Goal: Task Accomplishment & Management: Use online tool/utility

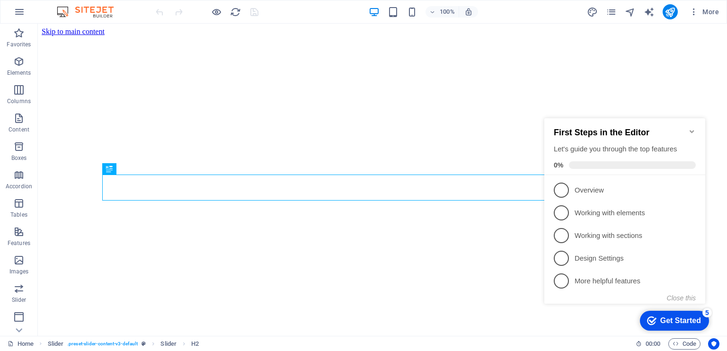
scroll to position [991, 0]
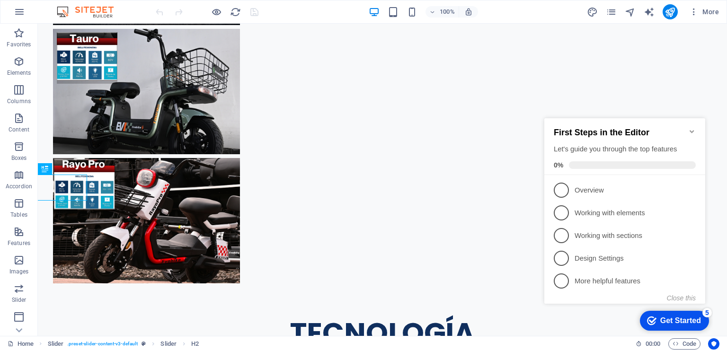
click at [692, 130] on icon "Minimize checklist" at bounding box center [691, 131] width 4 height 3
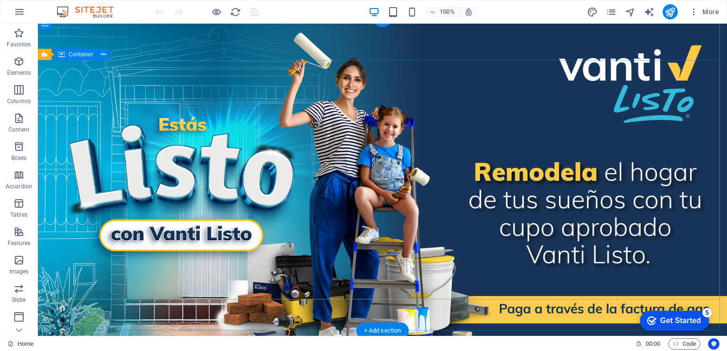
scroll to position [0, 0]
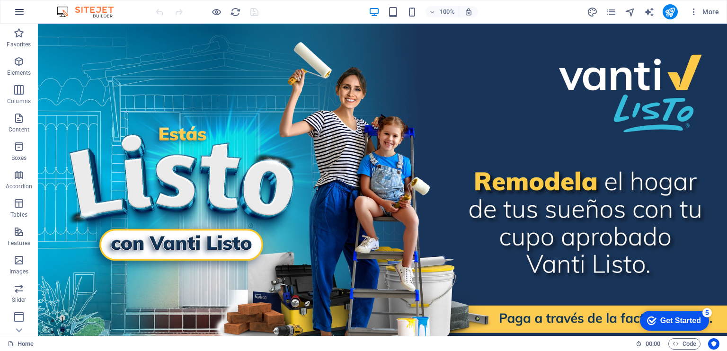
click at [19, 10] on icon "button" at bounding box center [19, 11] width 11 height 11
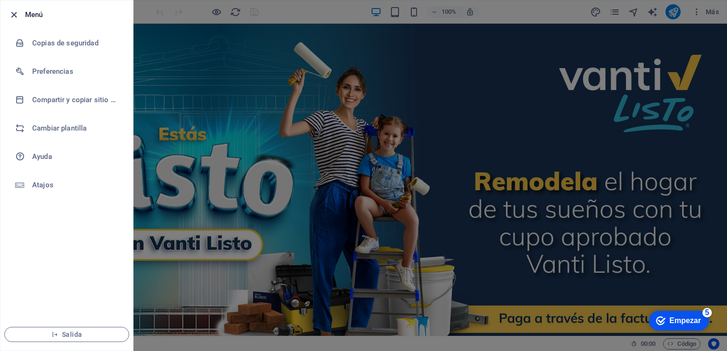
click at [15, 13] on icon "button" at bounding box center [14, 14] width 11 height 11
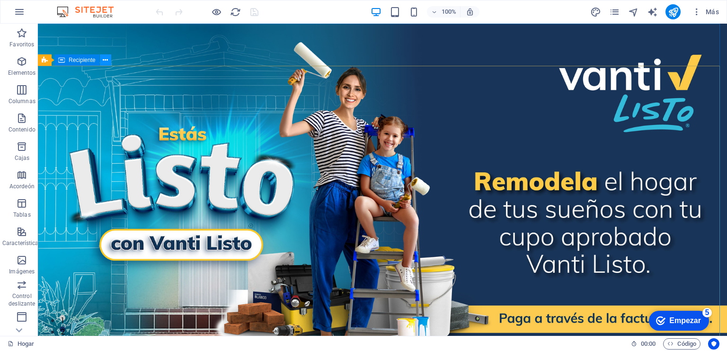
click at [105, 60] on icon at bounding box center [105, 60] width 5 height 10
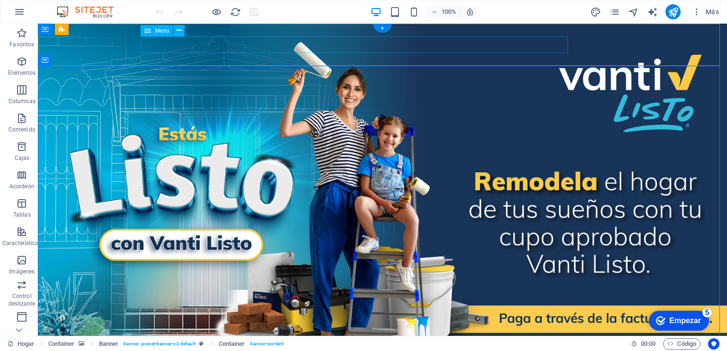
click at [180, 31] on icon at bounding box center [178, 31] width 5 height 10
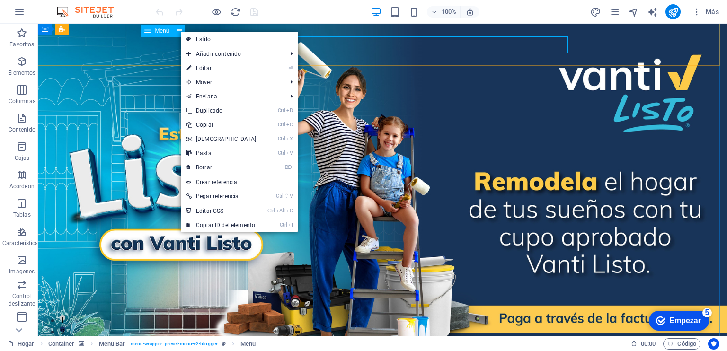
click at [150, 31] on icon at bounding box center [147, 30] width 7 height 11
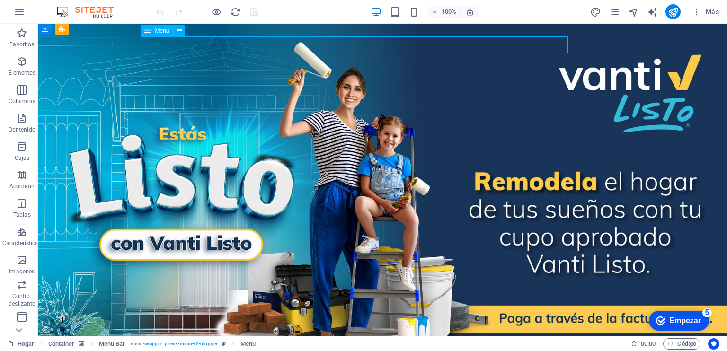
click at [149, 31] on icon at bounding box center [147, 30] width 7 height 11
click at [178, 28] on icon at bounding box center [178, 31] width 5 height 10
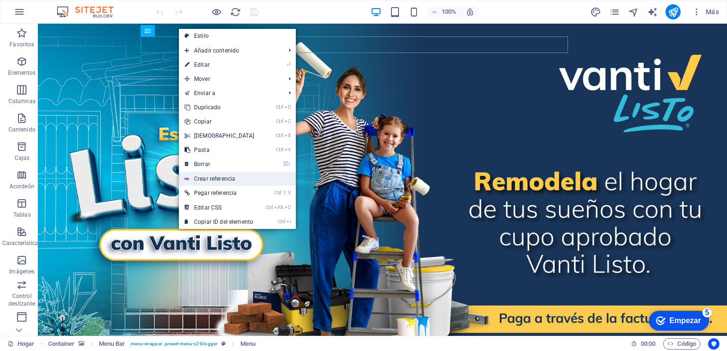
click at [214, 176] on font "Crear referencia" at bounding box center [214, 179] width 41 height 7
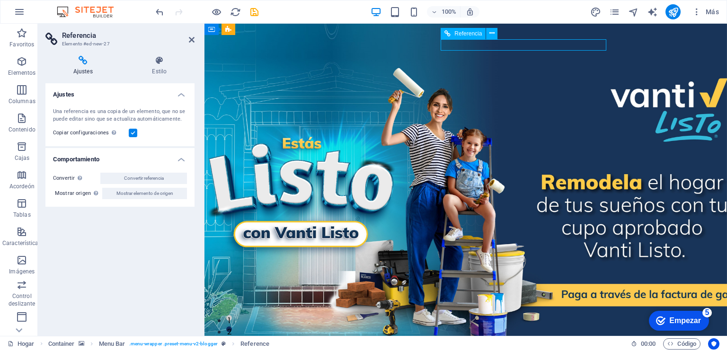
click at [495, 32] on button at bounding box center [491, 33] width 11 height 11
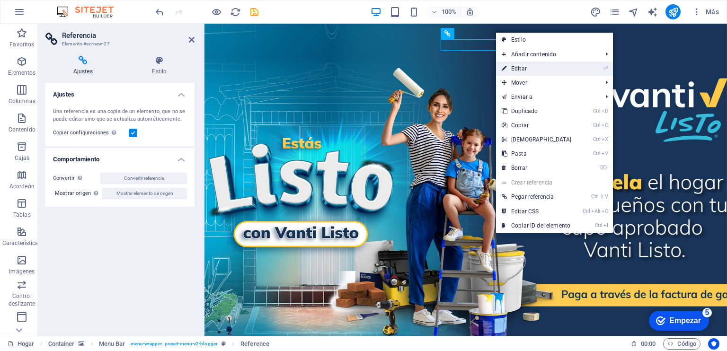
click at [520, 70] on font "Editar" at bounding box center [519, 68] width 16 height 7
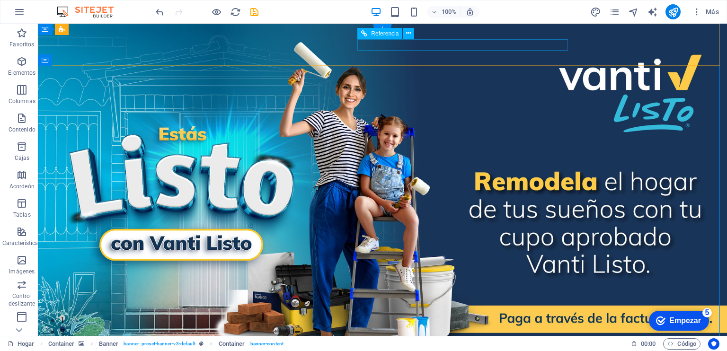
drag, startPoint x: 413, startPoint y: 57, endPoint x: 303, endPoint y: 45, distance: 110.9
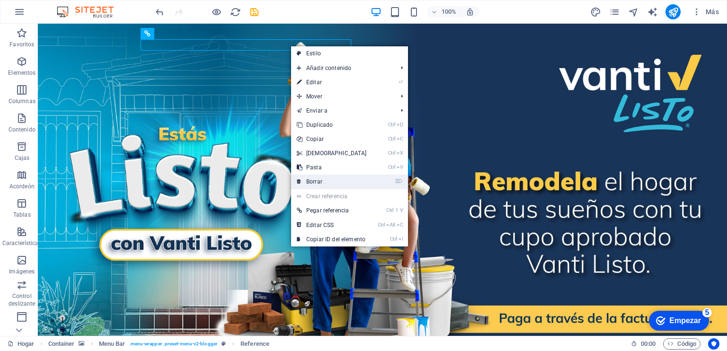
click at [318, 183] on font "Borrar" at bounding box center [314, 181] width 16 height 7
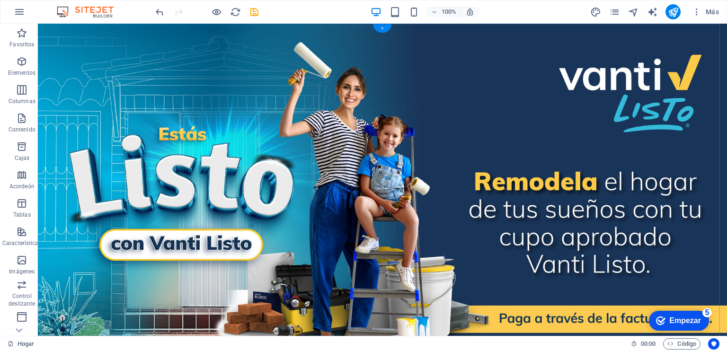
click at [384, 29] on div "+" at bounding box center [382, 28] width 18 height 9
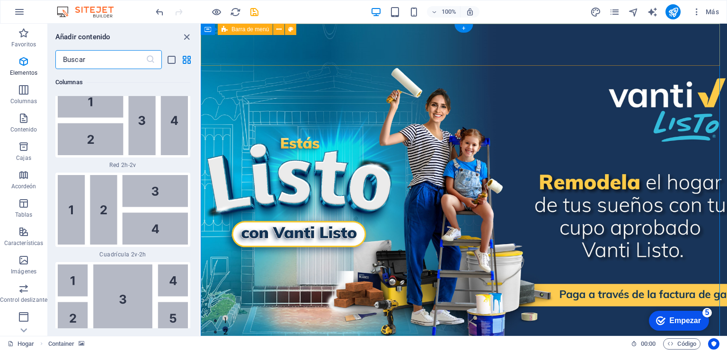
scroll to position [2969, 0]
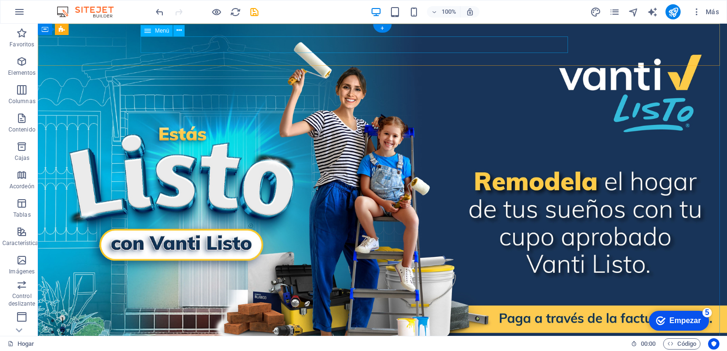
click at [177, 33] on icon at bounding box center [178, 31] width 5 height 10
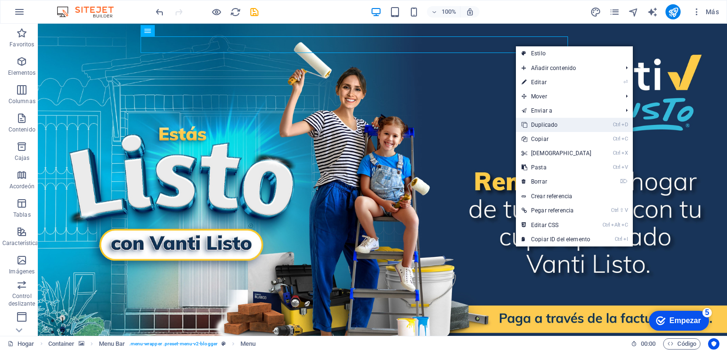
click at [549, 123] on font "Duplicado" at bounding box center [544, 125] width 26 height 7
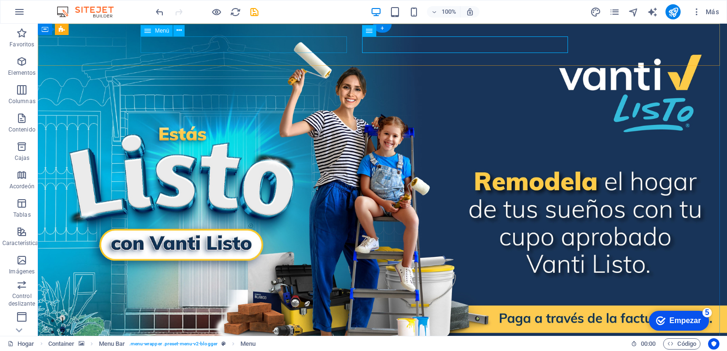
select select "2"
select select
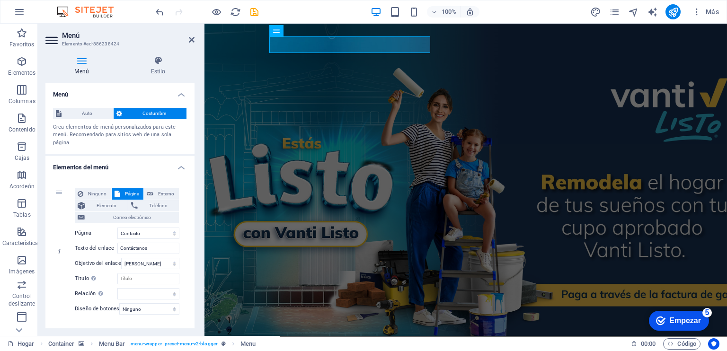
click at [85, 60] on icon at bounding box center [81, 60] width 72 height 9
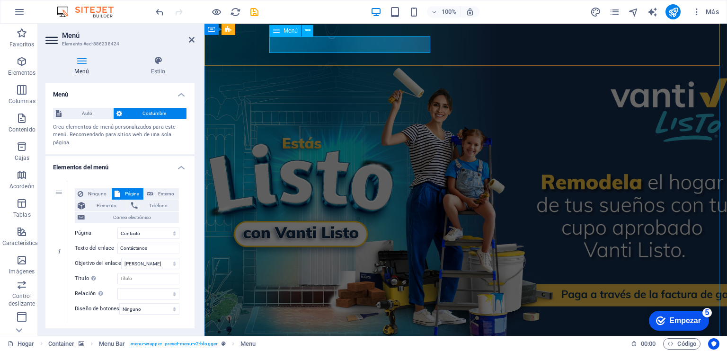
click at [306, 33] on icon at bounding box center [307, 31] width 5 height 10
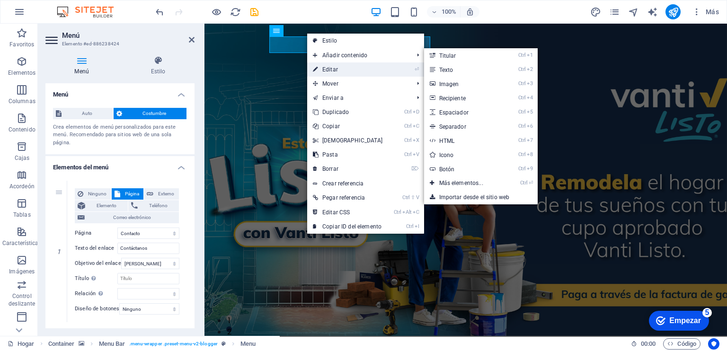
click at [328, 68] on font "Editar" at bounding box center [330, 69] width 16 height 7
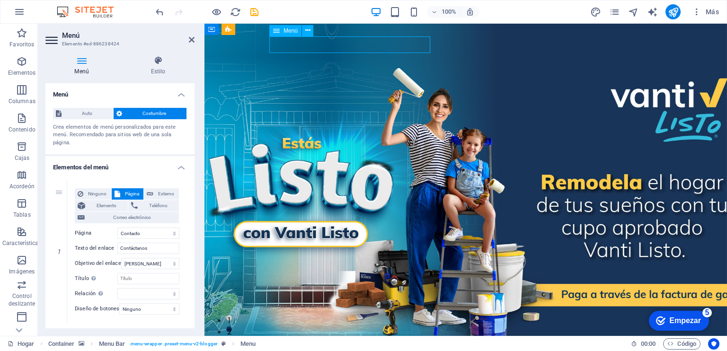
click at [310, 32] on button at bounding box center [307, 30] width 11 height 11
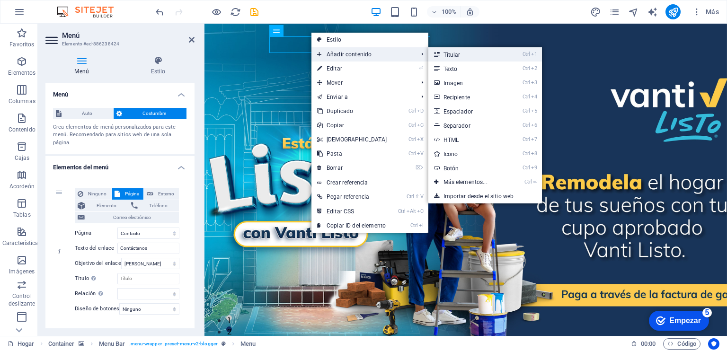
click at [445, 56] on font "Titular" at bounding box center [451, 55] width 17 height 7
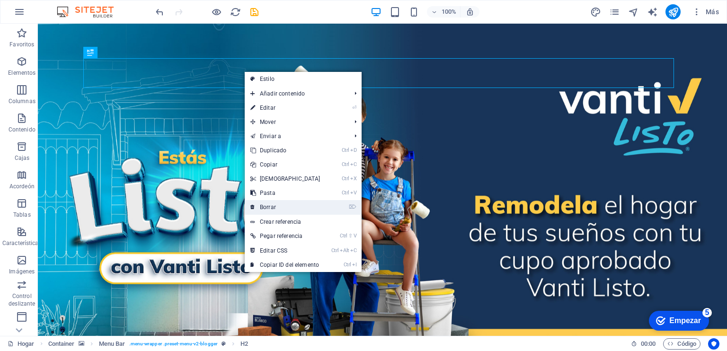
click at [265, 204] on font "Borrar" at bounding box center [268, 207] width 16 height 7
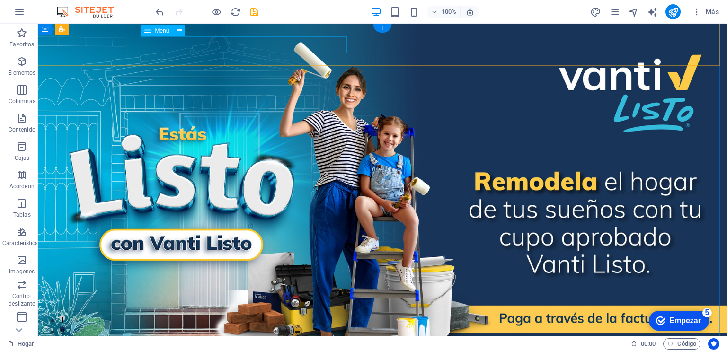
click at [149, 32] on icon at bounding box center [147, 30] width 7 height 11
click at [176, 30] on icon at bounding box center [178, 31] width 5 height 10
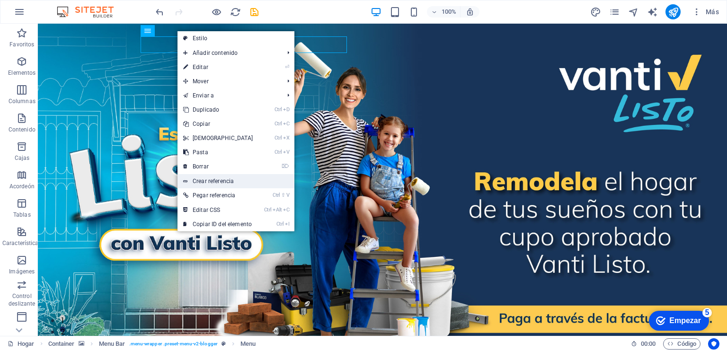
click at [217, 180] on font "Crear referencia" at bounding box center [213, 181] width 41 height 7
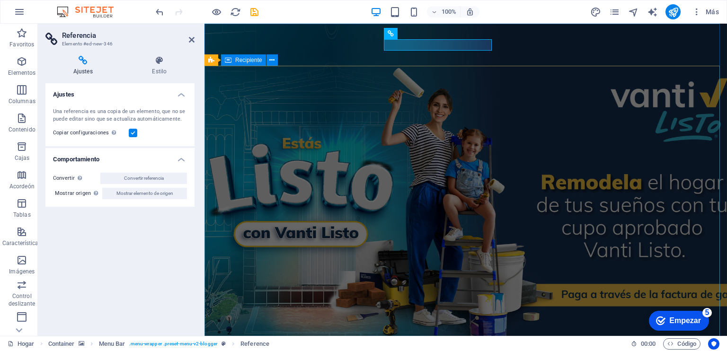
drag, startPoint x: 385, startPoint y: 148, endPoint x: 551, endPoint y: 149, distance: 165.6
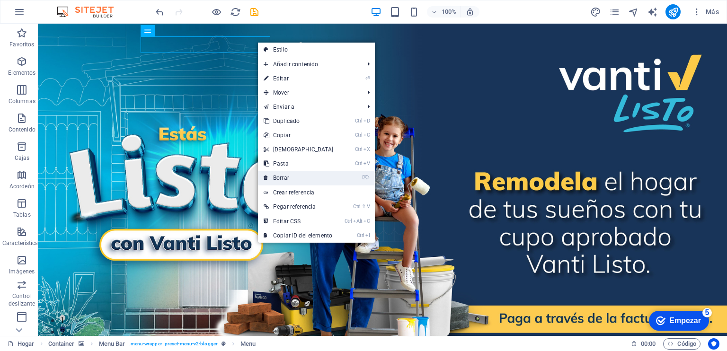
click at [291, 176] on link "⌦ Borrar" at bounding box center [298, 178] width 81 height 14
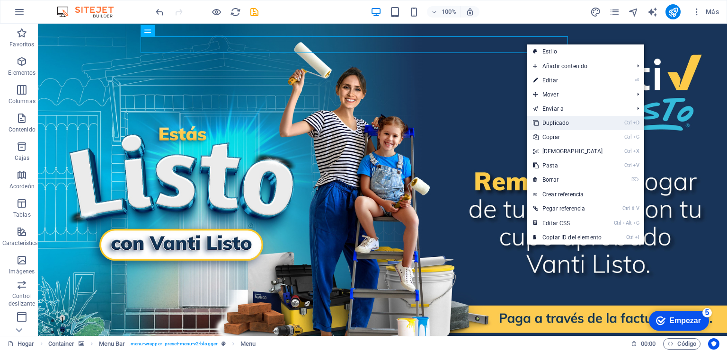
click at [555, 124] on font "Duplicado" at bounding box center [555, 123] width 26 height 7
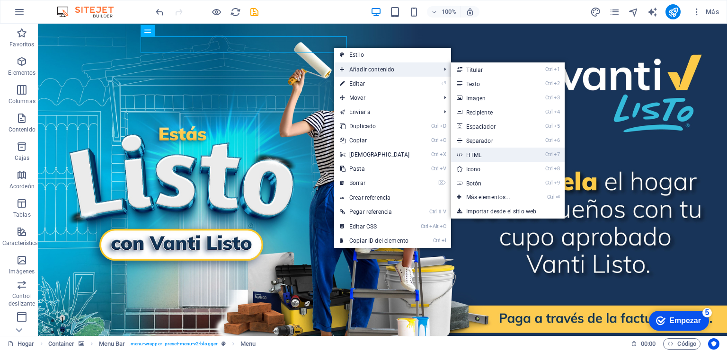
click at [472, 154] on font "HTML" at bounding box center [474, 155] width 16 height 7
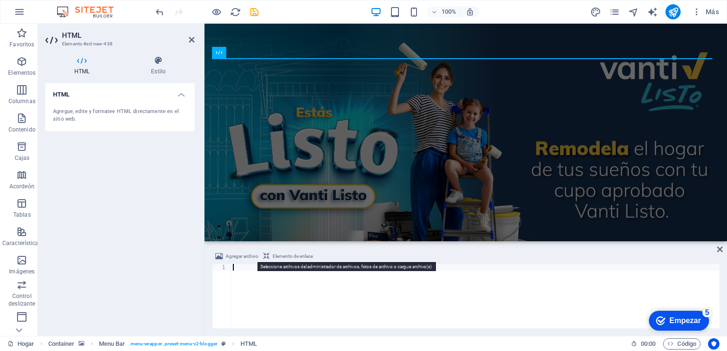
click at [244, 258] on font "Agregar archivo" at bounding box center [242, 256] width 33 height 5
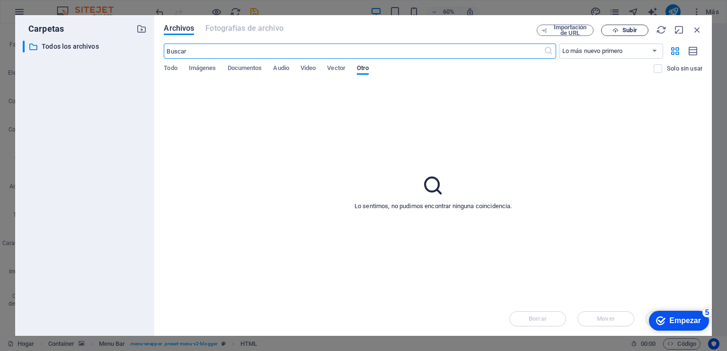
click at [626, 32] on font "Subir" at bounding box center [629, 29] width 14 height 7
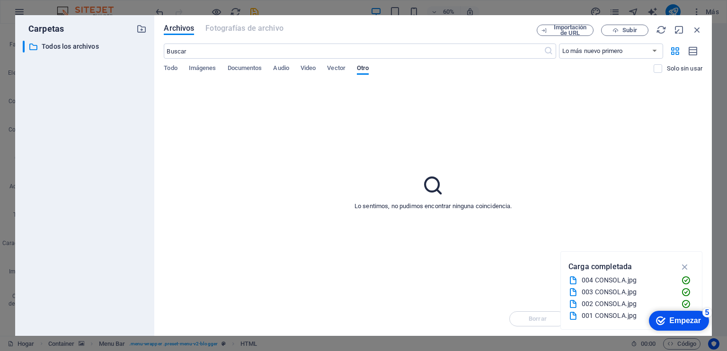
click at [668, 325] on div "checkmark Empezar 5" at bounding box center [678, 320] width 45 height 9
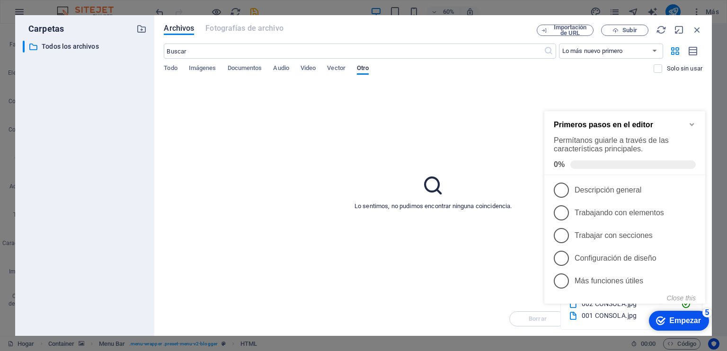
click at [689, 322] on font "Empezar" at bounding box center [685, 321] width 32 height 8
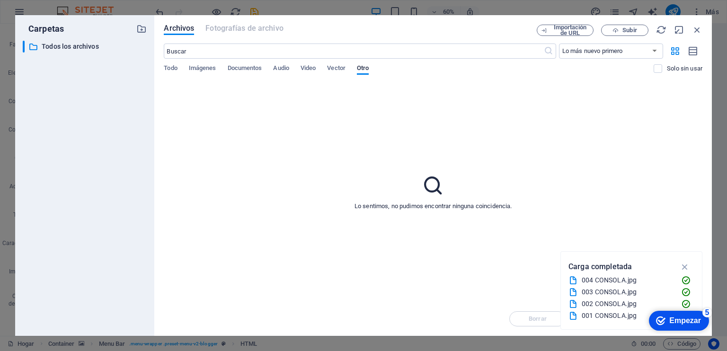
click at [689, 322] on font "Empezar" at bounding box center [685, 321] width 32 height 8
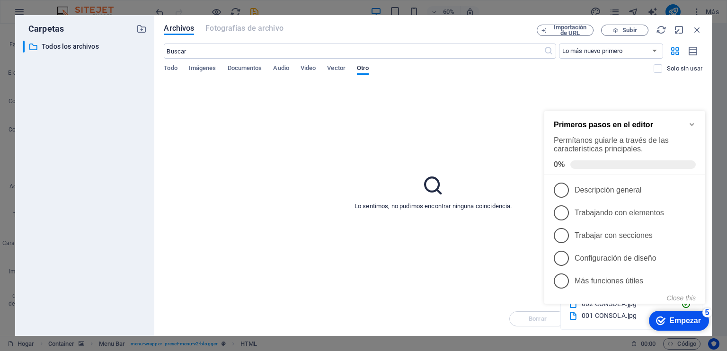
drag, startPoint x: 524, startPoint y: 283, endPoint x: 1, endPoint y: 142, distance: 541.5
click at [524, 283] on div "Lo sentimos, no pudimos encontrar ninguna coincidencia." at bounding box center [433, 192] width 538 height 220
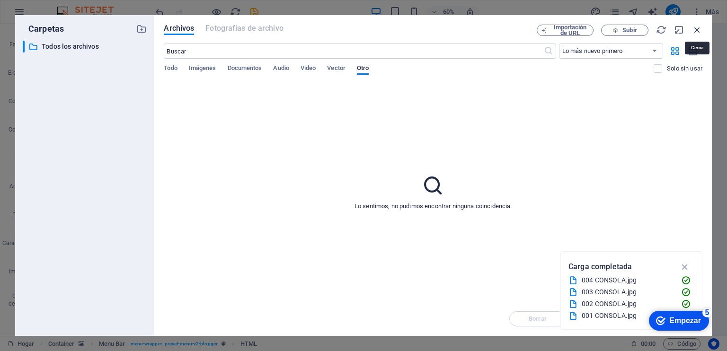
click at [700, 31] on icon "button" at bounding box center [697, 30] width 10 height 10
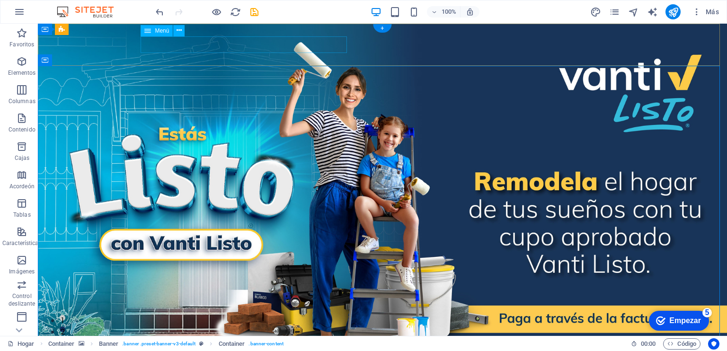
select select "2"
select select
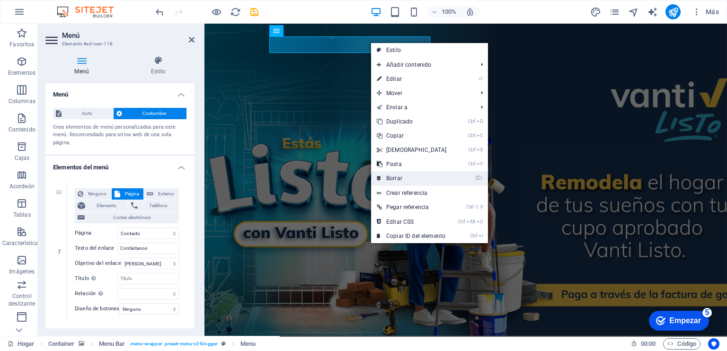
click at [395, 178] on font "Borrar" at bounding box center [394, 178] width 16 height 7
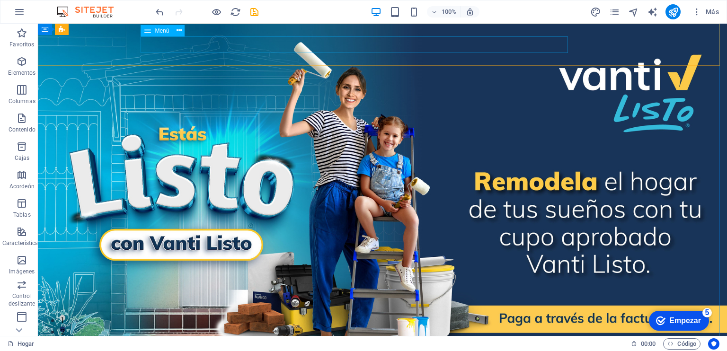
click at [155, 33] on font "Menú" at bounding box center [162, 30] width 14 height 7
click at [179, 30] on icon at bounding box center [178, 31] width 5 height 10
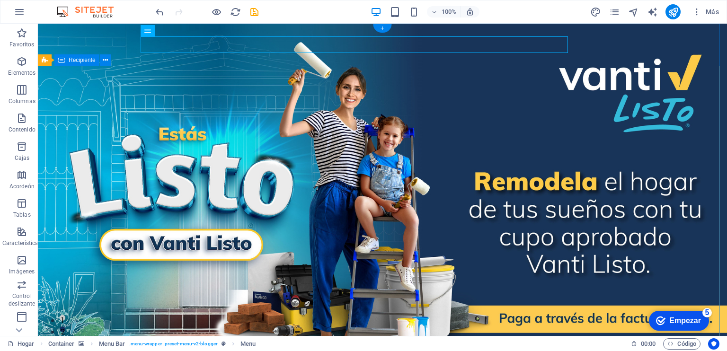
click at [146, 30] on icon at bounding box center [147, 30] width 7 height 11
click at [152, 32] on div "Menú" at bounding box center [157, 30] width 32 height 11
click at [178, 31] on icon at bounding box center [178, 31] width 5 height 10
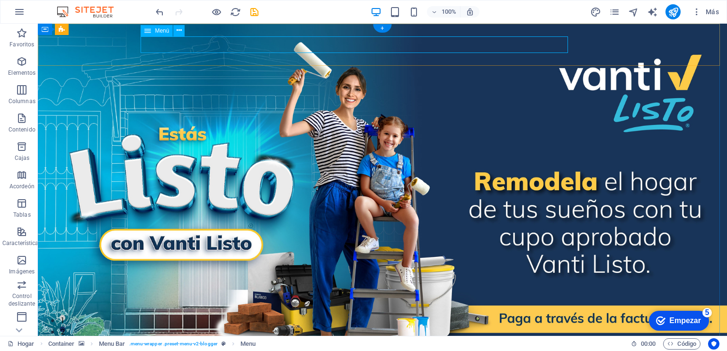
click at [180, 31] on icon at bounding box center [178, 31] width 5 height 10
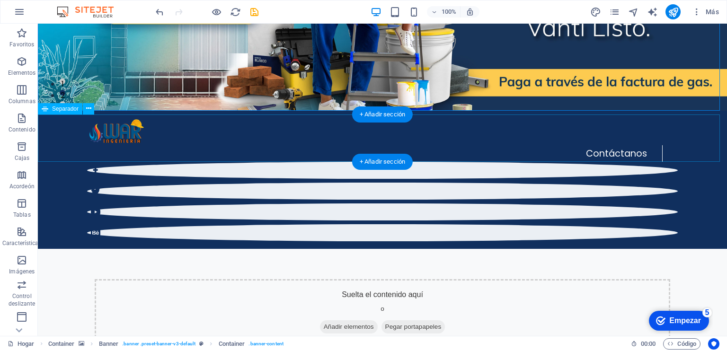
scroll to position [0, 0]
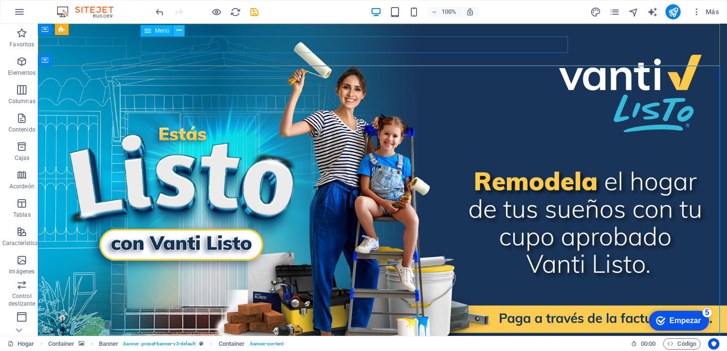
click at [180, 28] on icon at bounding box center [178, 31] width 5 height 10
click at [18, 9] on icon "button" at bounding box center [19, 11] width 11 height 11
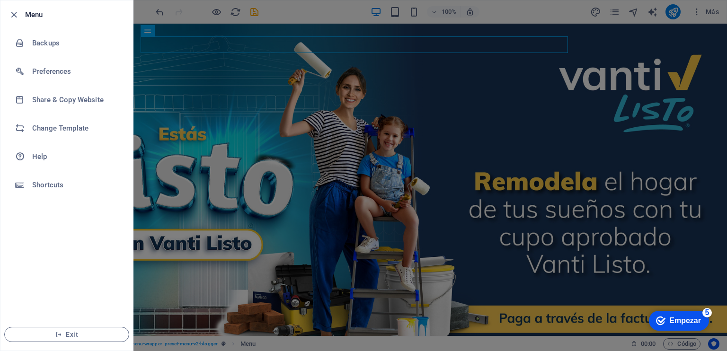
click at [223, 127] on div at bounding box center [363, 175] width 727 height 351
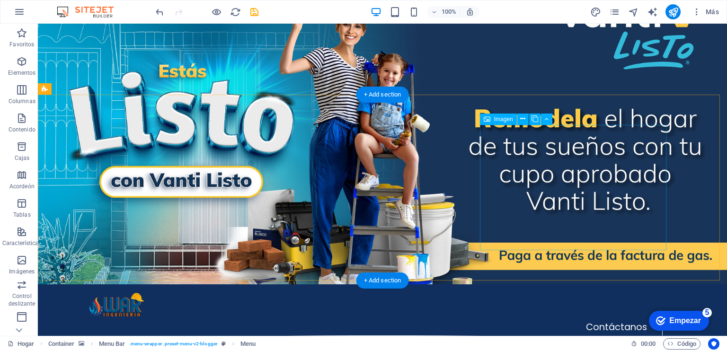
scroll to position [394, 0]
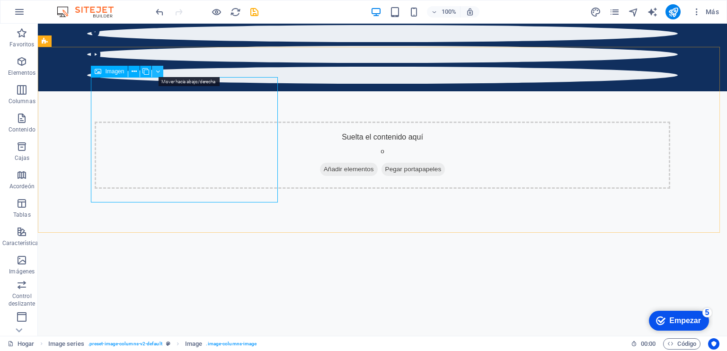
click at [157, 70] on icon at bounding box center [158, 72] width 4 height 10
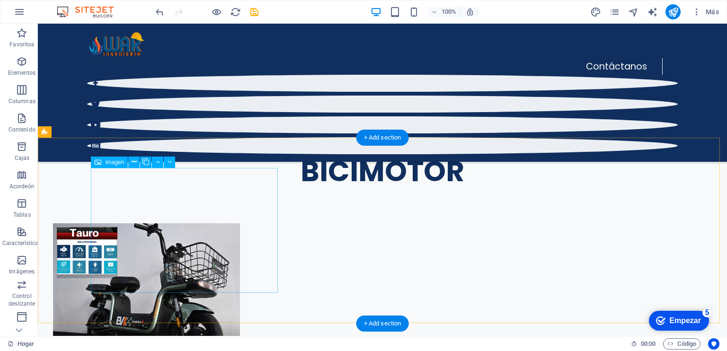
scroll to position [293, 0]
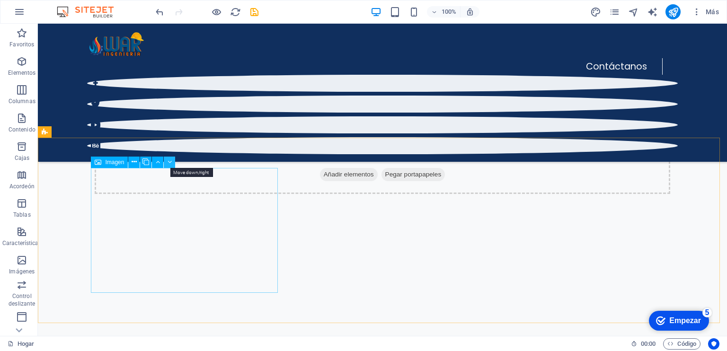
click at [172, 164] on button at bounding box center [169, 162] width 11 height 11
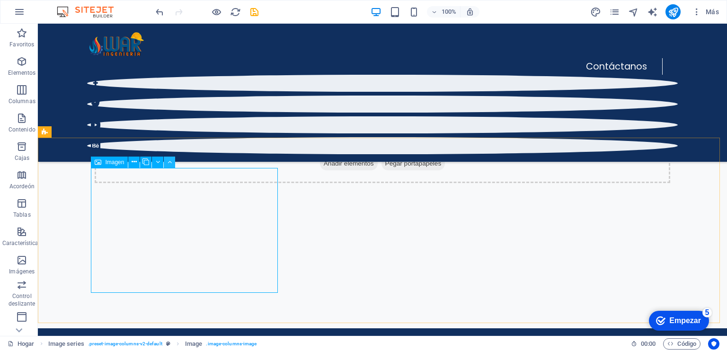
click at [169, 162] on icon at bounding box center [169, 162] width 4 height 10
click at [158, 162] on icon at bounding box center [158, 162] width 4 height 10
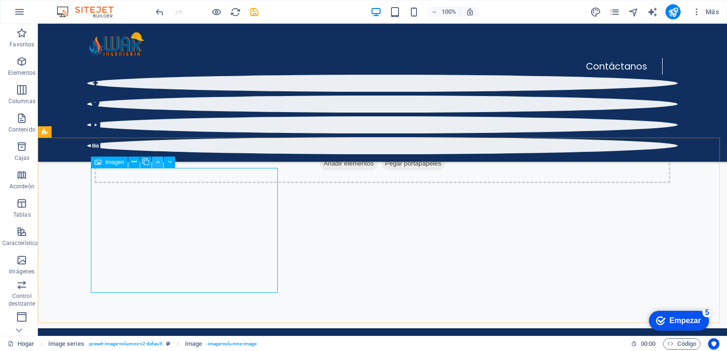
click at [158, 160] on icon at bounding box center [158, 162] width 4 height 10
click at [159, 165] on icon at bounding box center [158, 162] width 4 height 10
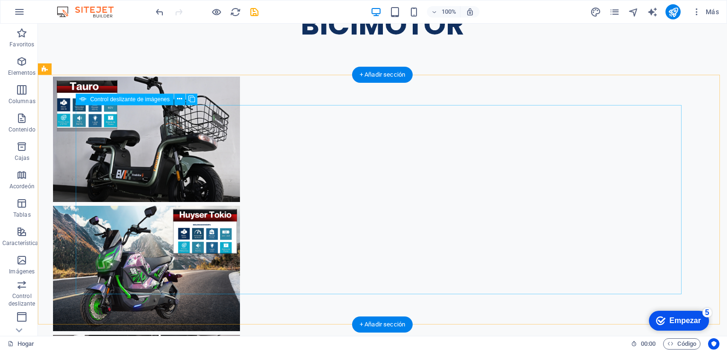
scroll to position [1353, 0]
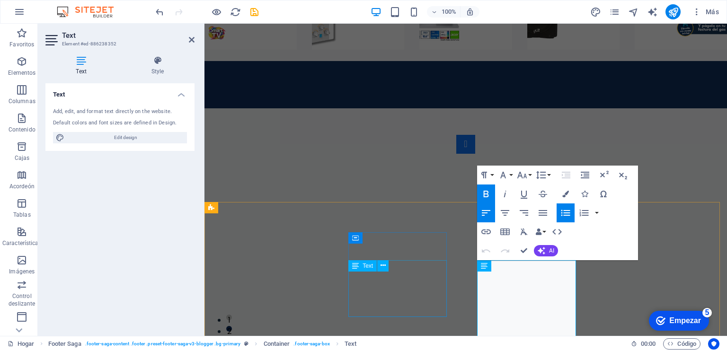
scroll to position [1265, 0]
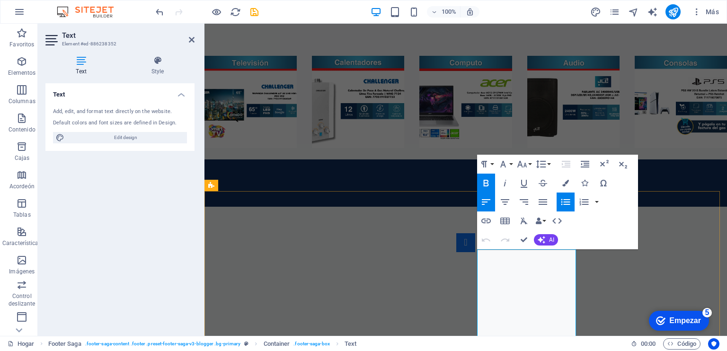
copy strong "Cra 17F #69B-11 Sur"
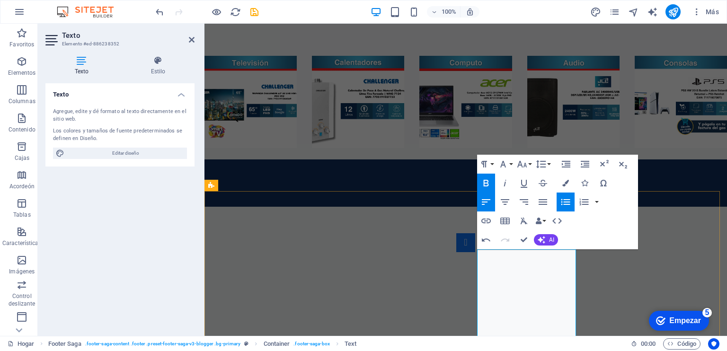
click at [563, 200] on icon "button" at bounding box center [565, 201] width 11 height 11
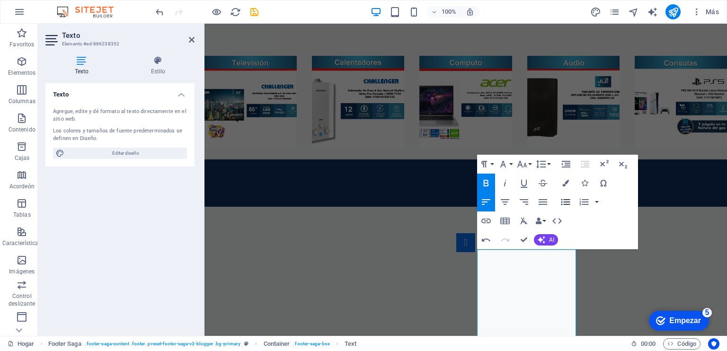
click at [563, 201] on icon "button" at bounding box center [565, 201] width 11 height 11
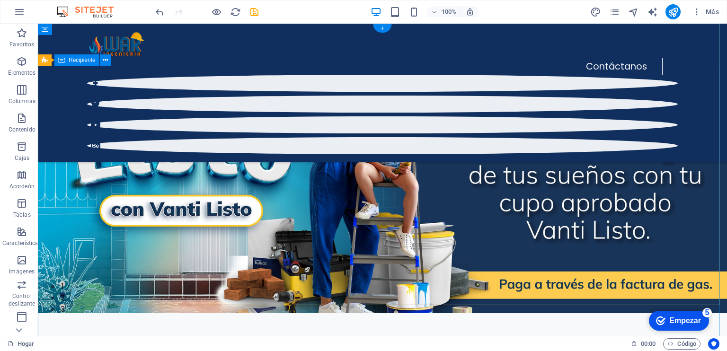
scroll to position [0, 0]
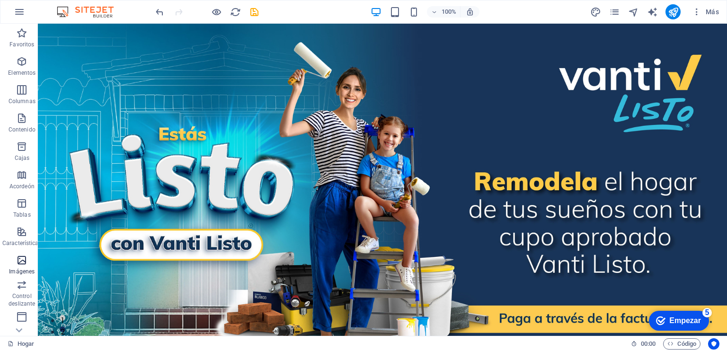
click at [23, 263] on icon "button" at bounding box center [21, 260] width 11 height 11
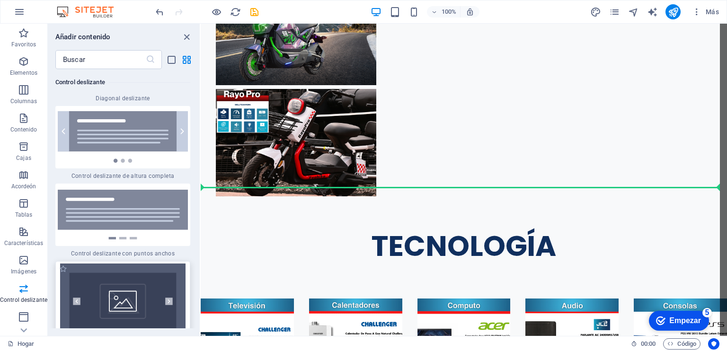
scroll to position [1039, 0]
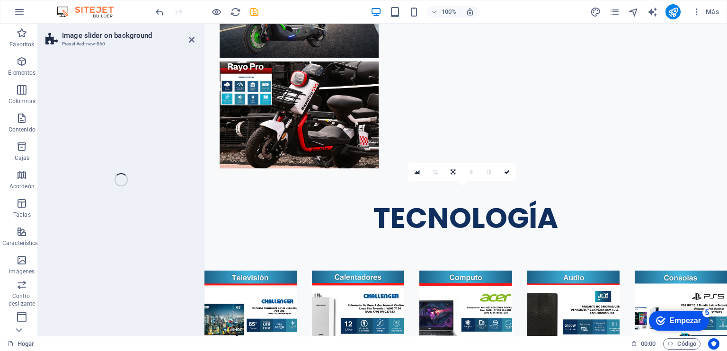
select select "rem"
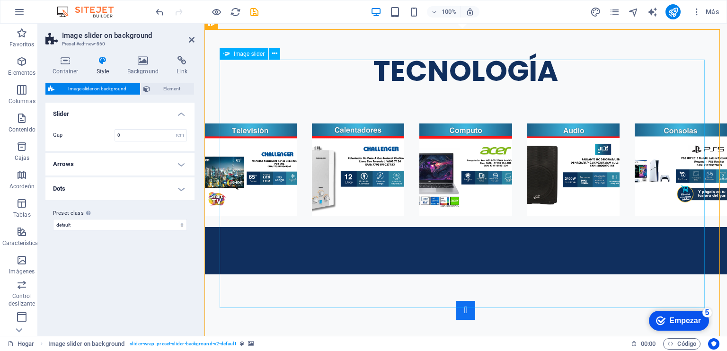
scroll to position [1196, 0]
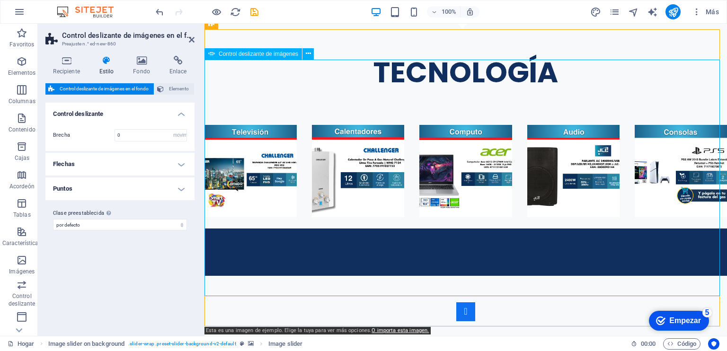
select select "px"
select select "ms"
select select "s"
select select "progressive"
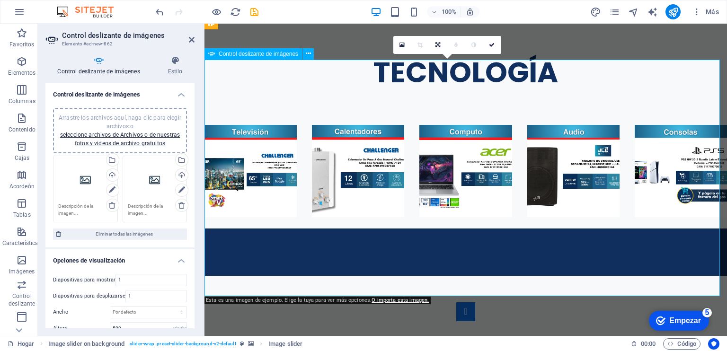
click at [403, 47] on icon at bounding box center [401, 45] width 5 height 7
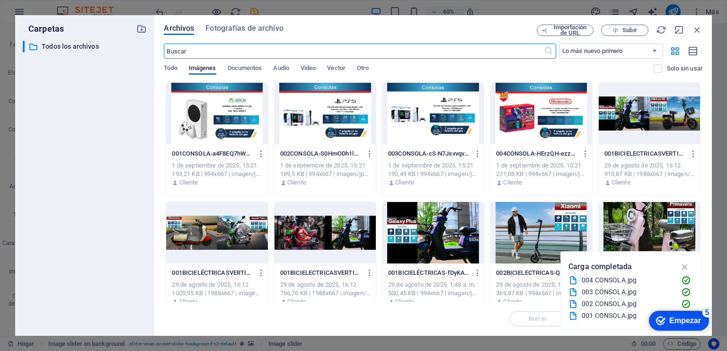
click at [619, 280] on font "004 CONSOLA.jpg" at bounding box center [608, 280] width 55 height 8
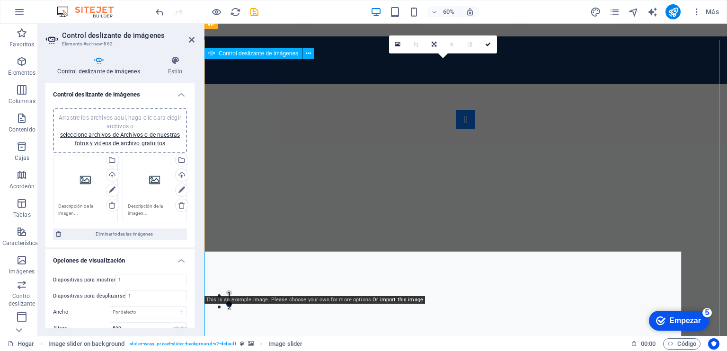
scroll to position [1196, 0]
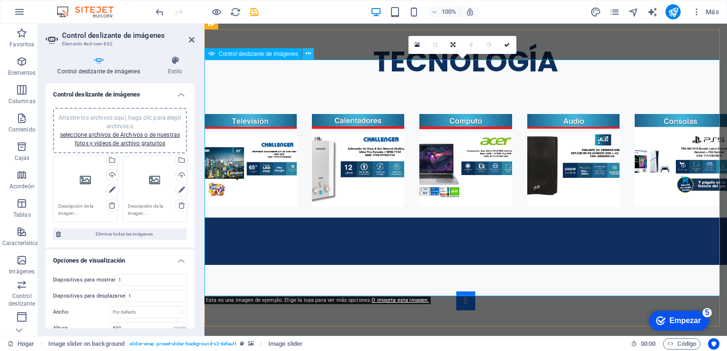
click at [306, 50] on icon at bounding box center [308, 54] width 5 height 10
click at [258, 56] on font "Control deslizante de imágenes" at bounding box center [258, 54] width 79 height 7
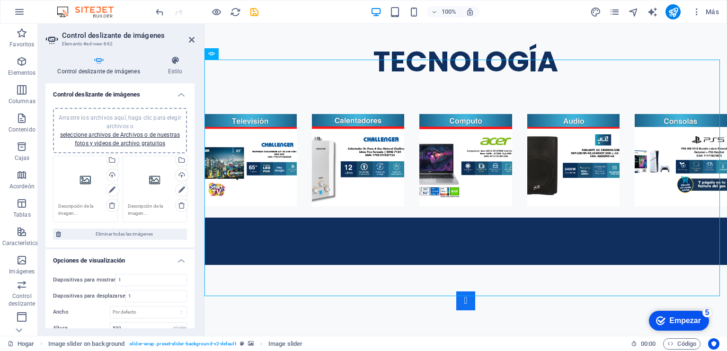
click at [104, 278] on font "Diapositivas para mostrar" at bounding box center [84, 280] width 62 height 6
click at [120, 276] on input "1" at bounding box center [151, 279] width 70 height 11
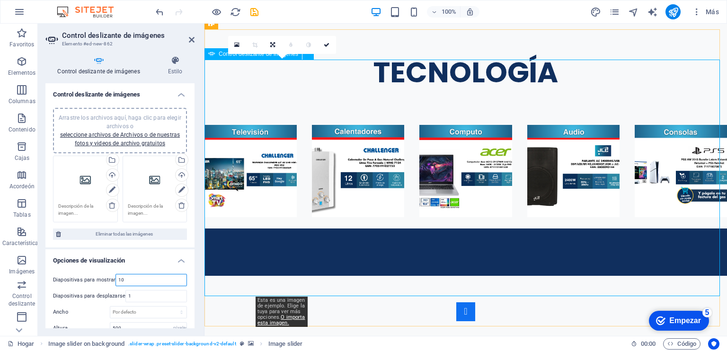
type input "10"
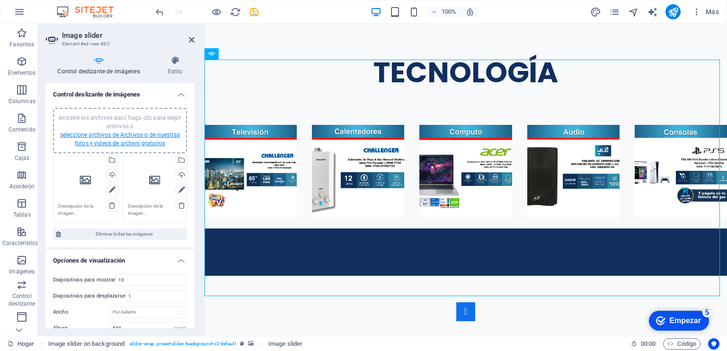
click at [98, 135] on font "seleccione archivos de Archivos o de nuestras fotos y videos de archivo gratuit…" at bounding box center [120, 139] width 120 height 15
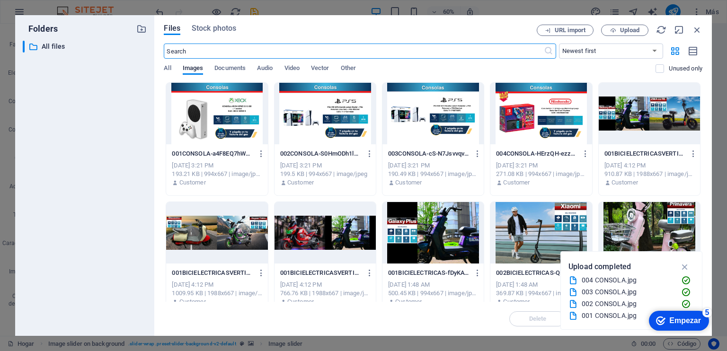
scroll to position [1377, 0]
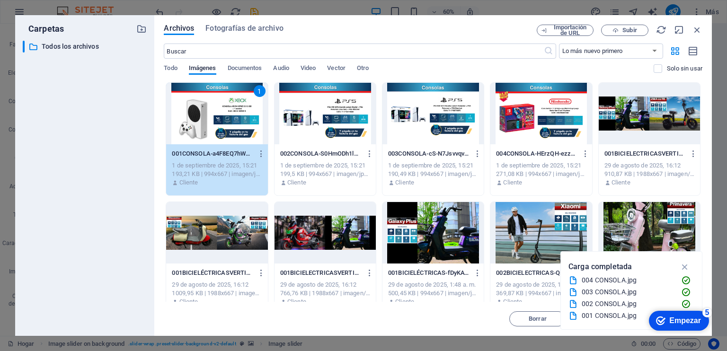
click at [335, 113] on div at bounding box center [324, 114] width 101 height 62
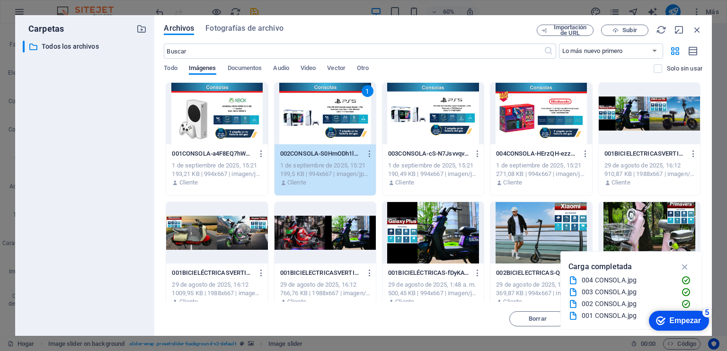
click at [219, 94] on div at bounding box center [216, 114] width 101 height 62
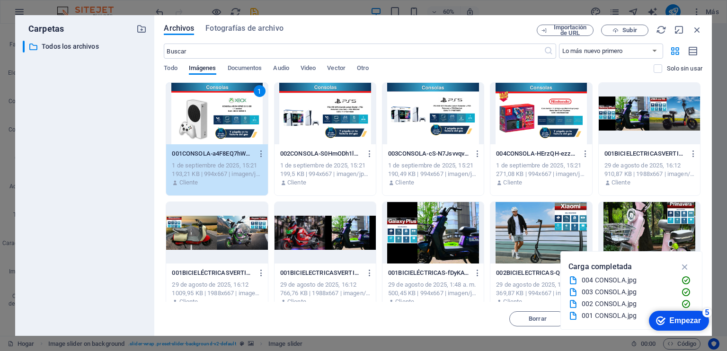
click at [328, 102] on div at bounding box center [324, 114] width 101 height 62
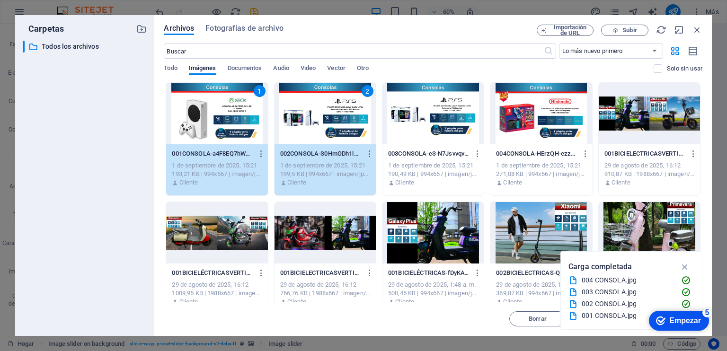
click at [421, 106] on div at bounding box center [432, 114] width 101 height 62
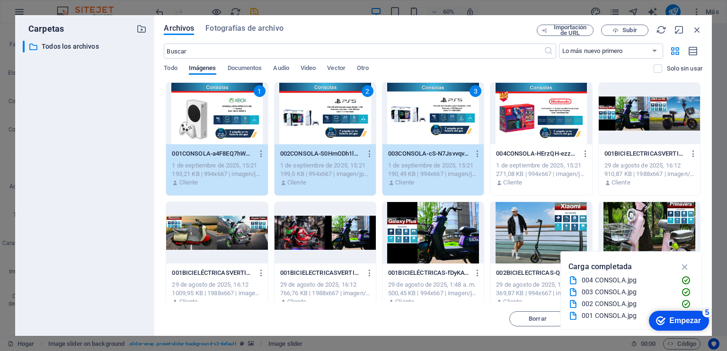
click at [522, 114] on div at bounding box center [540, 114] width 101 height 62
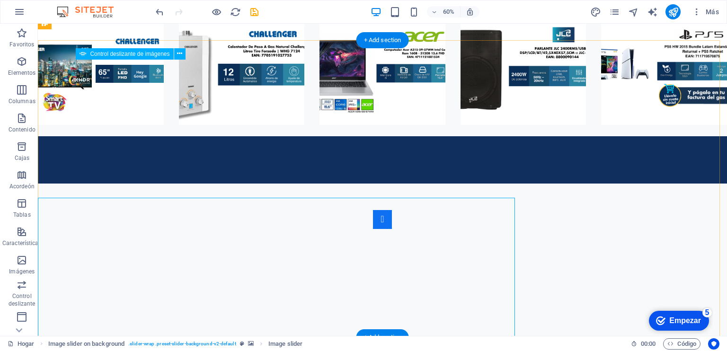
scroll to position [1250, 0]
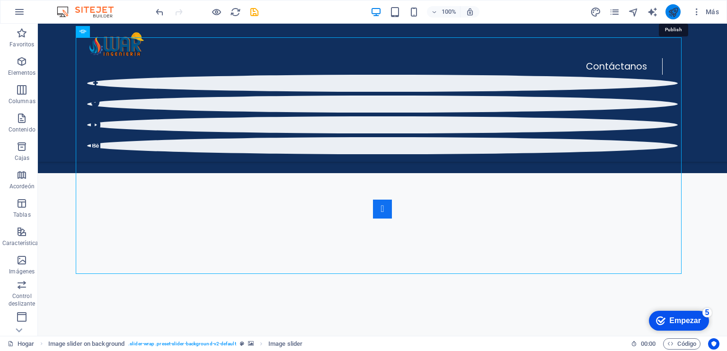
click at [668, 15] on icon "publicar" at bounding box center [673, 12] width 11 height 11
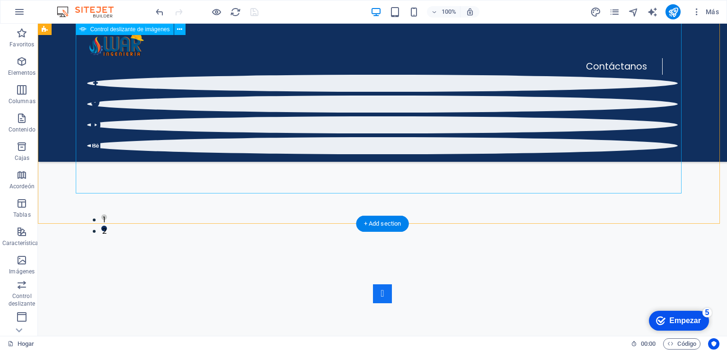
scroll to position [1325, 0]
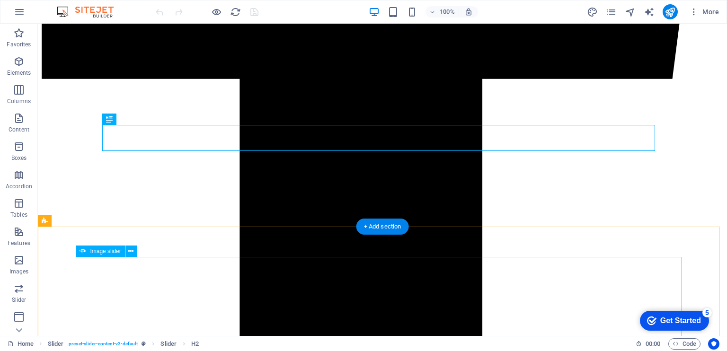
scroll to position [1228, 0]
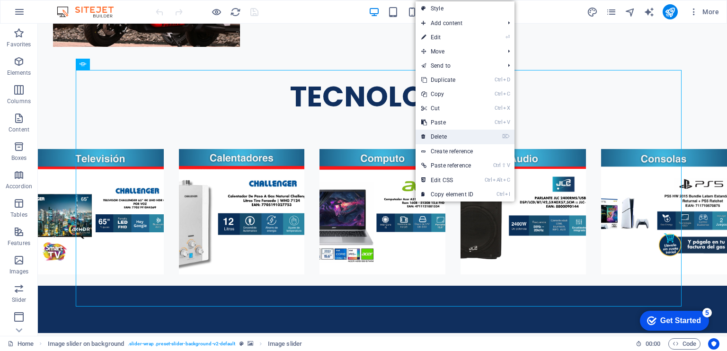
click at [441, 133] on link "⌦ Delete" at bounding box center [446, 137] width 63 height 14
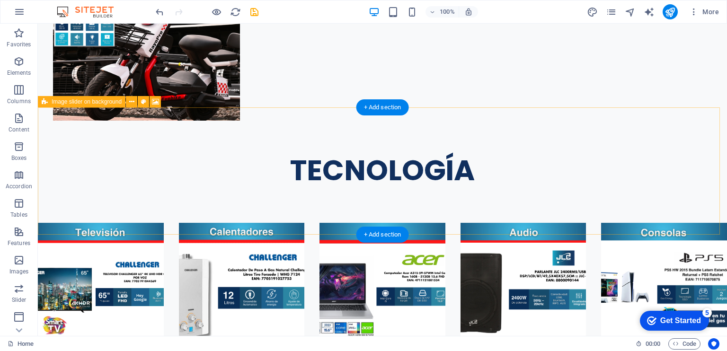
scroll to position [1149, 0]
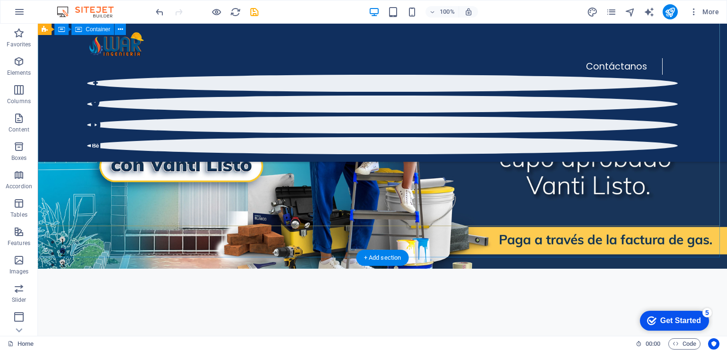
scroll to position [0, 0]
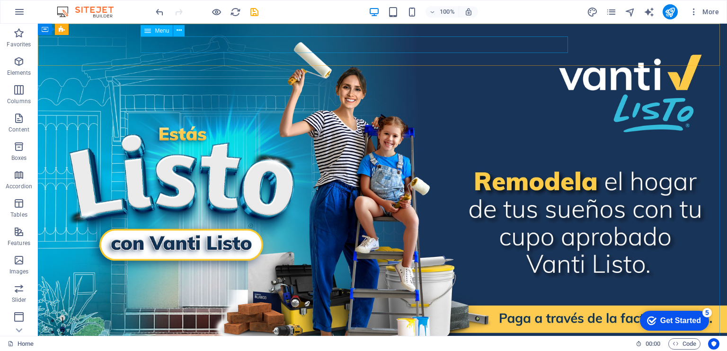
click at [155, 34] on span "Menu" at bounding box center [162, 31] width 14 height 6
click at [180, 32] on icon at bounding box center [178, 31] width 5 height 10
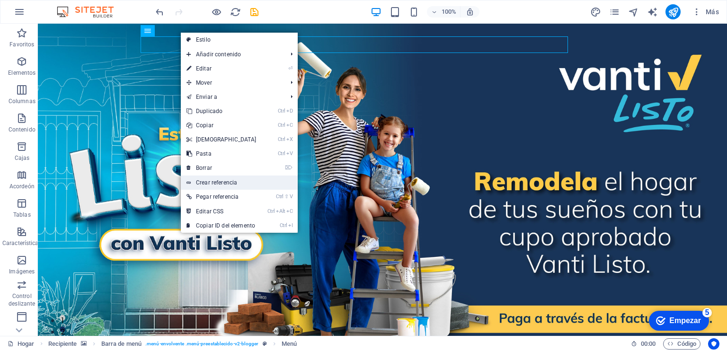
click at [219, 179] on font "Crear referencia" at bounding box center [216, 182] width 41 height 7
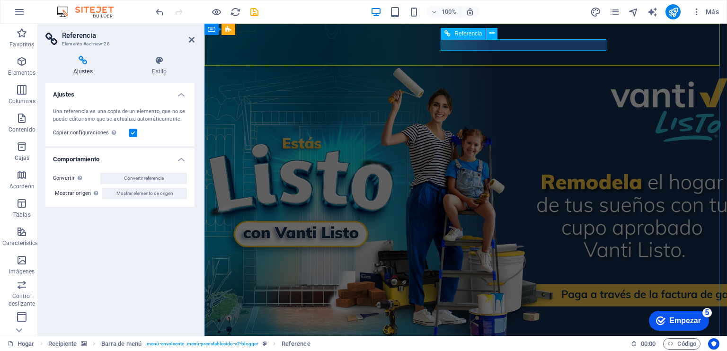
click at [492, 33] on icon at bounding box center [491, 33] width 5 height 10
click at [491, 32] on icon at bounding box center [491, 33] width 5 height 10
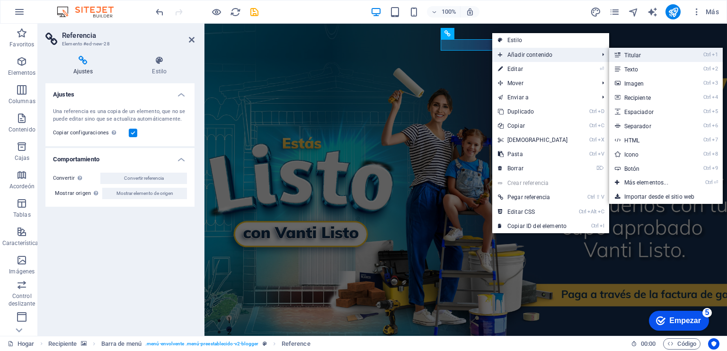
click at [620, 54] on link "Ctrl 1 Titular" at bounding box center [648, 55] width 78 height 14
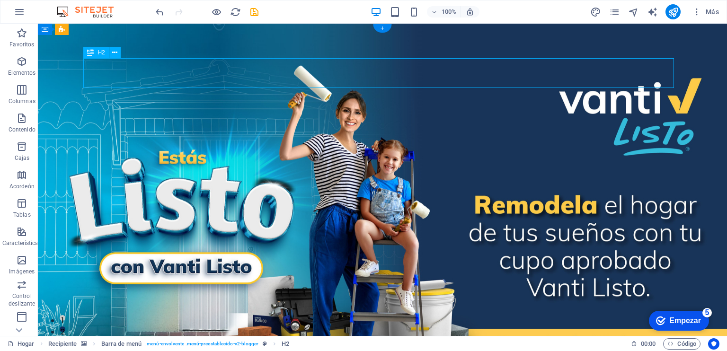
click at [114, 53] on icon at bounding box center [114, 53] width 5 height 10
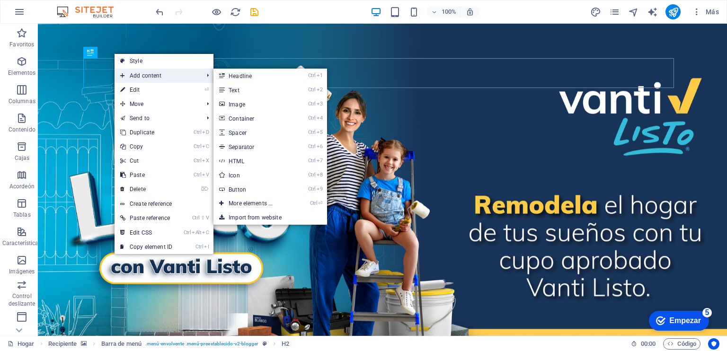
click at [137, 78] on span "Add content" at bounding box center [156, 76] width 85 height 14
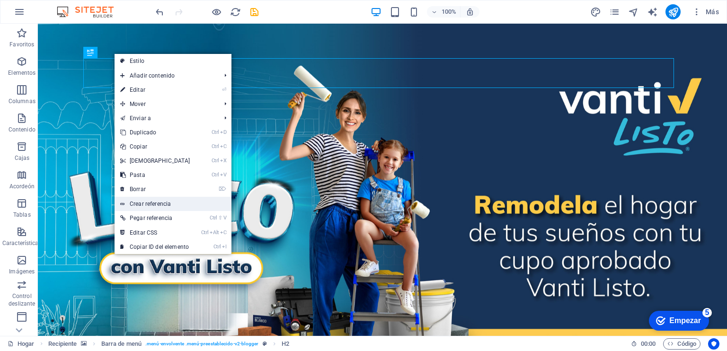
click at [168, 202] on font "Crear referencia" at bounding box center [150, 204] width 41 height 7
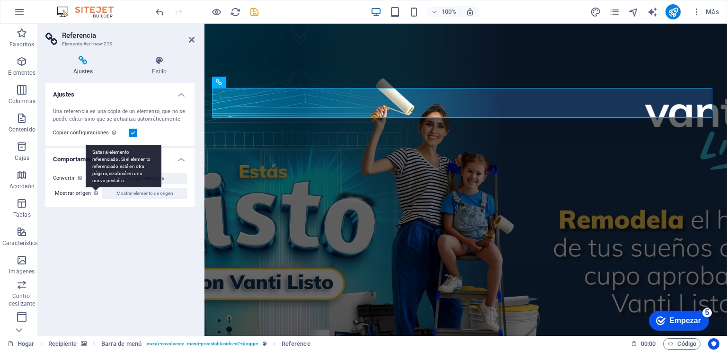
click at [91, 193] on div "Saltar al elemento referenciado. Si el elemento referenciado está en otra págin…" at bounding box center [95, 192] width 9 height 11
click at [102, 193] on button "Mostrar elemento de origen" at bounding box center [144, 193] width 85 height 11
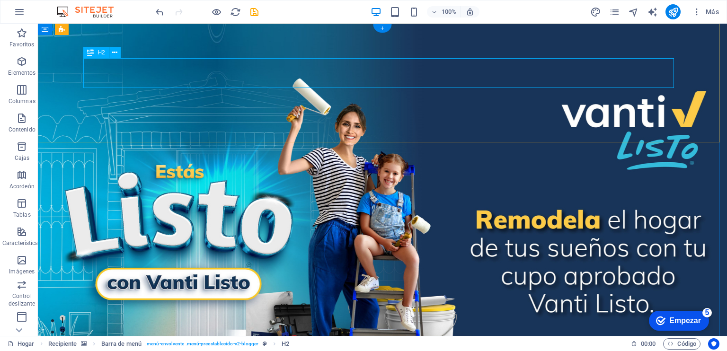
click at [118, 53] on button at bounding box center [114, 52] width 11 height 11
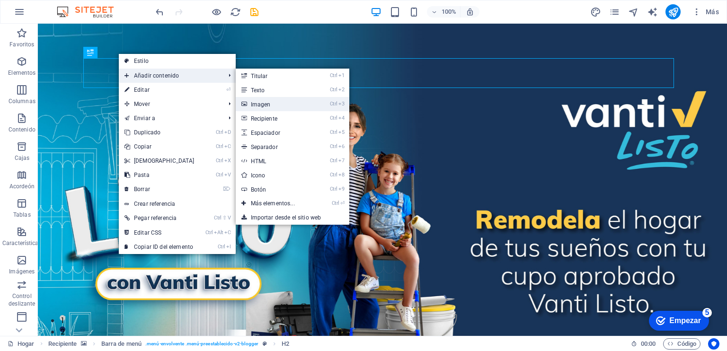
click at [251, 102] on font "Imagen" at bounding box center [261, 104] width 20 height 7
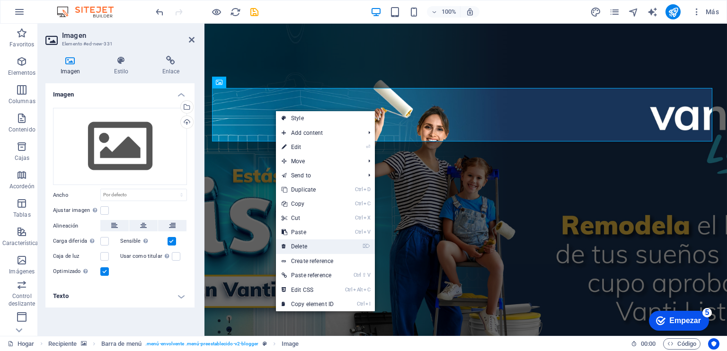
click at [307, 244] on link "⌦ Delete" at bounding box center [307, 246] width 63 height 14
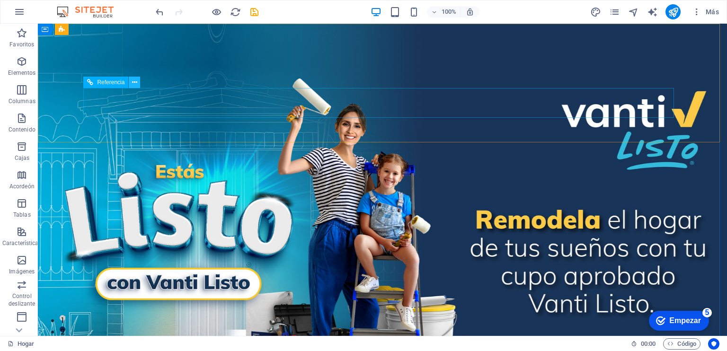
click at [138, 83] on button at bounding box center [134, 82] width 11 height 11
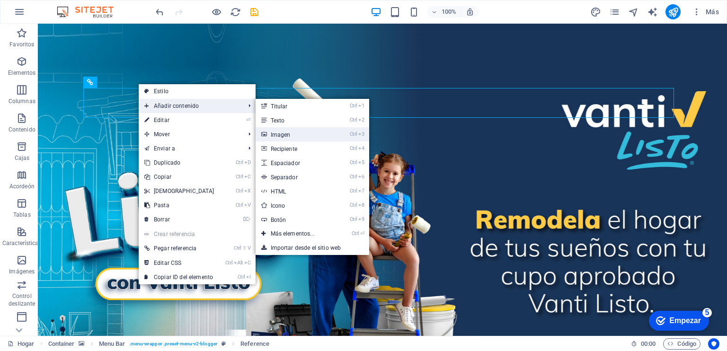
click at [283, 132] on font "Imagen" at bounding box center [281, 135] width 20 height 7
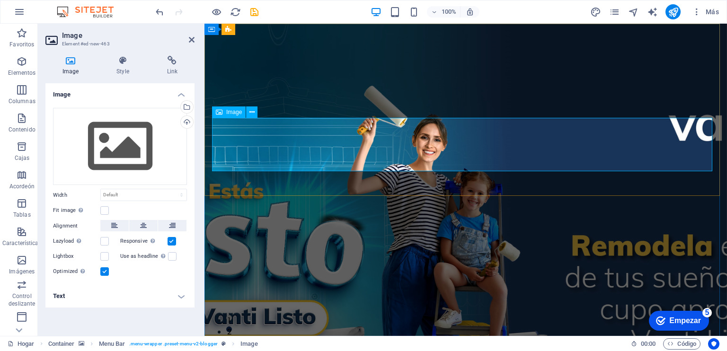
click at [139, 145] on div "Drag files here, click to choose files or select files from Files or our free s…" at bounding box center [120, 147] width 134 height 78
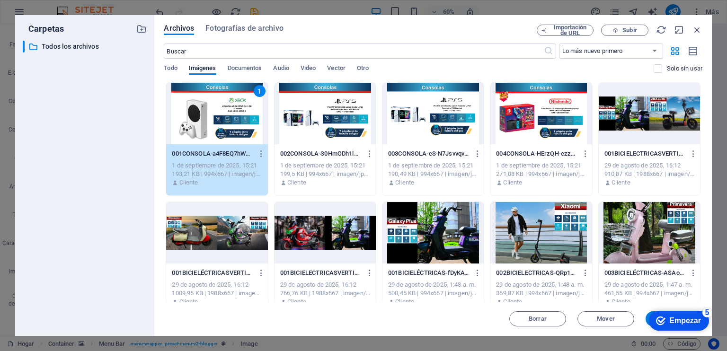
click at [335, 121] on div at bounding box center [324, 114] width 101 height 62
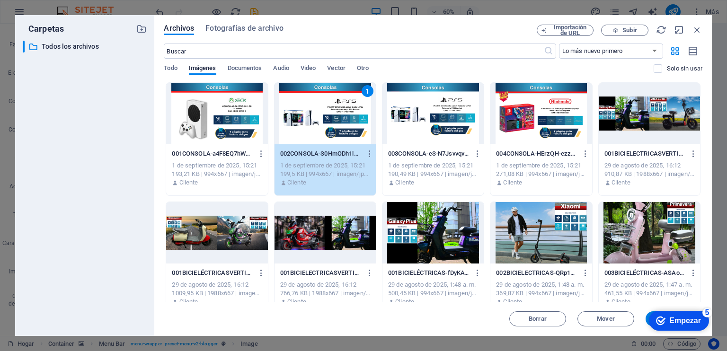
click at [258, 124] on div at bounding box center [216, 114] width 101 height 62
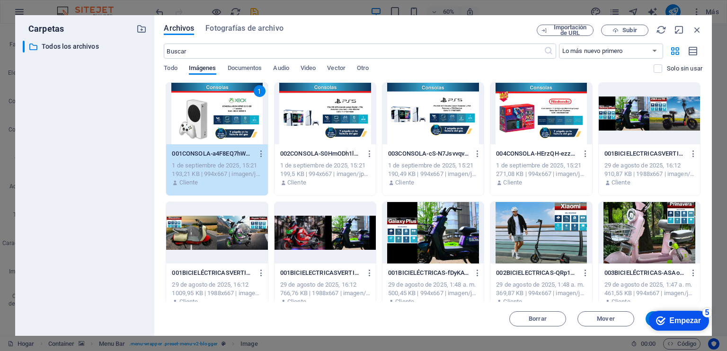
click at [353, 131] on div at bounding box center [324, 114] width 101 height 62
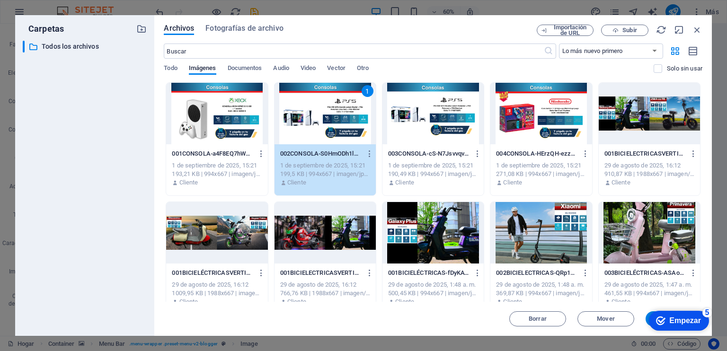
click at [357, 132] on div "1" at bounding box center [324, 114] width 101 height 62
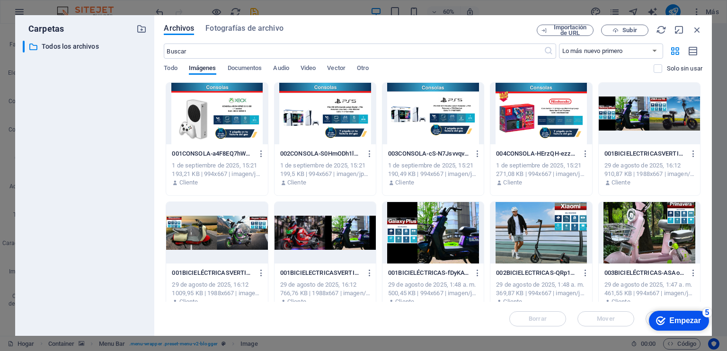
click at [244, 110] on div at bounding box center [216, 114] width 101 height 62
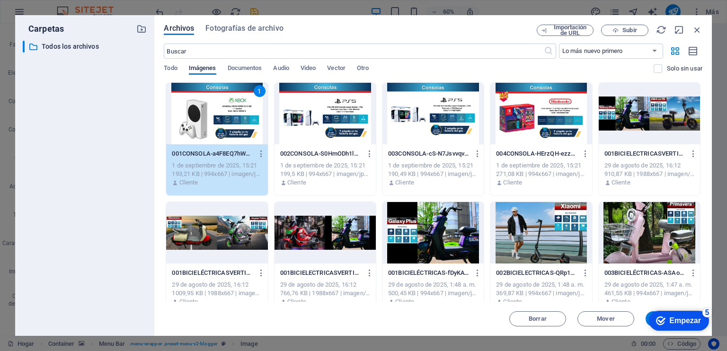
click at [310, 125] on div at bounding box center [324, 114] width 101 height 62
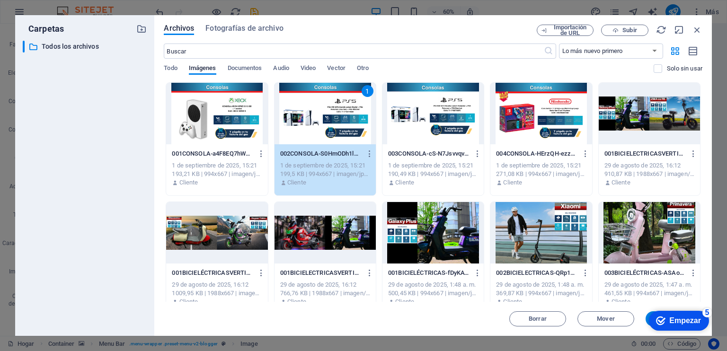
click at [433, 121] on div at bounding box center [432, 114] width 101 height 62
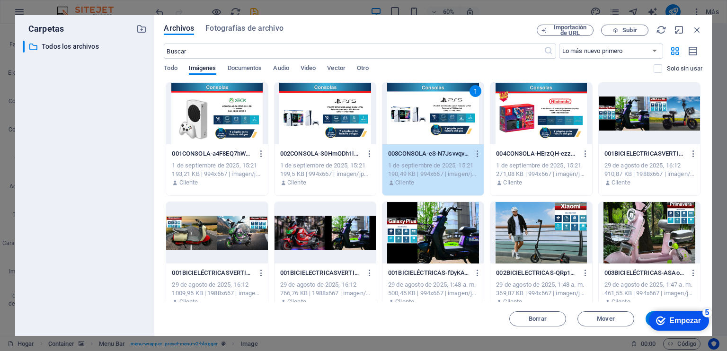
click at [467, 121] on div "1" at bounding box center [432, 114] width 101 height 62
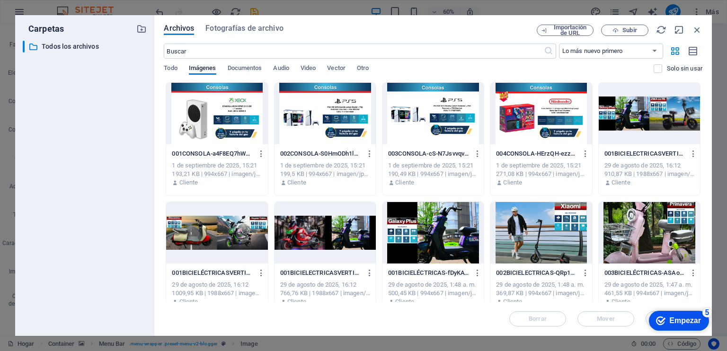
click at [527, 114] on div at bounding box center [540, 114] width 101 height 62
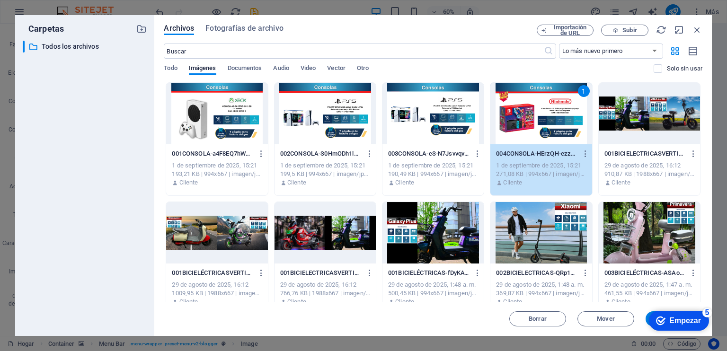
click at [456, 116] on div at bounding box center [432, 114] width 101 height 62
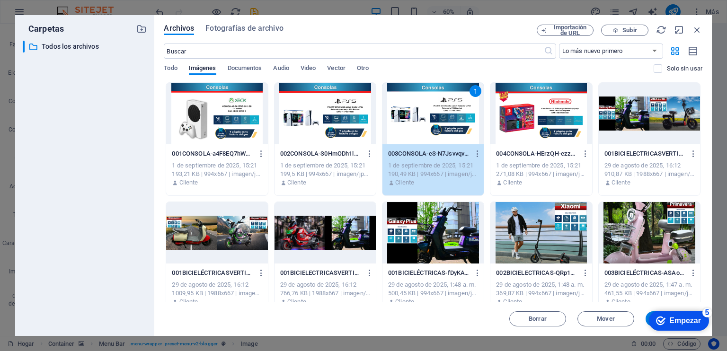
click at [323, 128] on div at bounding box center [324, 114] width 101 height 62
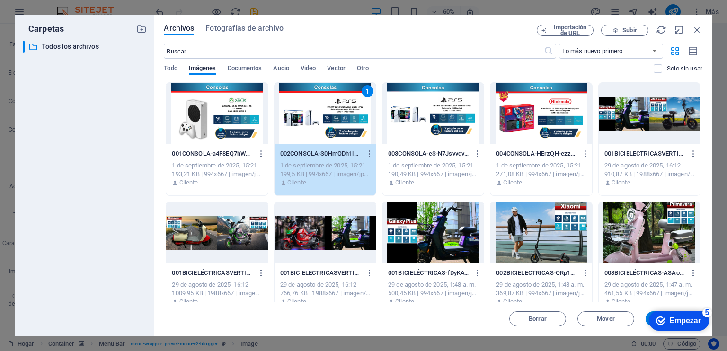
click at [323, 128] on div "1" at bounding box center [324, 114] width 101 height 62
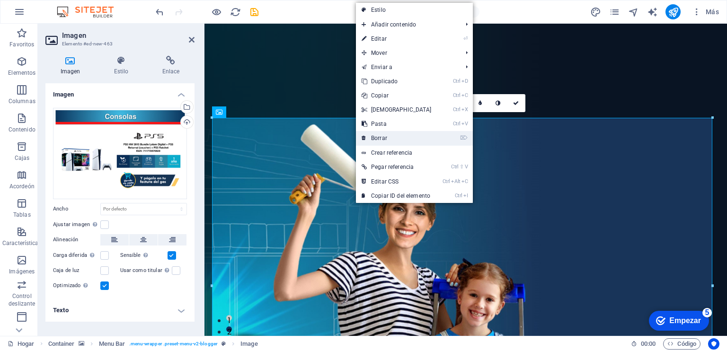
click at [385, 136] on font "Borrar" at bounding box center [379, 138] width 16 height 7
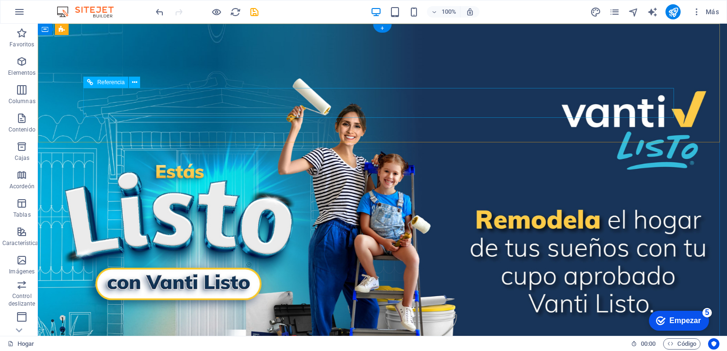
click at [136, 84] on icon at bounding box center [134, 83] width 5 height 10
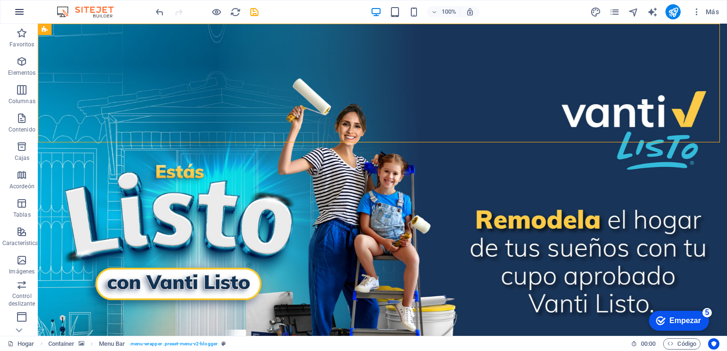
click at [18, 8] on icon "button" at bounding box center [19, 11] width 11 height 11
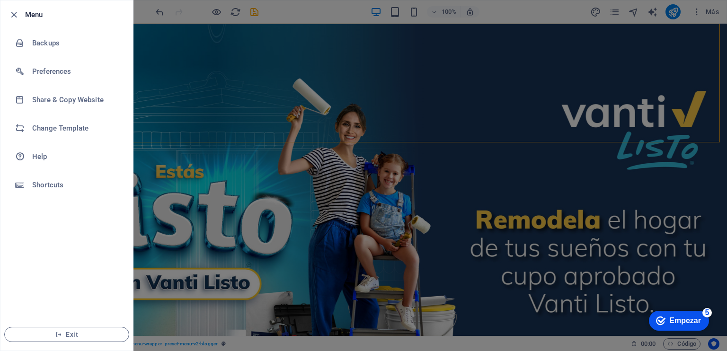
drag, startPoint x: 81, startPoint y: 202, endPoint x: 75, endPoint y: 249, distance: 47.8
click at [75, 249] on ul "Menu Backups Preferences Share & Copy Website Change Template Help Shortcuts Ex…" at bounding box center [66, 175] width 132 height 350
drag, startPoint x: 87, startPoint y: 242, endPoint x: 46, endPoint y: 238, distance: 40.9
click at [46, 238] on ul "Menu Backups Preferences Share & Copy Website Change Template Help Shortcuts Ex…" at bounding box center [66, 175] width 132 height 350
drag, startPoint x: 66, startPoint y: 250, endPoint x: 52, endPoint y: 256, distance: 15.9
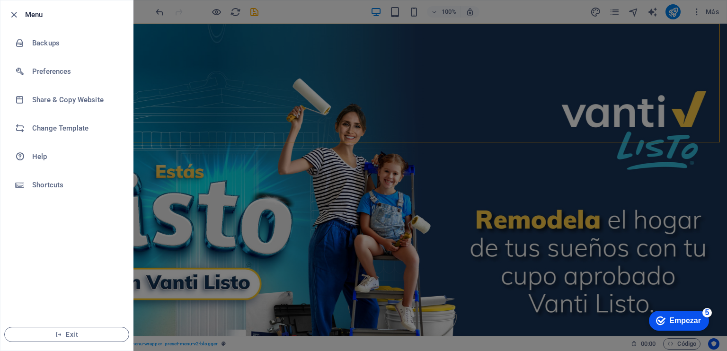
click at [52, 256] on ul "Menu Backups Preferences Share & Copy Website Change Template Help Shortcuts Ex…" at bounding box center [66, 175] width 132 height 350
click at [229, 121] on div at bounding box center [363, 175] width 727 height 351
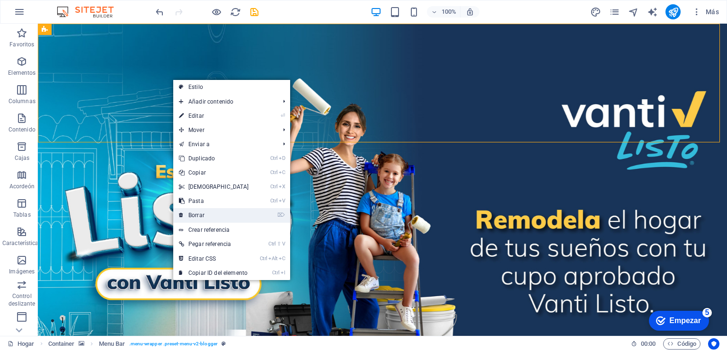
click at [202, 213] on font "Borrar" at bounding box center [196, 215] width 16 height 7
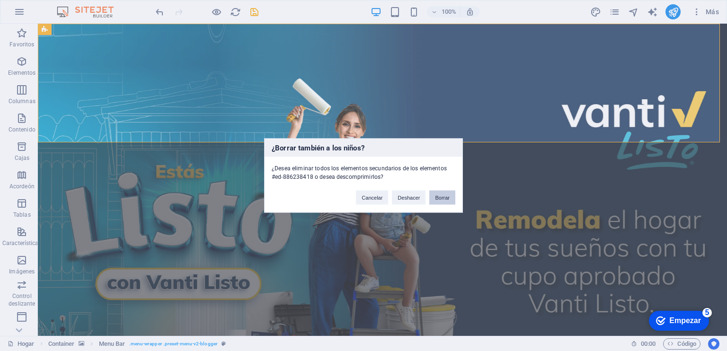
drag, startPoint x: 438, startPoint y: 200, endPoint x: 400, endPoint y: 177, distance: 44.4
click at [438, 200] on font "Borrar" at bounding box center [442, 198] width 15 height 6
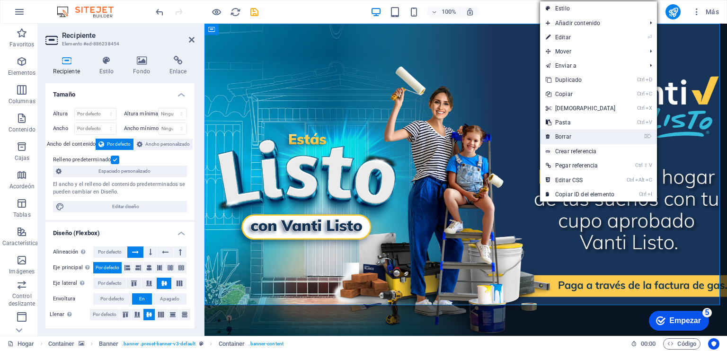
click at [567, 135] on font "Borrar" at bounding box center [563, 136] width 16 height 7
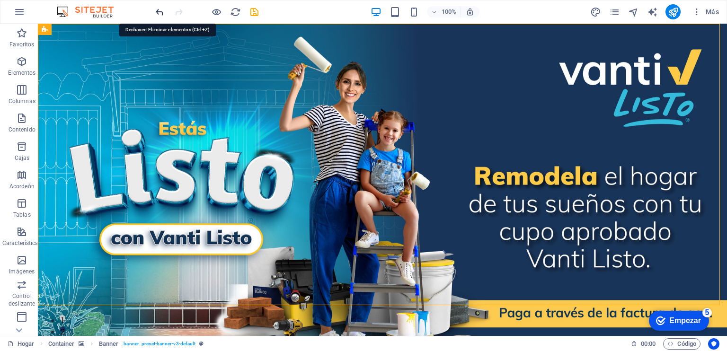
click at [157, 8] on icon "deshacer" at bounding box center [159, 12] width 11 height 11
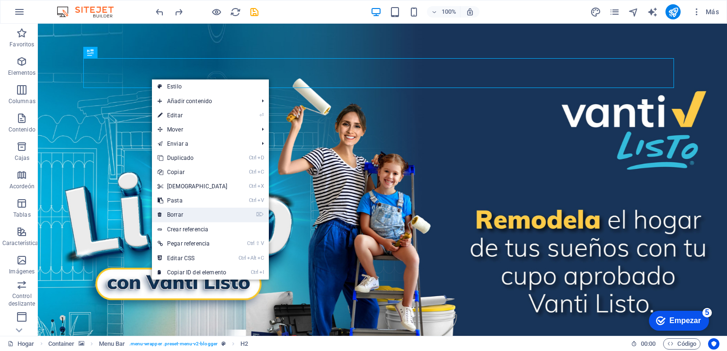
click at [180, 216] on font "Borrar" at bounding box center [175, 214] width 16 height 7
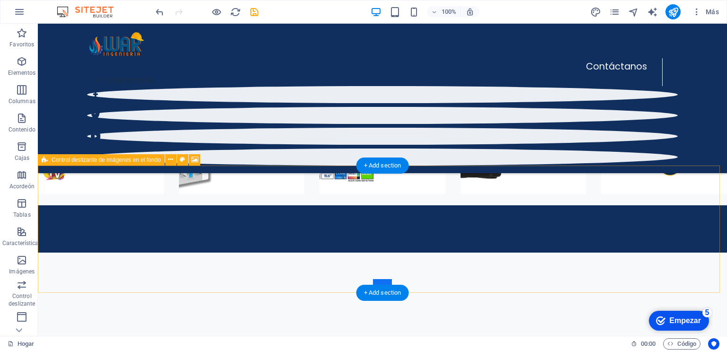
scroll to position [1091, 0]
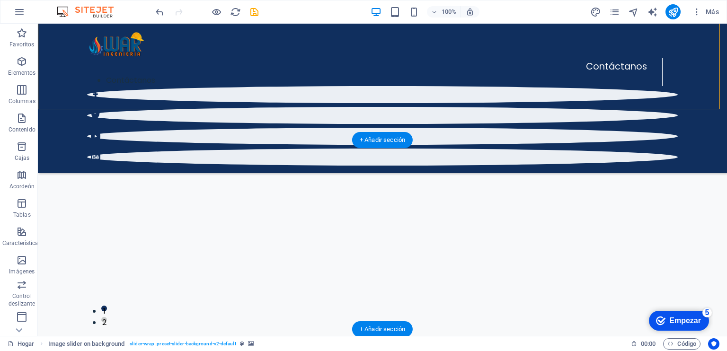
scroll to position [997, 0]
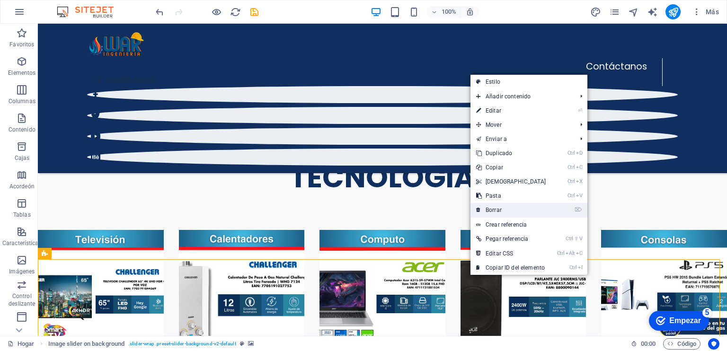
click at [503, 211] on link "⌦ Borrar" at bounding box center [510, 210] width 81 height 14
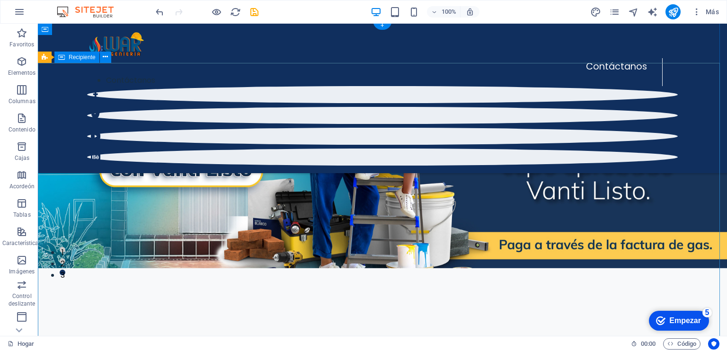
scroll to position [0, 0]
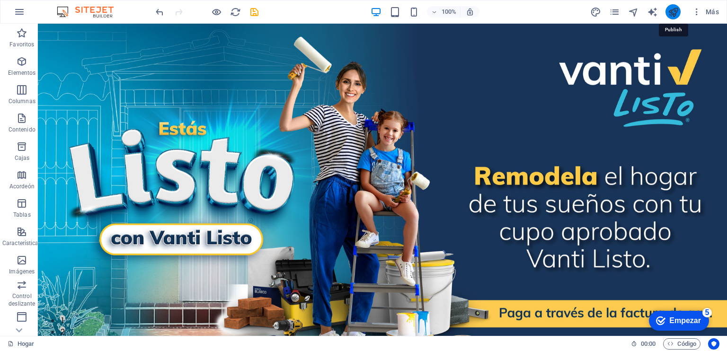
click at [674, 13] on icon "publicar" at bounding box center [673, 12] width 11 height 11
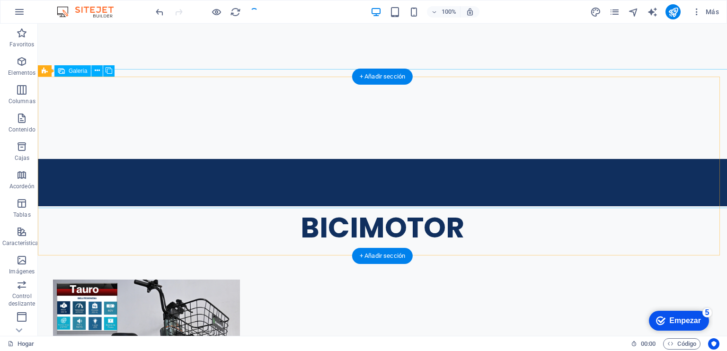
scroll to position [631, 0]
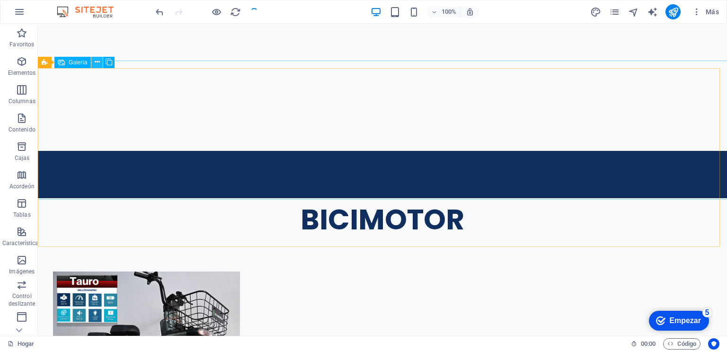
click at [97, 64] on icon at bounding box center [97, 62] width 5 height 10
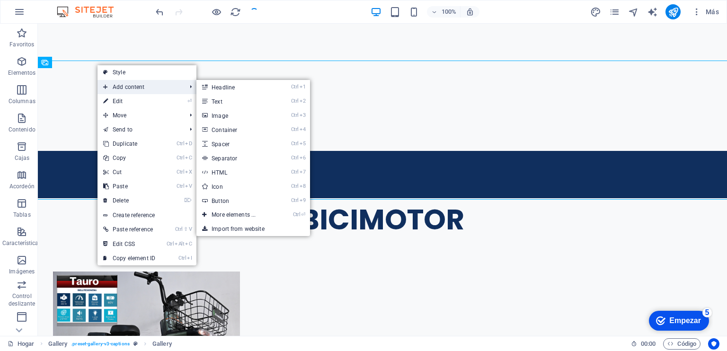
click at [117, 88] on span "Add content" at bounding box center [139, 87] width 85 height 14
click at [224, 117] on link "Ctrl 3 Image" at bounding box center [235, 115] width 78 height 14
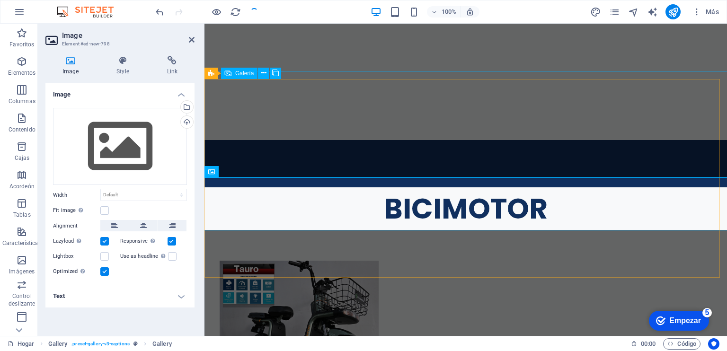
scroll to position [611, 0]
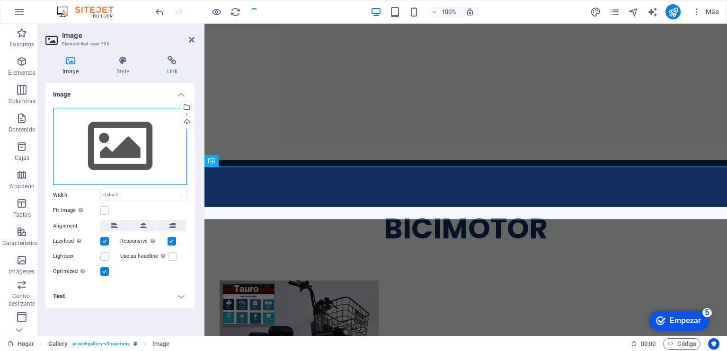
click at [144, 163] on div "Drag files here, click to choose files or select files from Files or our free s…" at bounding box center [120, 147] width 134 height 78
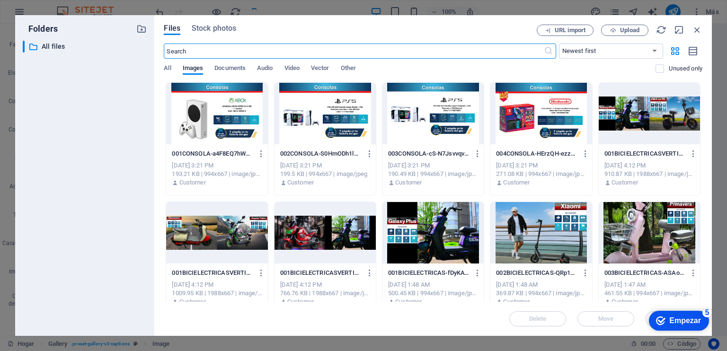
scroll to position [800, 0]
click at [250, 117] on div at bounding box center [216, 114] width 101 height 62
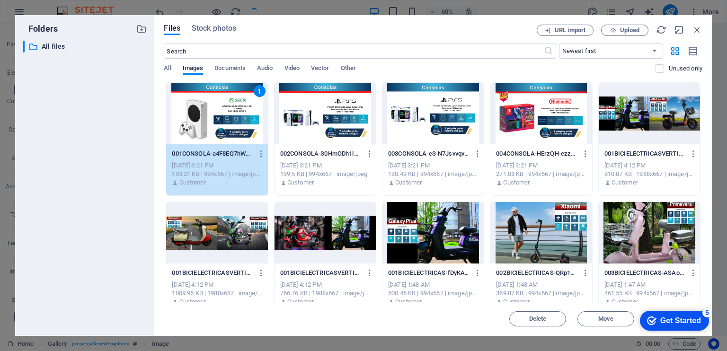
click at [250, 117] on div "1" at bounding box center [216, 114] width 101 height 62
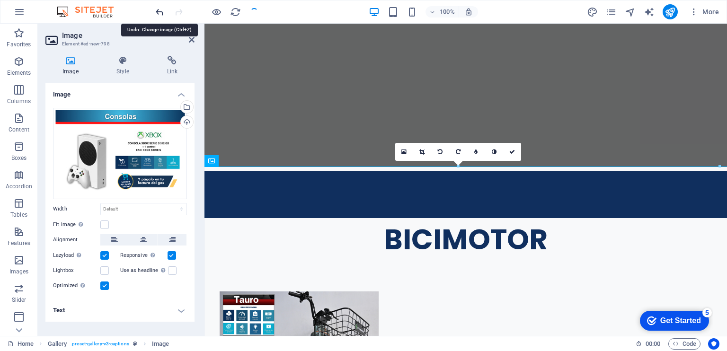
click at [159, 9] on icon "undo" at bounding box center [159, 12] width 11 height 11
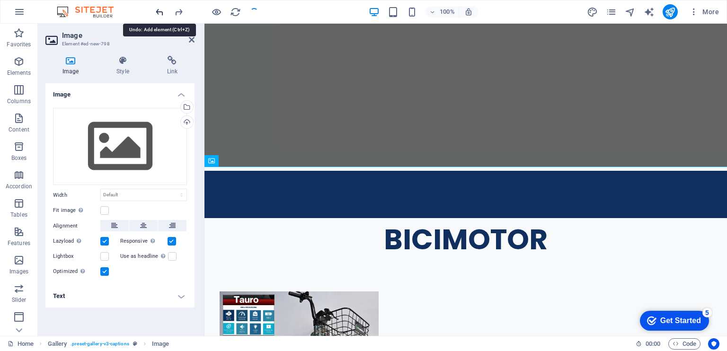
click at [159, 9] on icon "undo" at bounding box center [159, 12] width 11 height 11
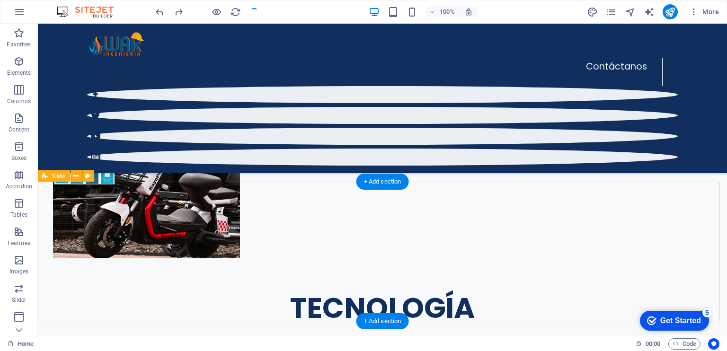
scroll to position [856, 0]
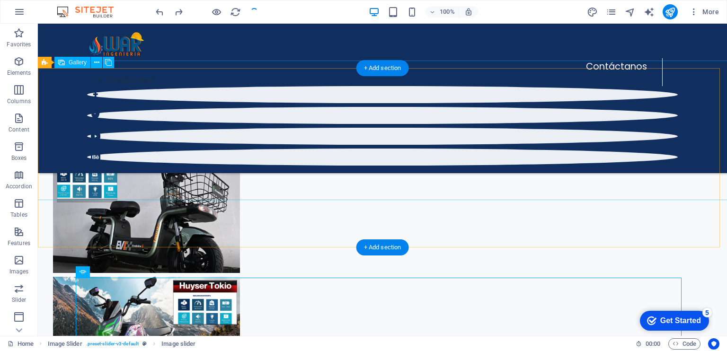
scroll to position [541, 0]
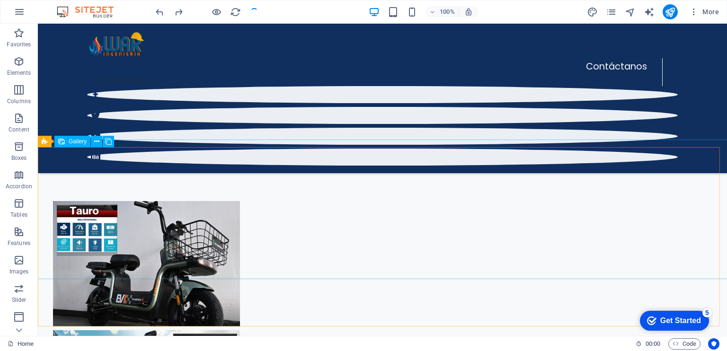
click at [75, 141] on span "Gallery" at bounding box center [78, 142] width 18 height 6
select select "4"
select select "px"
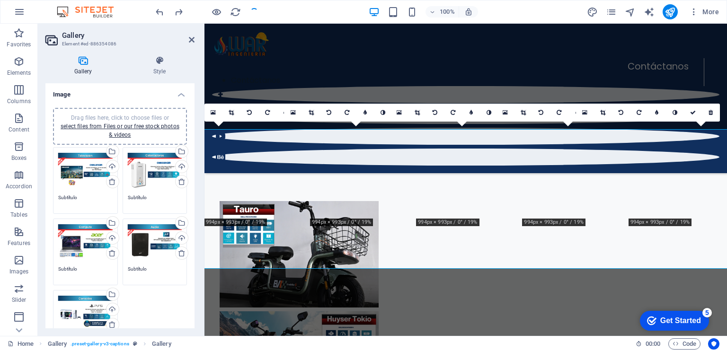
scroll to position [551, 0]
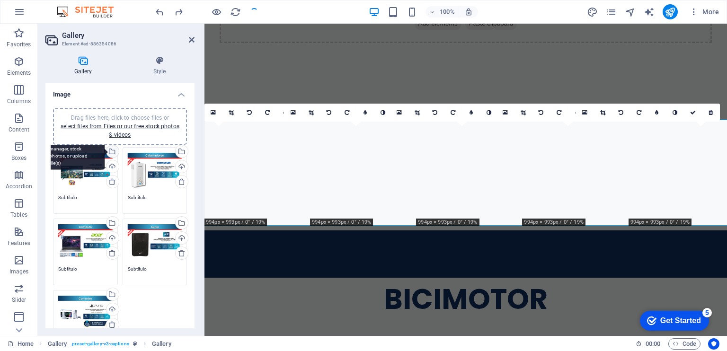
click at [112, 152] on div "Select files from the file manager, stock photos, or upload file(s)" at bounding box center [112, 152] width 14 height 14
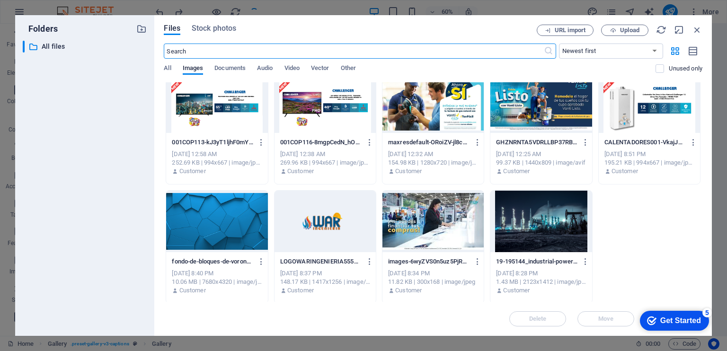
scroll to position [609, 0]
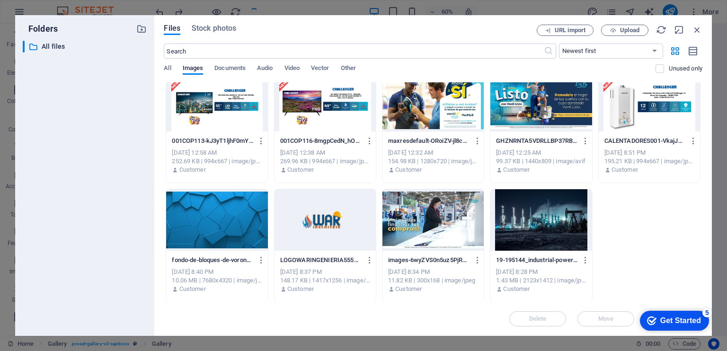
drag, startPoint x: 164, startPoint y: 107, endPoint x: 269, endPoint y: 117, distance: 105.6
click at [244, 109] on div at bounding box center [216, 101] width 101 height 62
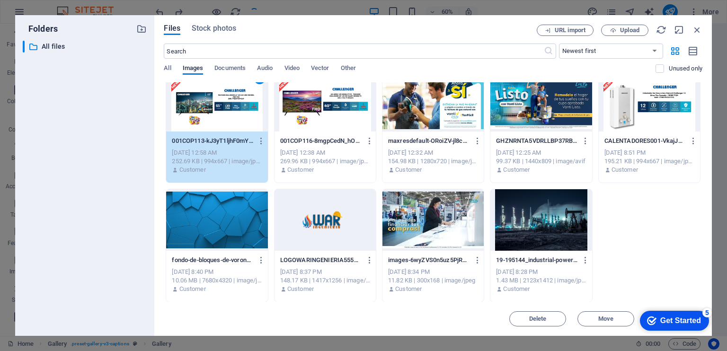
click at [301, 111] on div at bounding box center [324, 101] width 101 height 62
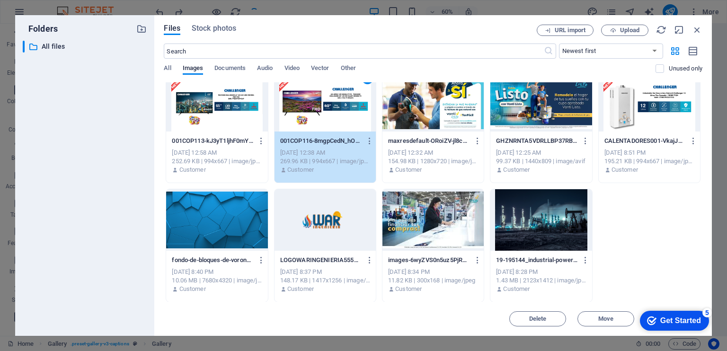
click at [258, 103] on div at bounding box center [216, 101] width 101 height 62
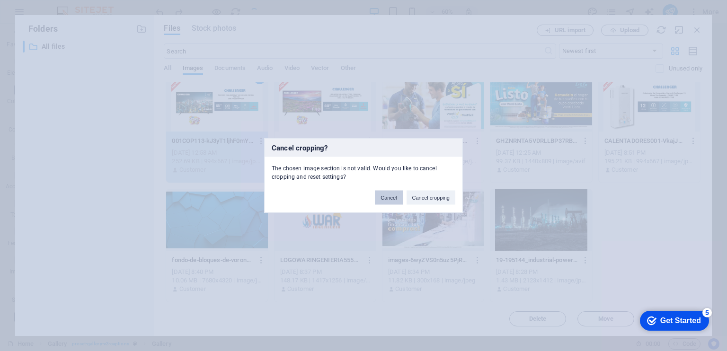
click at [389, 196] on button "Cancel" at bounding box center [388, 198] width 27 height 14
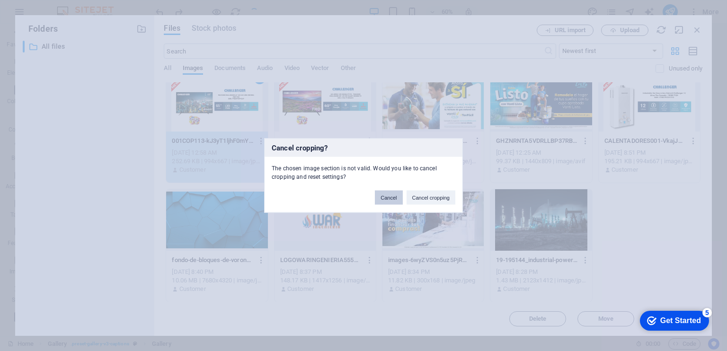
click at [388, 198] on button "Cancel" at bounding box center [388, 198] width 27 height 14
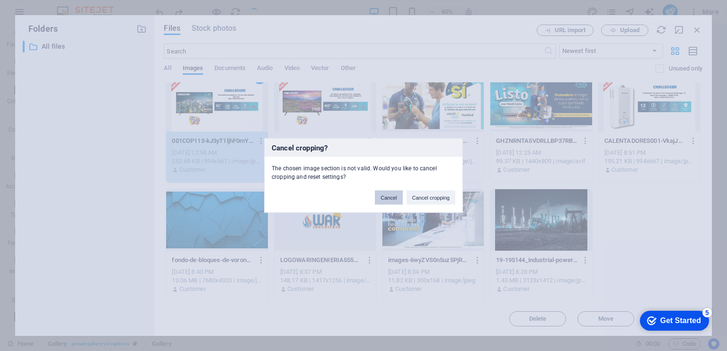
scroll to position [566, 0]
click at [387, 198] on button "Cancel" at bounding box center [388, 198] width 27 height 14
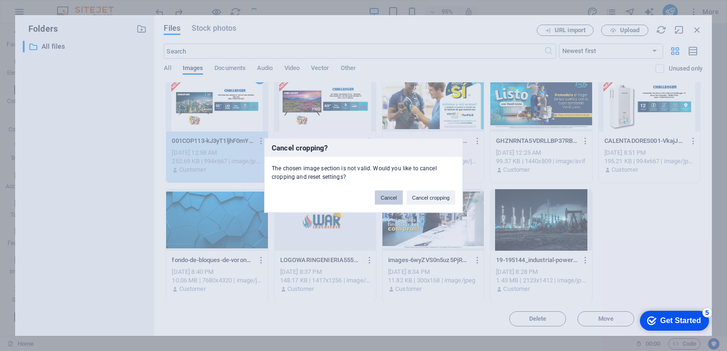
click at [387, 197] on button "Cancel" at bounding box center [388, 198] width 27 height 14
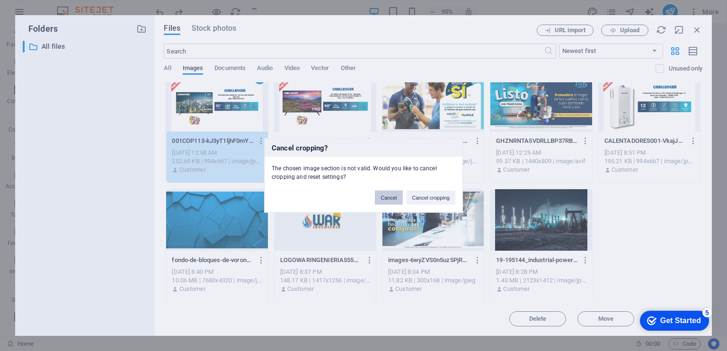
click at [386, 198] on button "Cancel" at bounding box center [388, 198] width 27 height 14
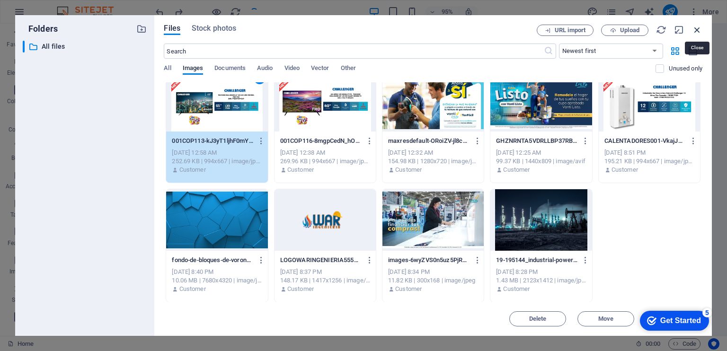
click at [697, 28] on icon "button" at bounding box center [697, 30] width 10 height 10
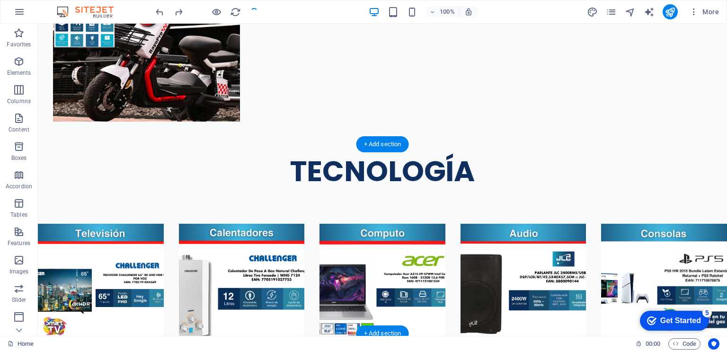
scroll to position [1243, 0]
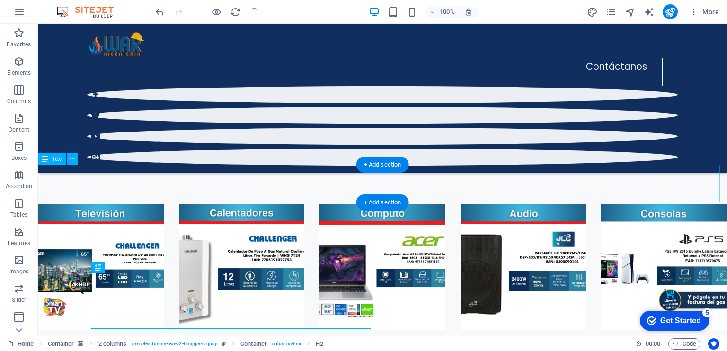
scroll to position [1028, 0]
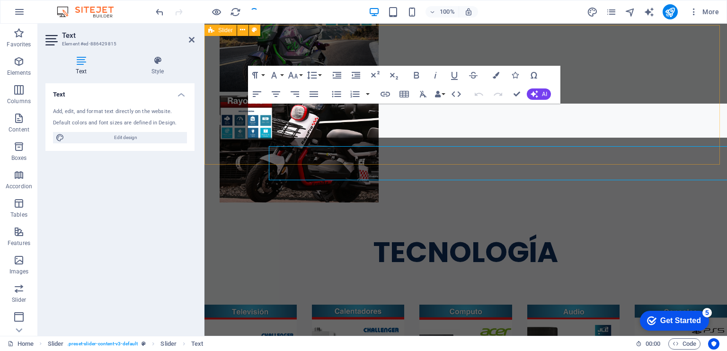
scroll to position [1039, 0]
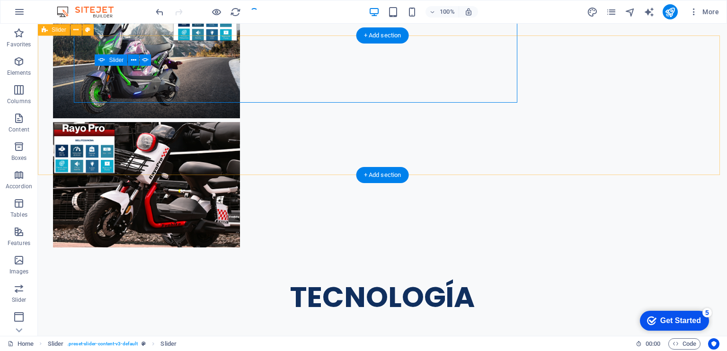
scroll to position [1092, 0]
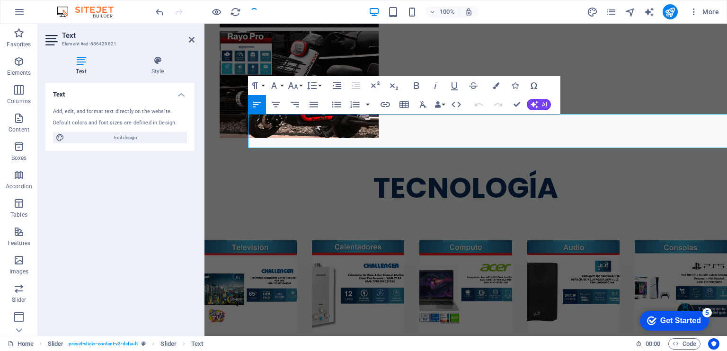
scroll to position [1039, 0]
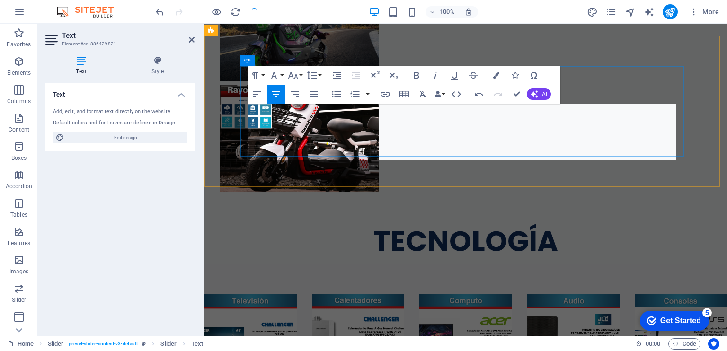
drag, startPoint x: 475, startPoint y: 108, endPoint x: 450, endPoint y: 111, distance: 25.2
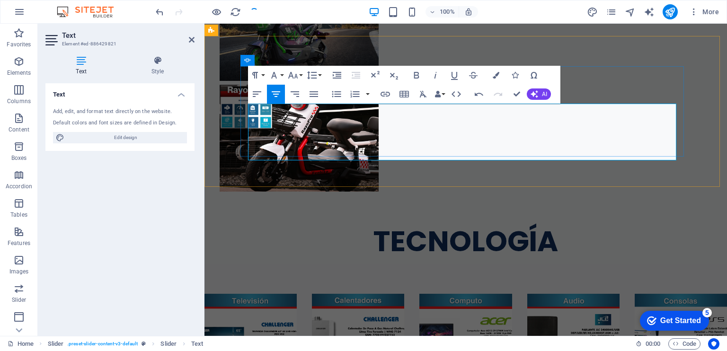
drag, startPoint x: 464, startPoint y: 111, endPoint x: 470, endPoint y: 109, distance: 6.4
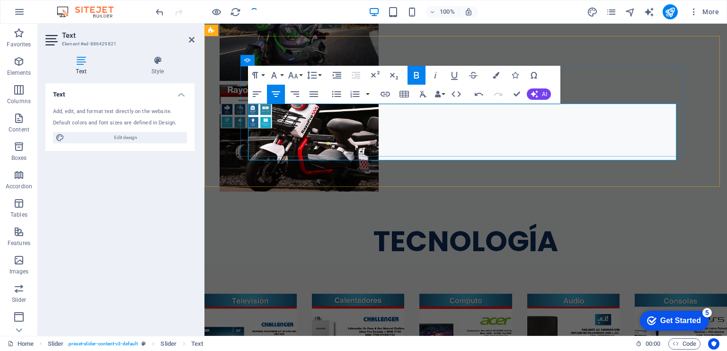
drag, startPoint x: 475, startPoint y: 109, endPoint x: 456, endPoint y: 109, distance: 19.4
click at [275, 73] on icon "button" at bounding box center [273, 75] width 11 height 11
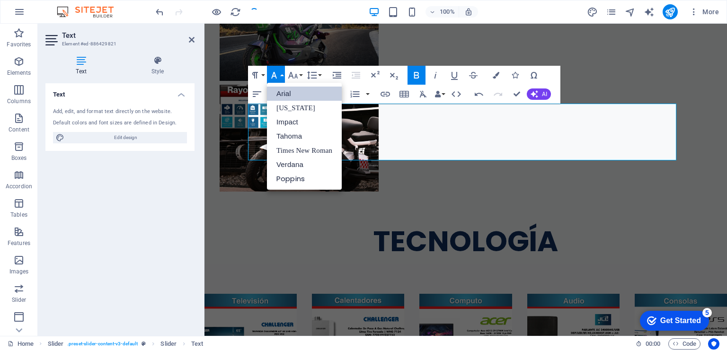
scroll to position [0, 0]
click at [275, 73] on icon "button" at bounding box center [273, 75] width 11 height 11
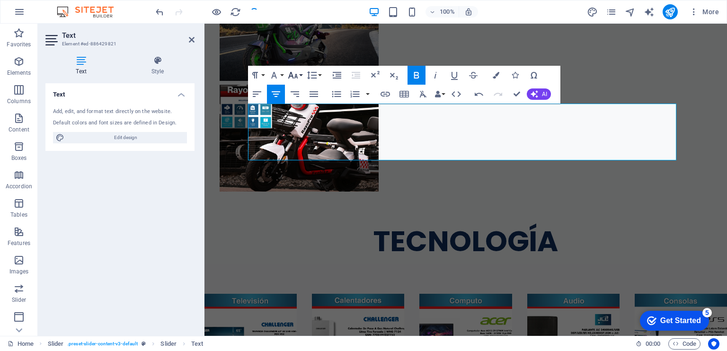
click at [301, 75] on button "Font Size" at bounding box center [295, 75] width 18 height 19
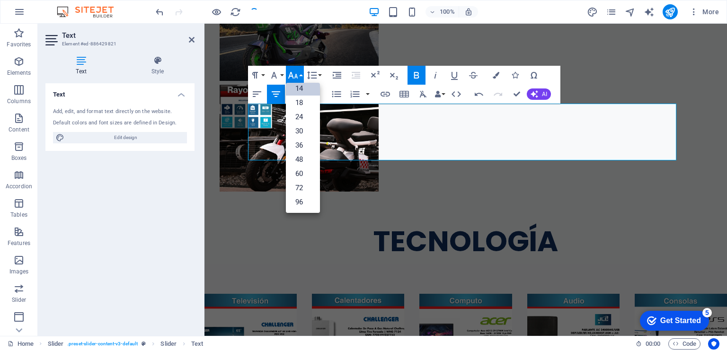
scroll to position [76, 0]
click at [304, 157] on link "48" at bounding box center [303, 160] width 34 height 14
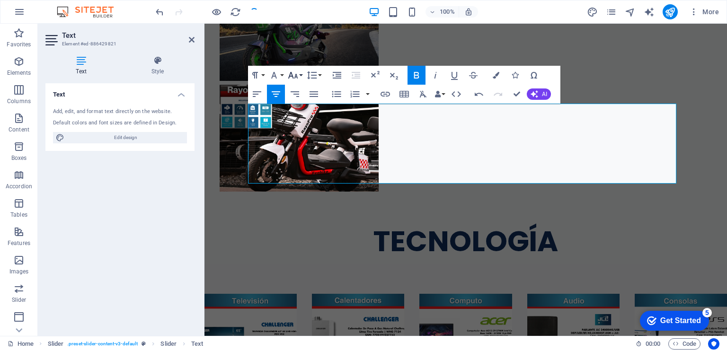
click at [299, 75] on button "Font Size" at bounding box center [295, 75] width 18 height 19
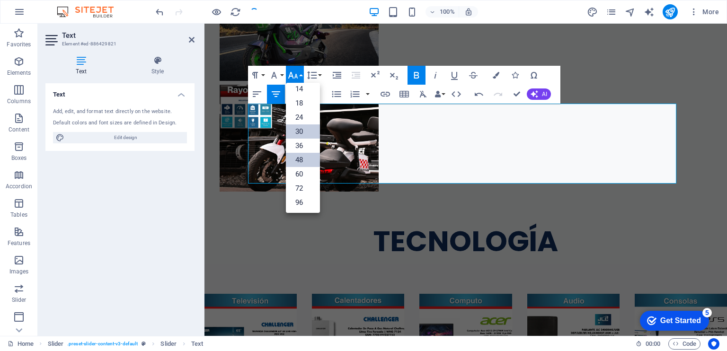
click at [302, 129] on link "30" at bounding box center [303, 131] width 34 height 14
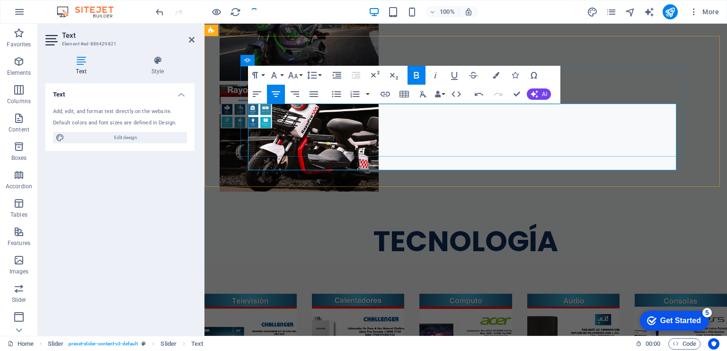
drag, startPoint x: 532, startPoint y: 130, endPoint x: 581, endPoint y: 131, distance: 49.7
drag, startPoint x: 363, startPoint y: 140, endPoint x: 471, endPoint y: 144, distance: 107.9
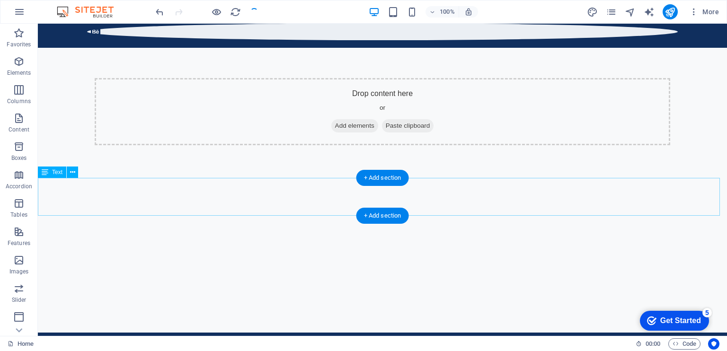
scroll to position [528, 0]
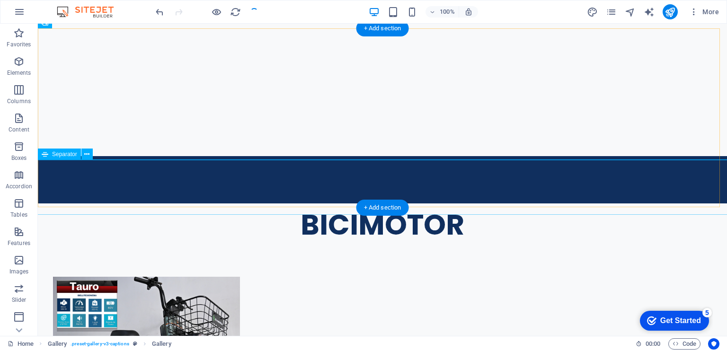
scroll to position [685, 0]
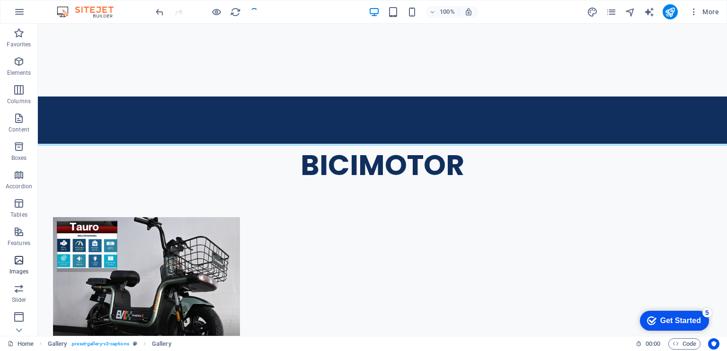
click at [18, 267] on span "Images" at bounding box center [19, 266] width 38 height 23
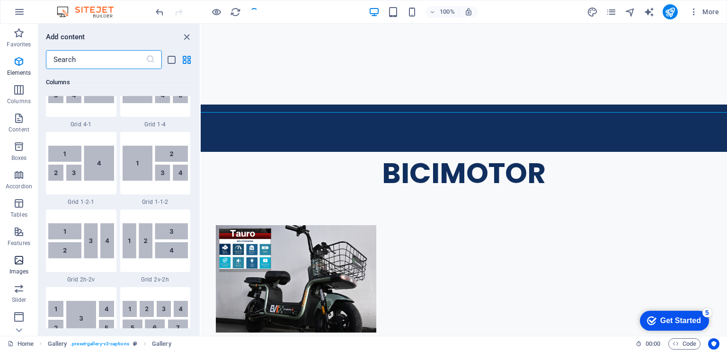
scroll to position [4798, 0]
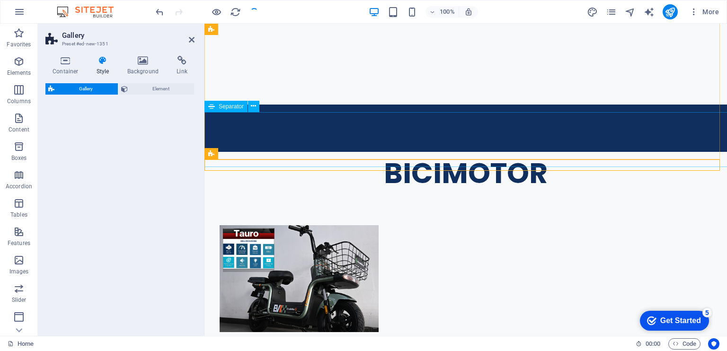
select select "rem"
select select "preset-gallery-v3-captions"
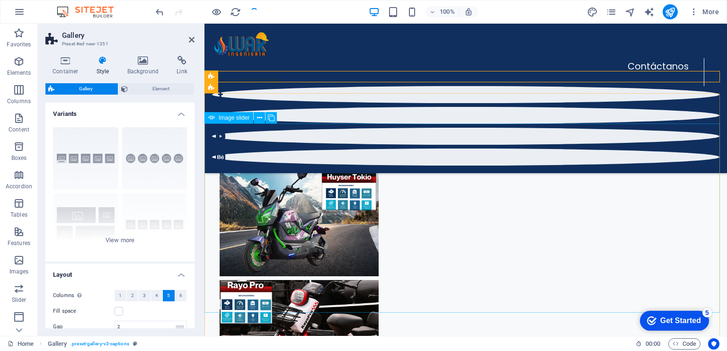
scroll to position [654, 0]
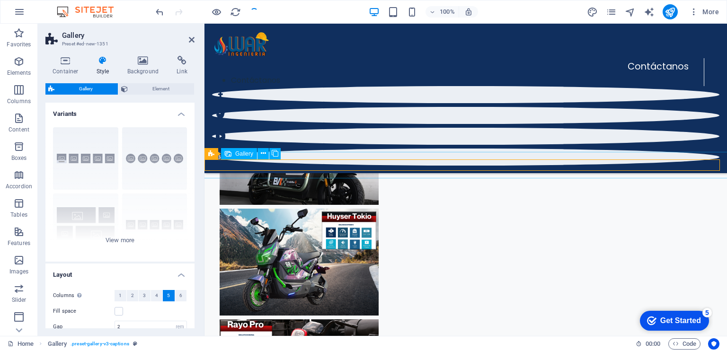
drag, startPoint x: 409, startPoint y: 168, endPoint x: 414, endPoint y: 169, distance: 5.3
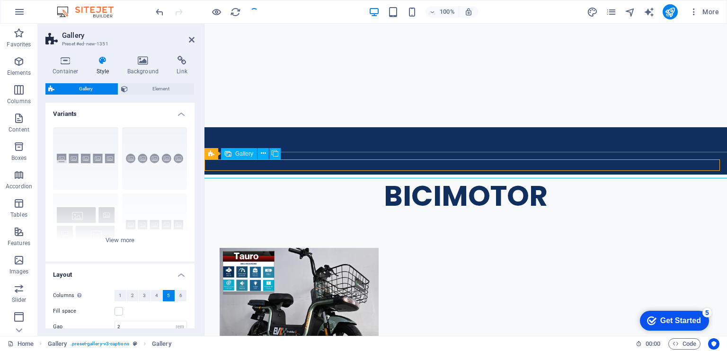
select select "4"
select select "px"
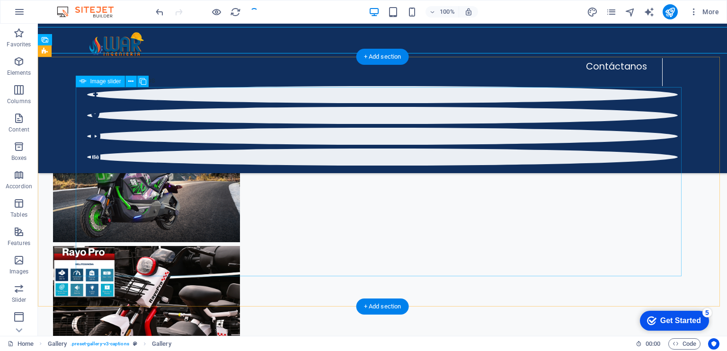
scroll to position [743, 0]
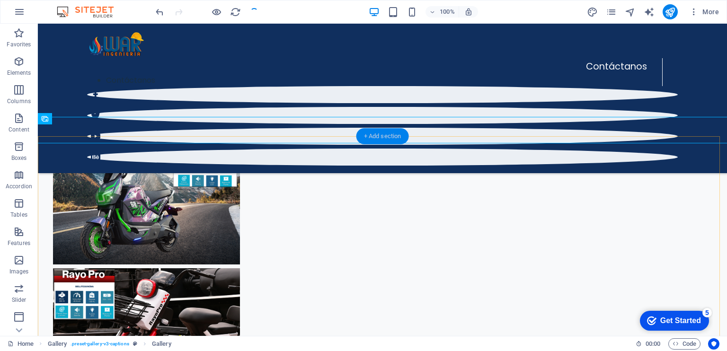
click at [377, 139] on div "+ Add section" at bounding box center [382, 136] width 53 height 16
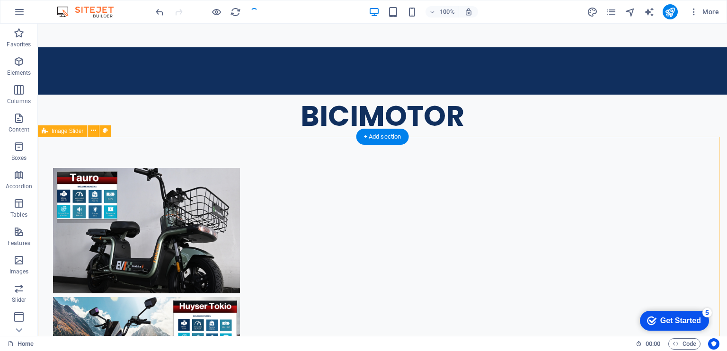
scroll to position [753, 0]
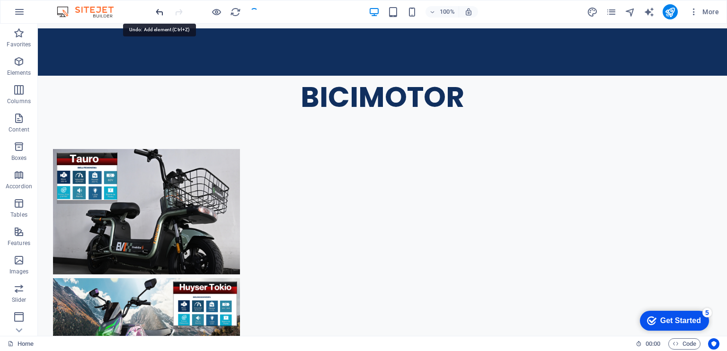
click at [161, 8] on icon "undo" at bounding box center [159, 12] width 11 height 11
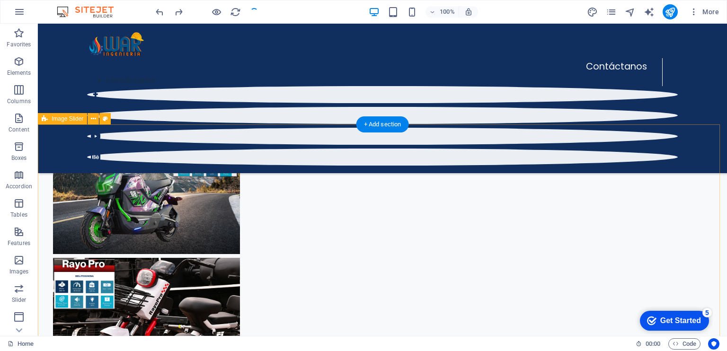
scroll to position [664, 0]
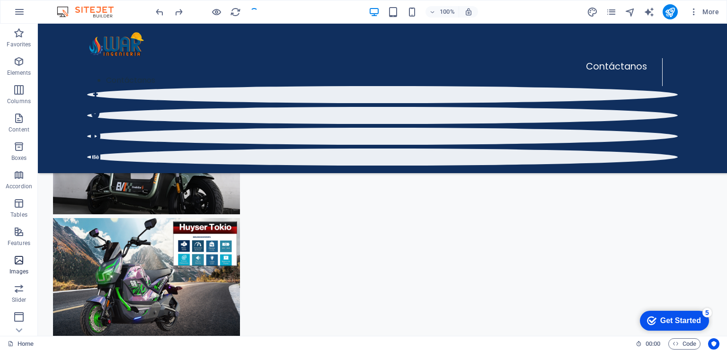
click at [19, 264] on icon "button" at bounding box center [18, 260] width 11 height 11
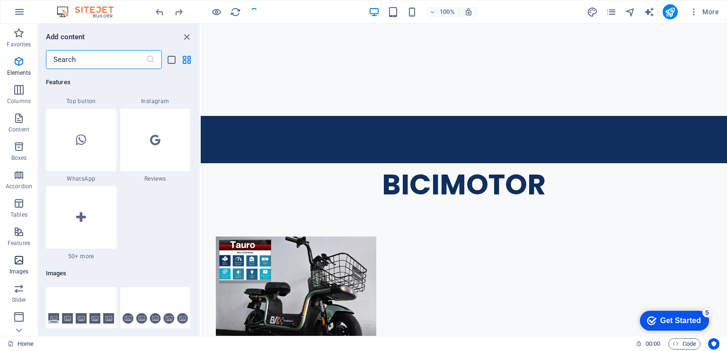
scroll to position [4798, 0]
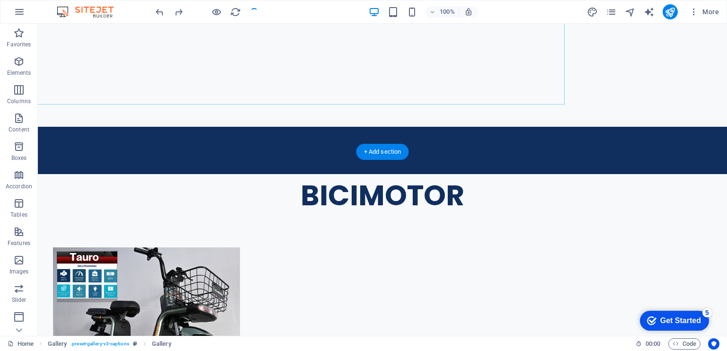
scroll to position [674, 0]
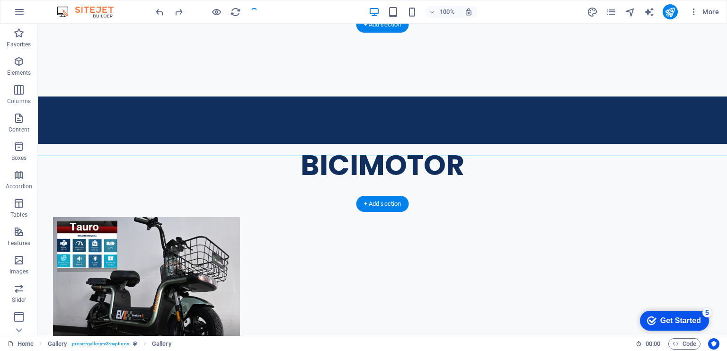
scroll to position [654, 0]
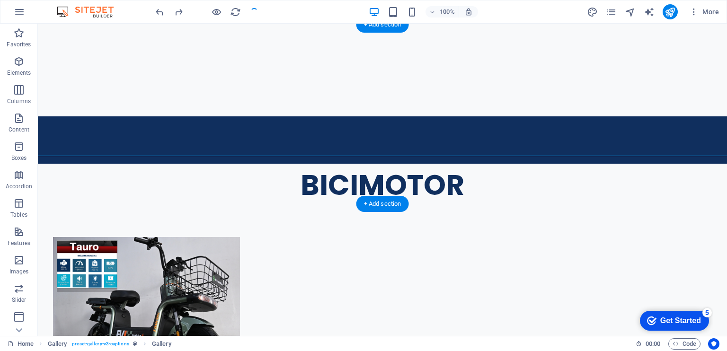
select select "4"
select select "px"
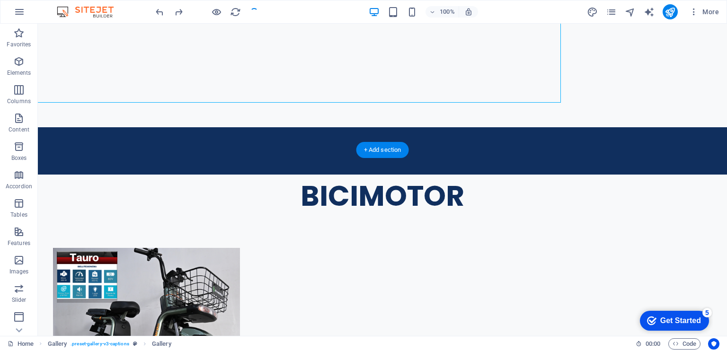
scroll to position [674, 0]
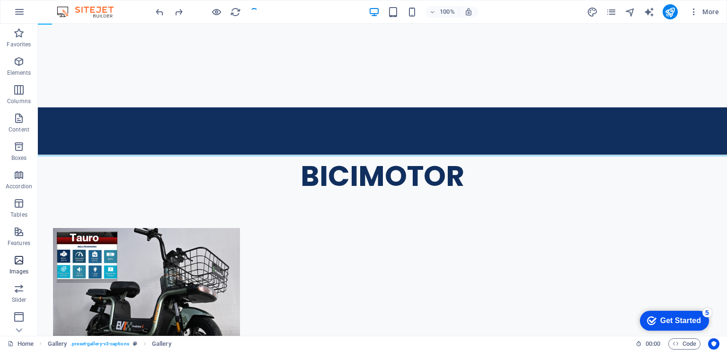
click at [16, 265] on icon "button" at bounding box center [18, 260] width 11 height 11
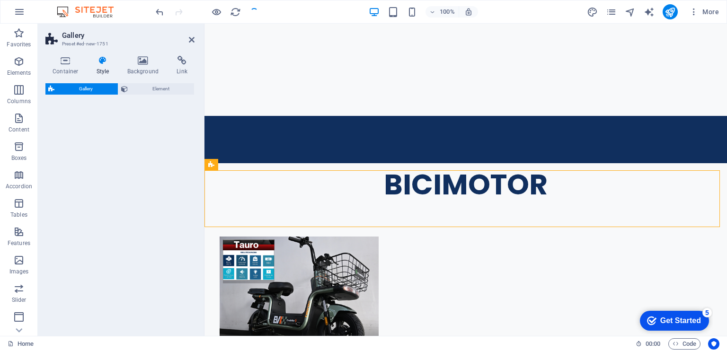
scroll to position [654, 0]
select select "rem"
select select "preset-gallery-v3-default"
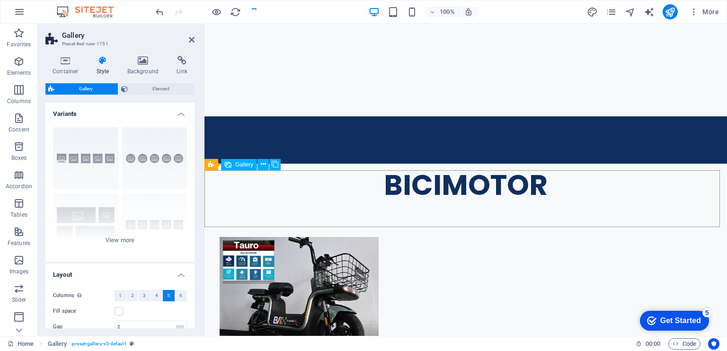
drag, startPoint x: 311, startPoint y: 197, endPoint x: 488, endPoint y: 192, distance: 177.0
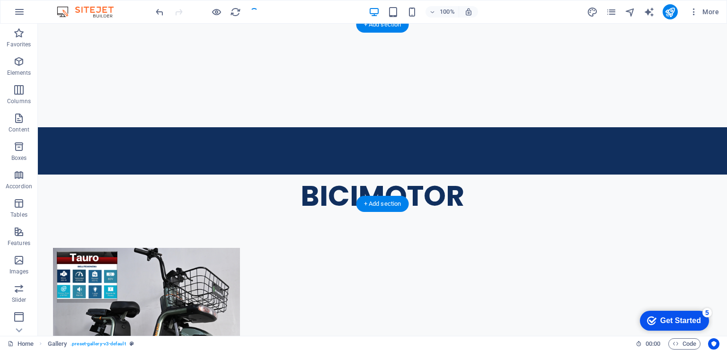
scroll to position [674, 0]
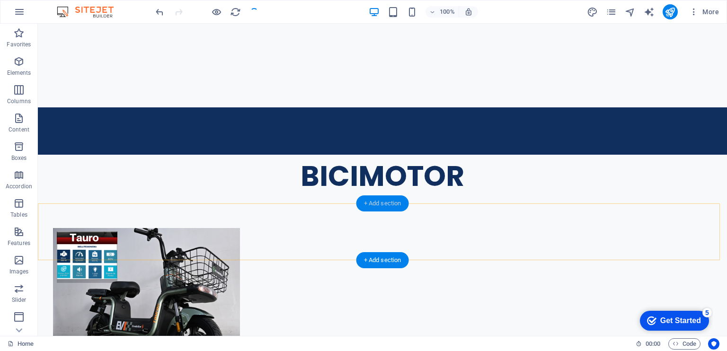
click at [376, 207] on div "+ Add section" at bounding box center [382, 203] width 53 height 16
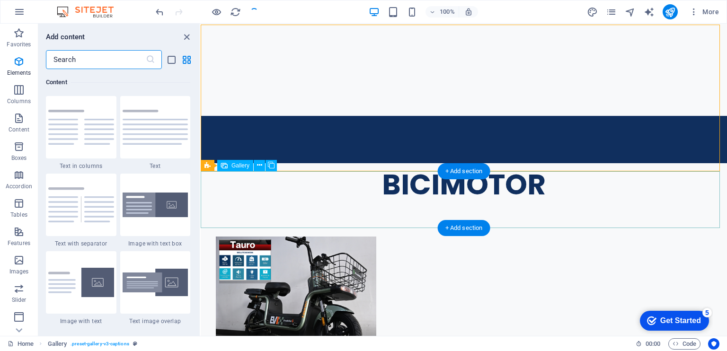
scroll to position [1655, 0]
click at [233, 169] on div "Gallery" at bounding box center [235, 165] width 36 height 11
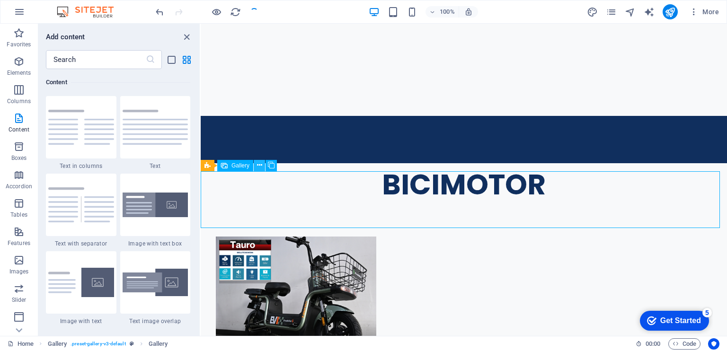
click at [261, 164] on icon at bounding box center [259, 165] width 5 height 10
select select "4"
select select "px"
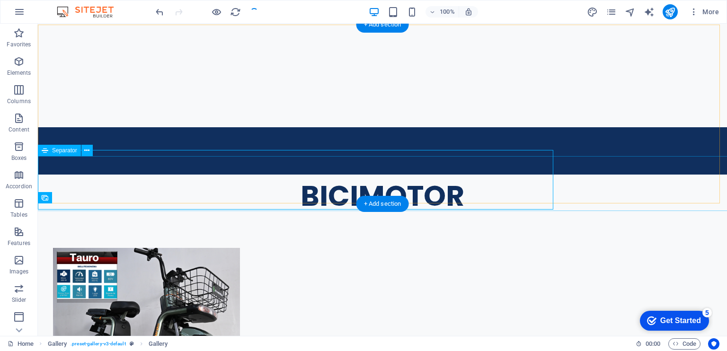
scroll to position [674, 0]
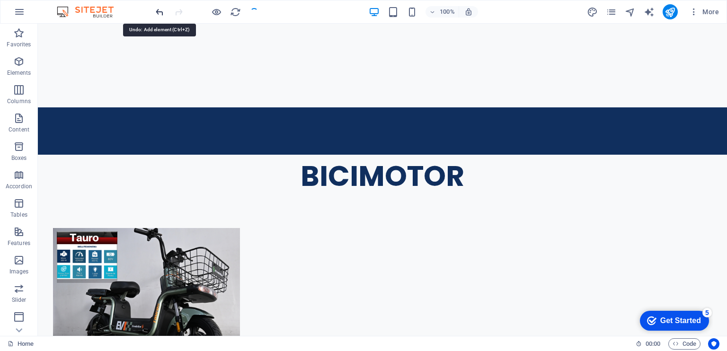
click at [159, 14] on icon "undo" at bounding box center [159, 12] width 11 height 11
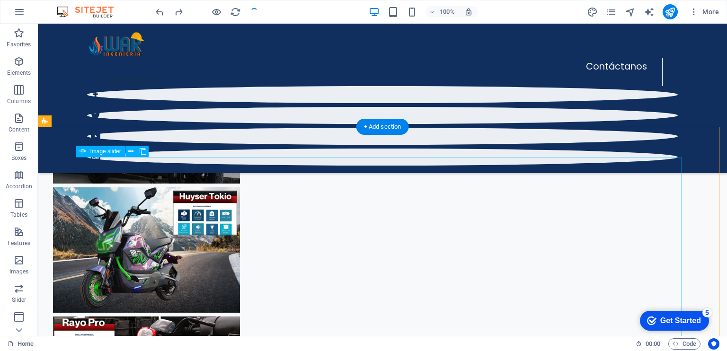
scroll to position [664, 0]
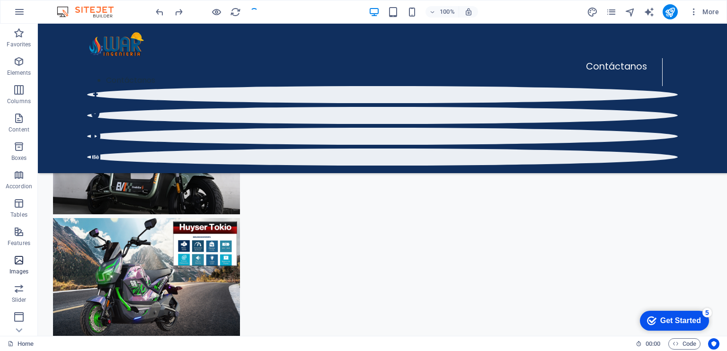
click at [14, 257] on icon "button" at bounding box center [18, 260] width 11 height 11
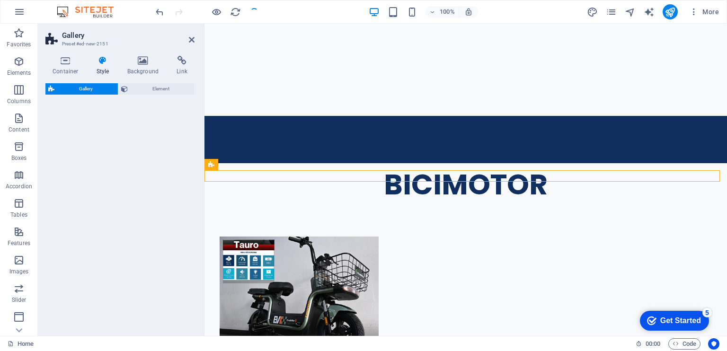
scroll to position [654, 0]
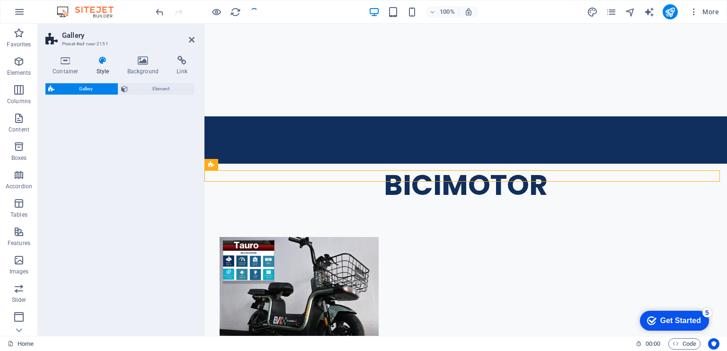
select select "rem"
select select "preset-gallery-v3-captions"
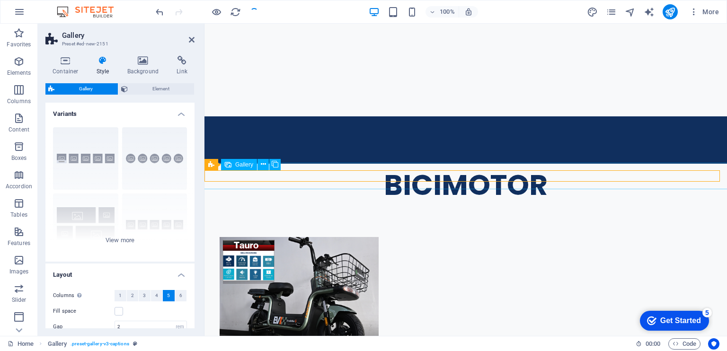
click at [263, 167] on icon at bounding box center [263, 164] width 5 height 10
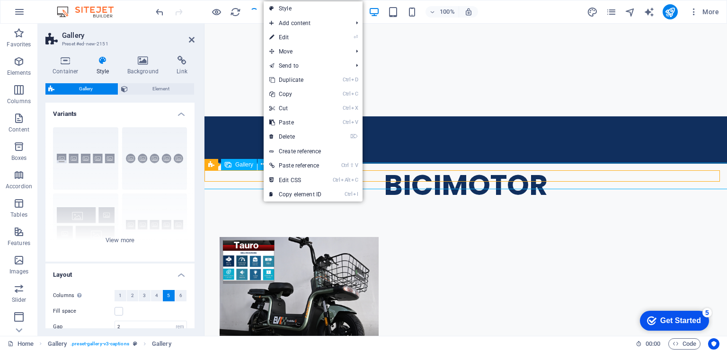
click at [252, 166] on span "Gallery" at bounding box center [244, 165] width 18 height 6
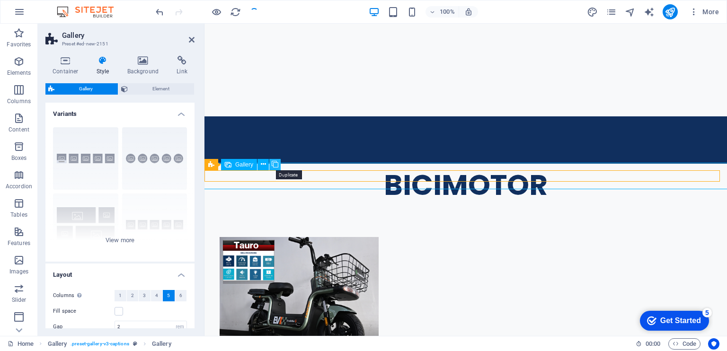
click at [274, 165] on icon at bounding box center [275, 164] width 7 height 10
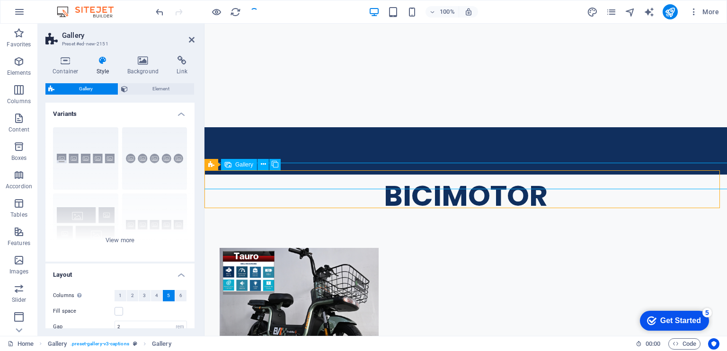
select select "4"
select select "px"
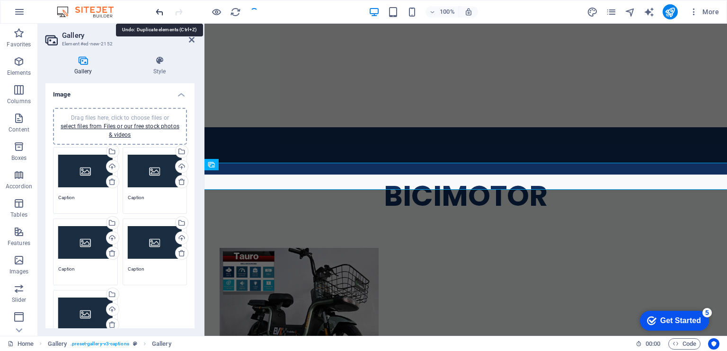
click at [159, 12] on icon "undo" at bounding box center [159, 12] width 11 height 11
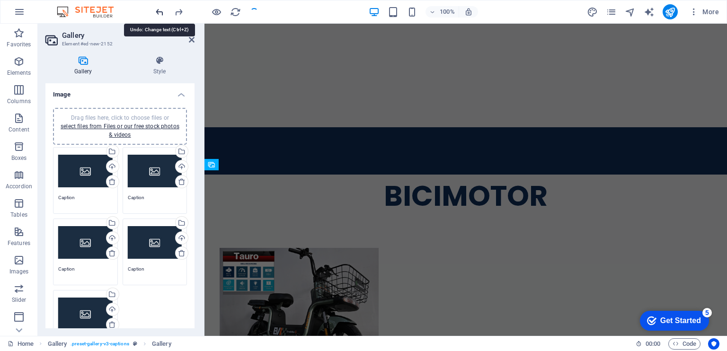
click at [159, 12] on icon "undo" at bounding box center [159, 12] width 11 height 11
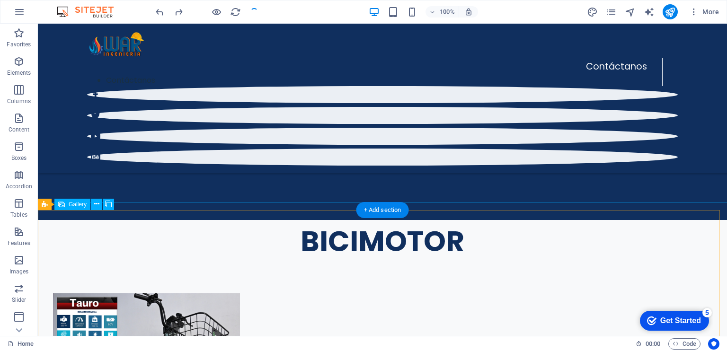
scroll to position [418, 0]
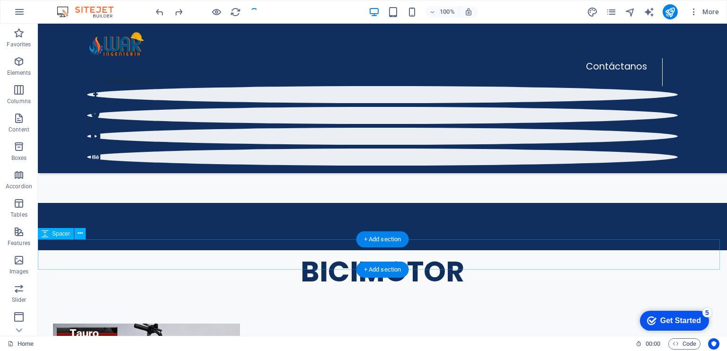
click at [395, 242] on div "+ Add section" at bounding box center [382, 239] width 53 height 16
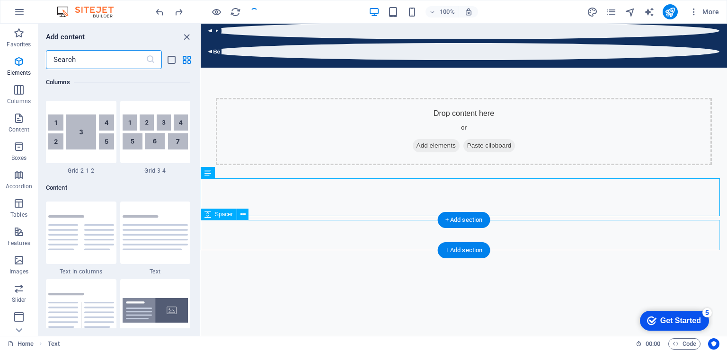
scroll to position [1655, 0]
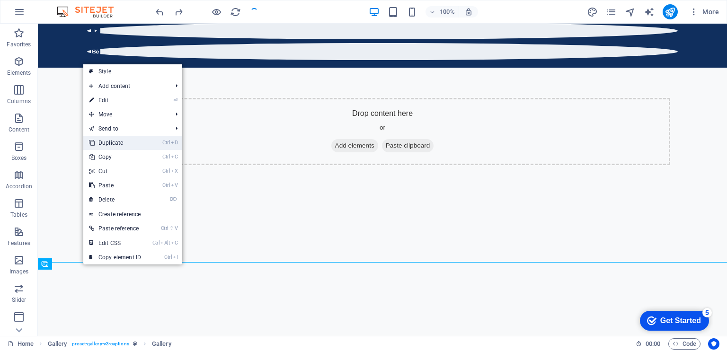
click at [123, 140] on link "Ctrl D Duplicate" at bounding box center [114, 143] width 63 height 14
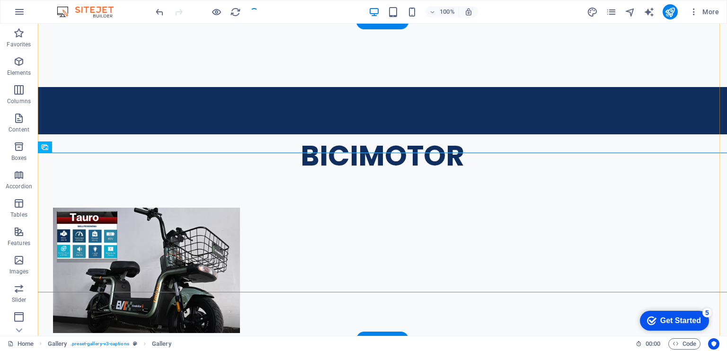
scroll to position [721, 0]
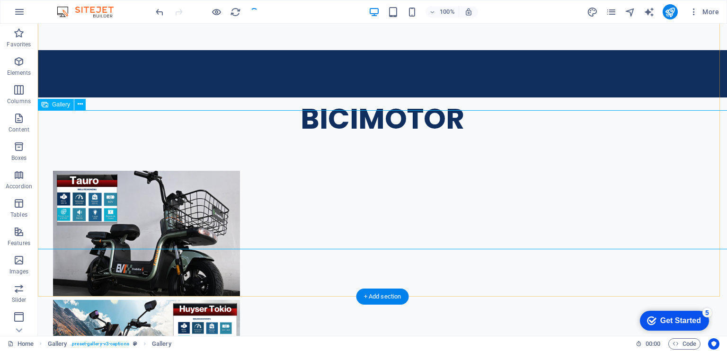
select select "4"
select select "px"
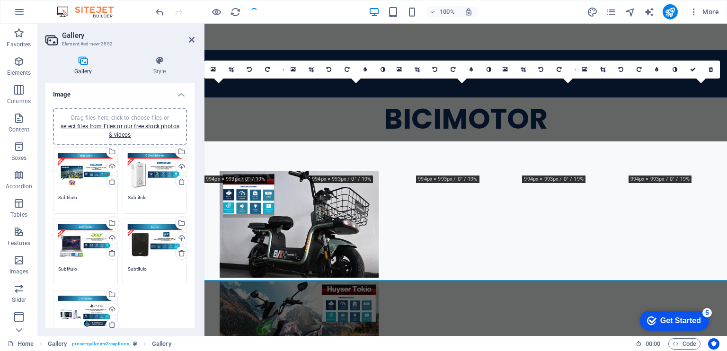
scroll to position [700, 0]
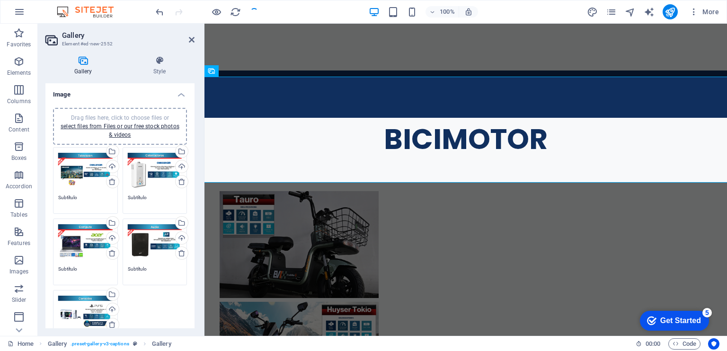
click at [94, 168] on div "Drag files here, click to choose files or select files from Files or our free s…" at bounding box center [85, 171] width 54 height 38
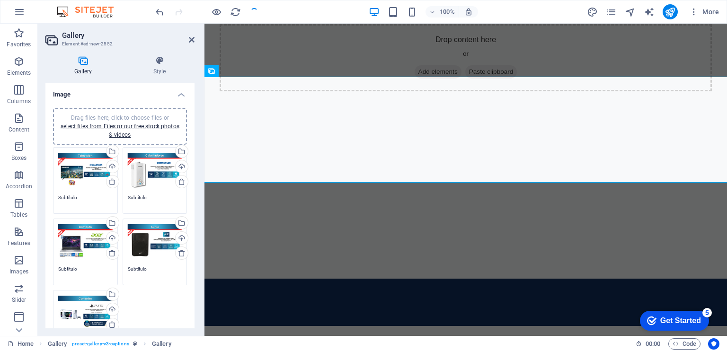
scroll to position [889, 0]
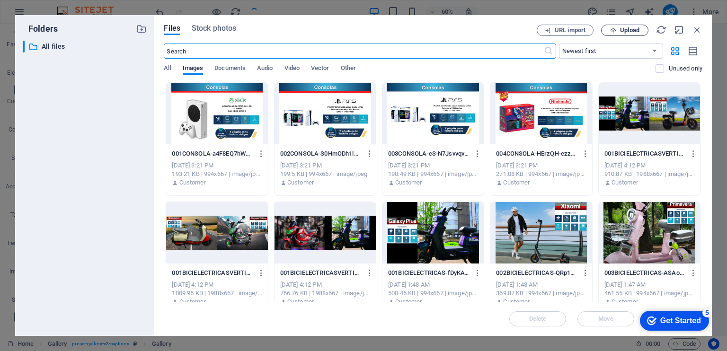
click at [624, 30] on span "Upload" at bounding box center [629, 30] width 19 height 6
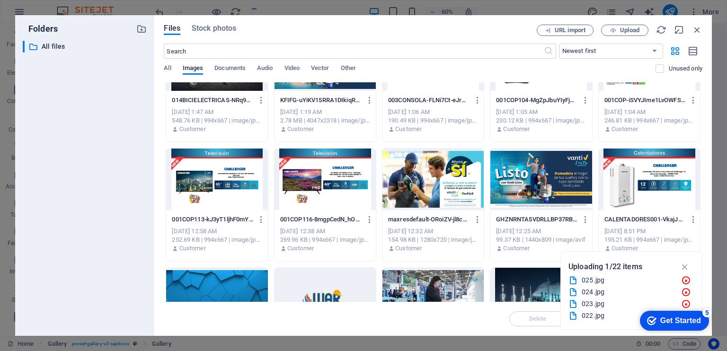
scroll to position [609, 0]
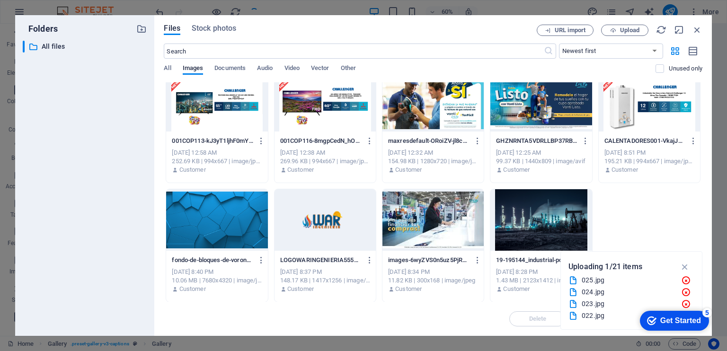
click at [602, 278] on div "025.jpg" at bounding box center [627, 280] width 92 height 11
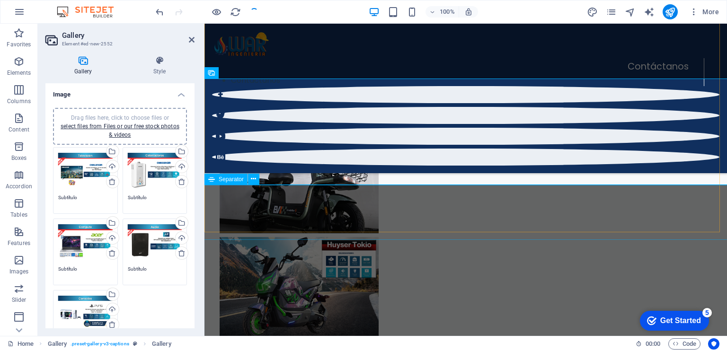
scroll to position [544, 0]
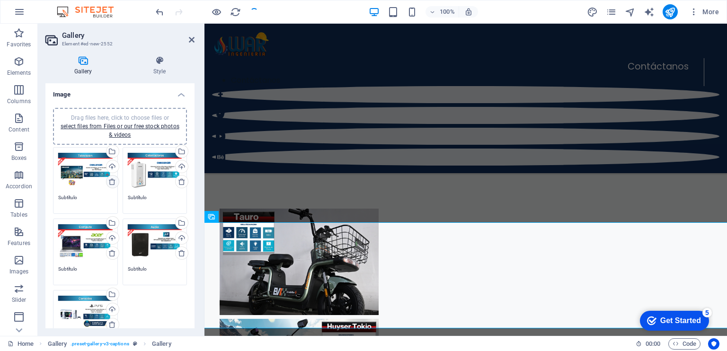
click at [112, 183] on icon at bounding box center [112, 182] width 8 height 8
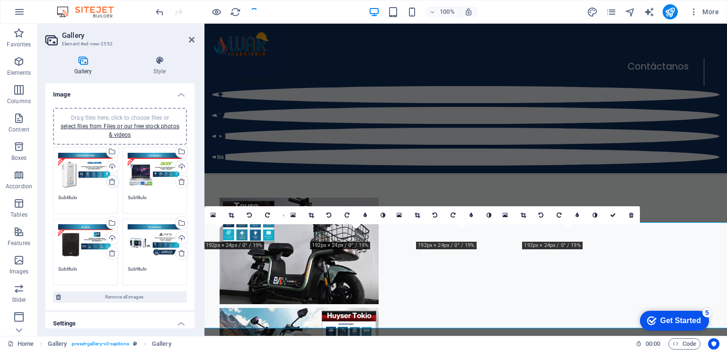
click at [112, 183] on icon at bounding box center [112, 182] width 8 height 8
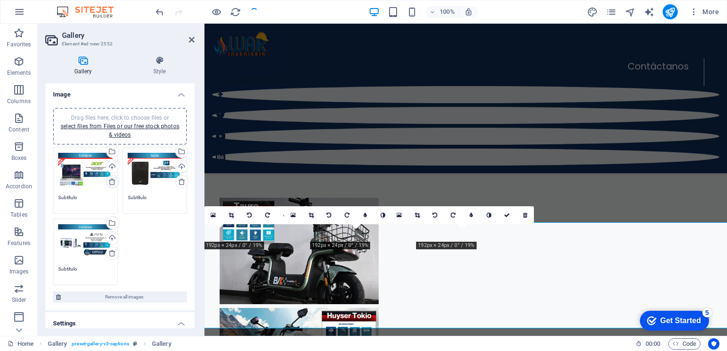
click at [112, 183] on icon at bounding box center [112, 182] width 8 height 8
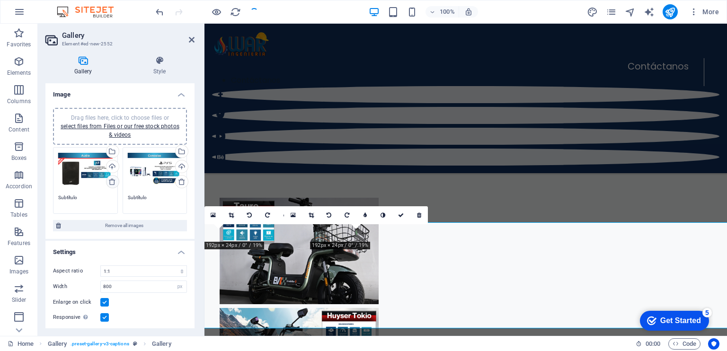
click at [112, 183] on icon at bounding box center [112, 182] width 8 height 8
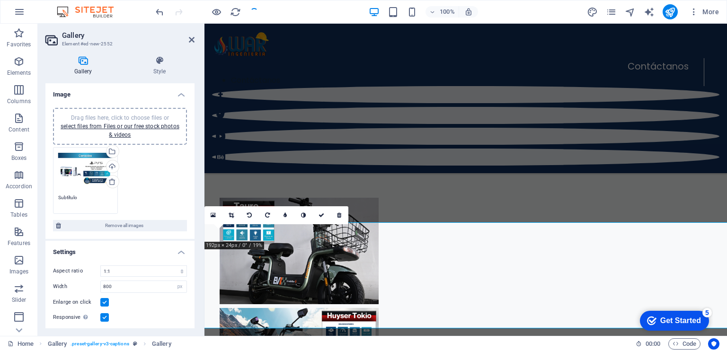
click at [146, 166] on div "Drag files here, click to choose files or select files from Files or our free s…" at bounding box center [120, 180] width 139 height 71
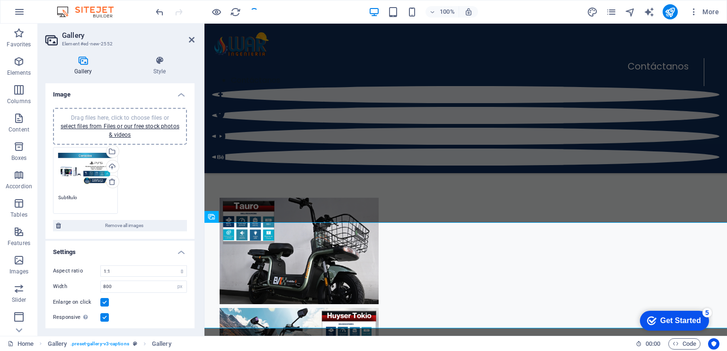
click at [92, 164] on div "Drag files here, click to choose files or select files from Files or our free s…" at bounding box center [85, 171] width 54 height 38
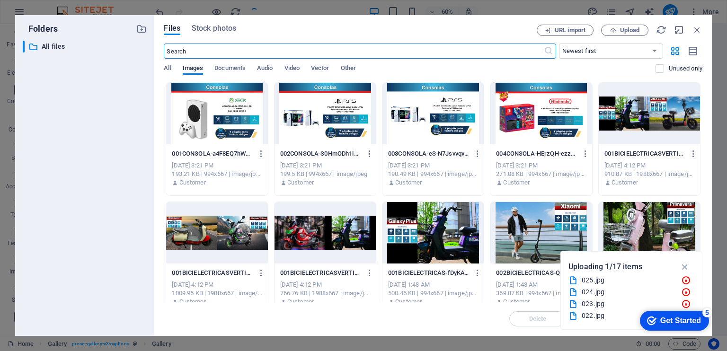
scroll to position [752, 0]
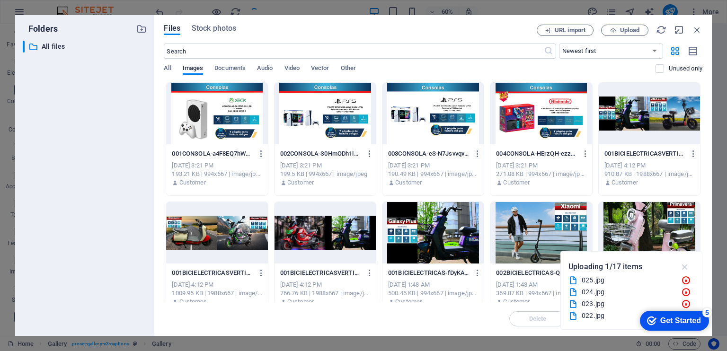
click at [685, 268] on icon "button" at bounding box center [684, 267] width 11 height 10
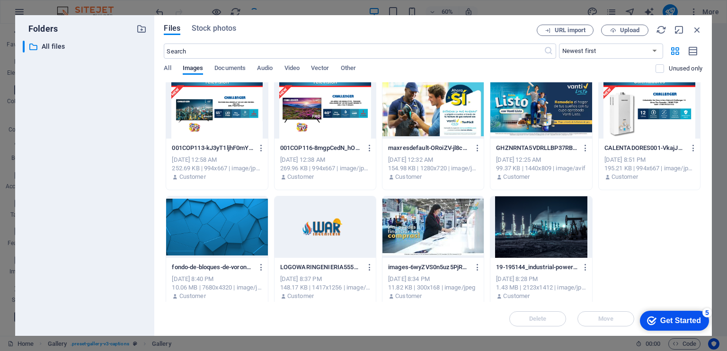
scroll to position [609, 0]
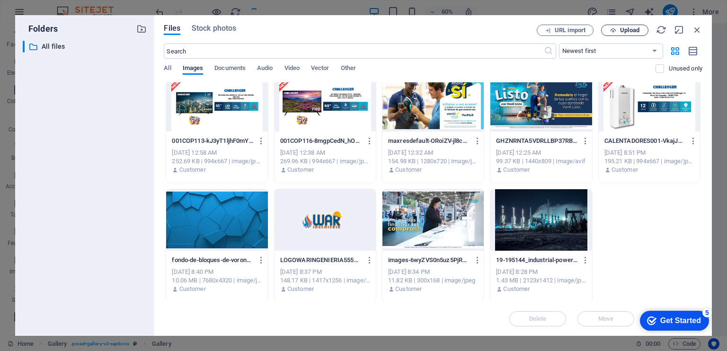
click at [620, 30] on span "Upload" at bounding box center [629, 30] width 19 height 6
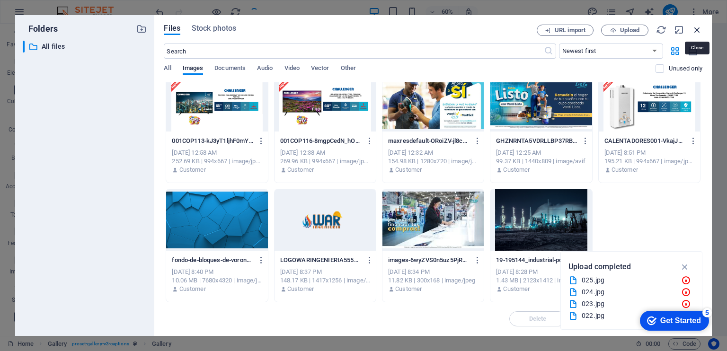
click at [699, 29] on icon "button" at bounding box center [697, 30] width 10 height 10
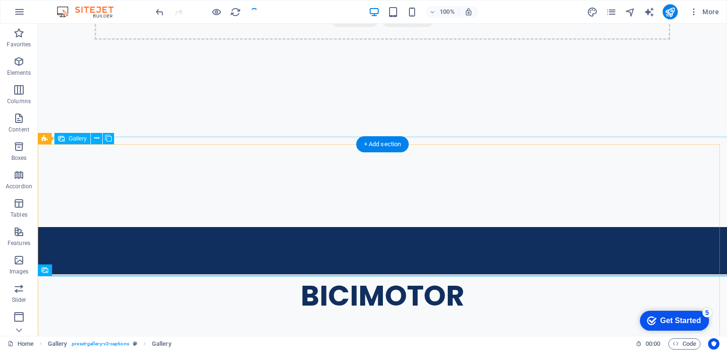
scroll to position [713, 0]
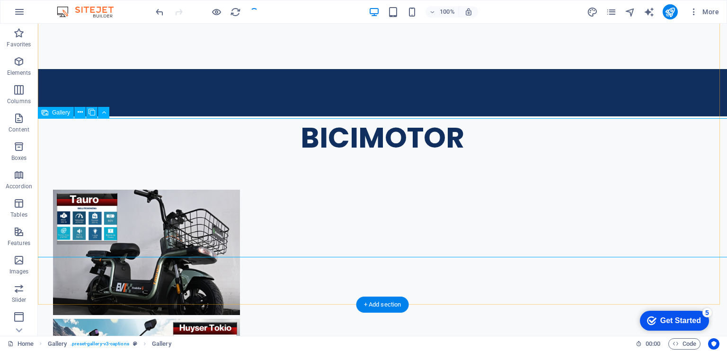
select select "4"
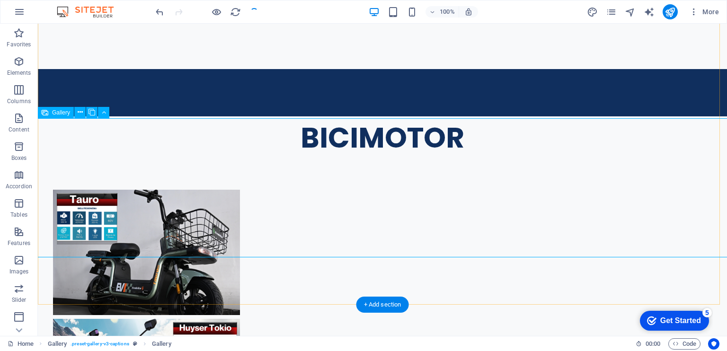
select select "px"
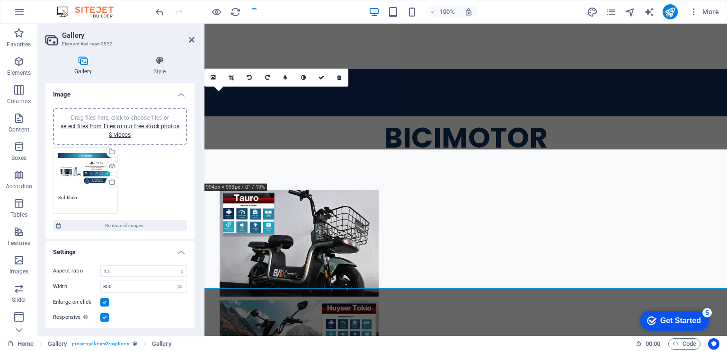
scroll to position [693, 0]
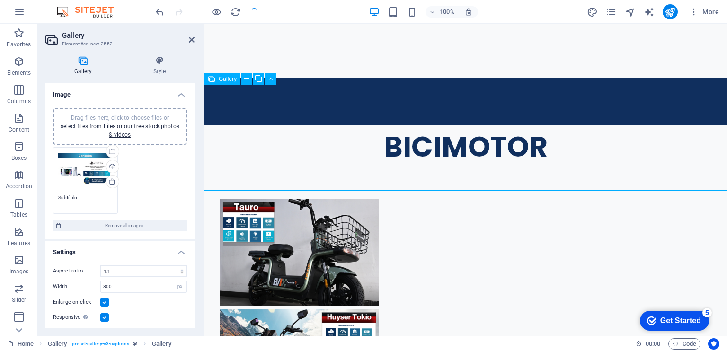
click at [114, 133] on link "select files from Files or our free stock photos & videos" at bounding box center [120, 130] width 119 height 15
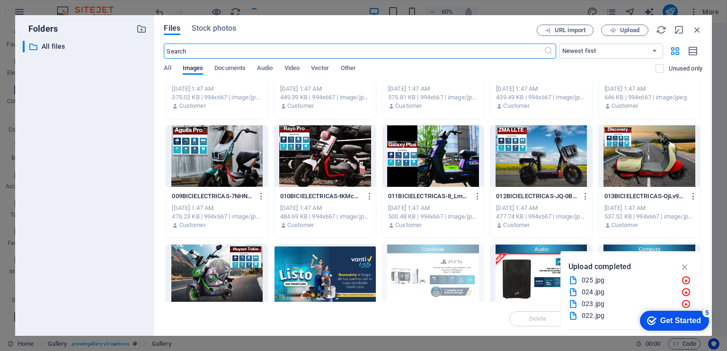
scroll to position [609, 0]
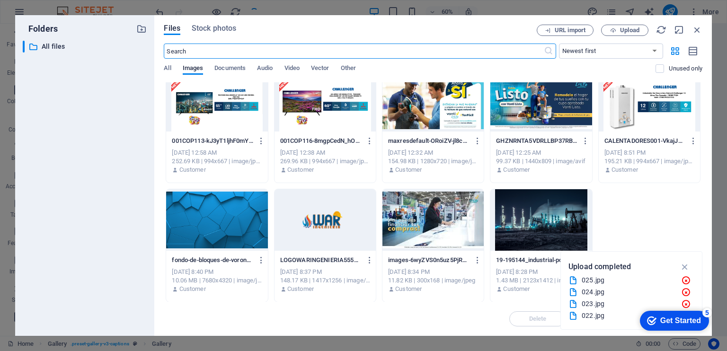
click at [227, 221] on div at bounding box center [216, 220] width 101 height 62
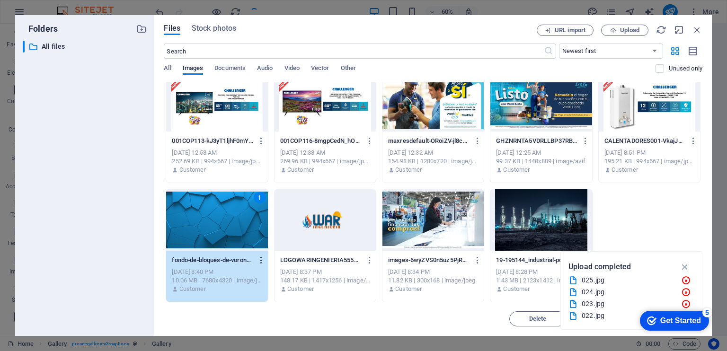
click at [260, 260] on icon "button" at bounding box center [261, 260] width 9 height 9
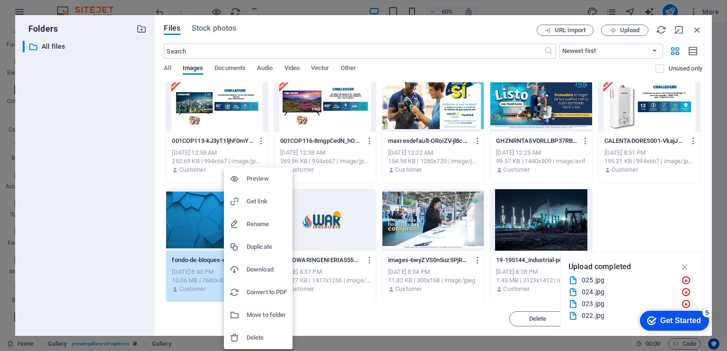
click at [257, 340] on h6 "Delete" at bounding box center [267, 337] width 40 height 11
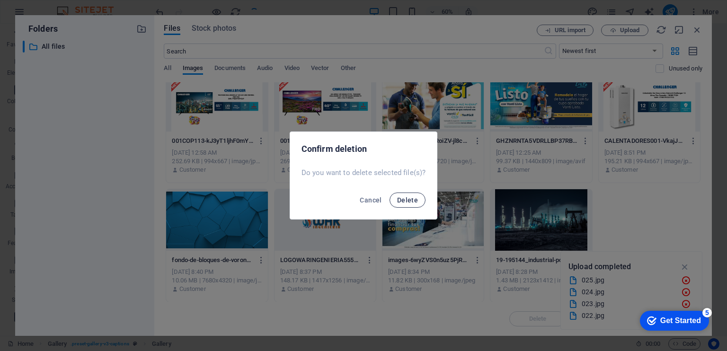
click at [408, 202] on span "Delete" at bounding box center [407, 200] width 21 height 8
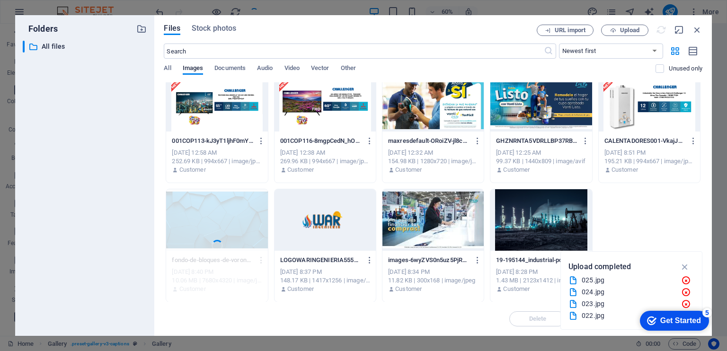
click at [551, 241] on div at bounding box center [540, 220] width 101 height 62
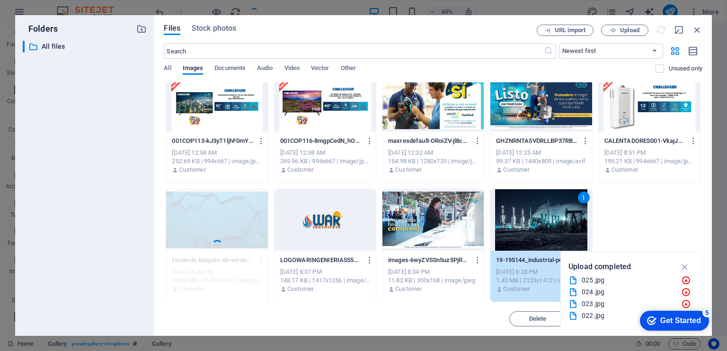
click at [580, 198] on div "1" at bounding box center [584, 198] width 12 height 12
click at [565, 205] on div "1" at bounding box center [540, 220] width 101 height 62
click at [566, 205] on div "1" at bounding box center [540, 220] width 101 height 62
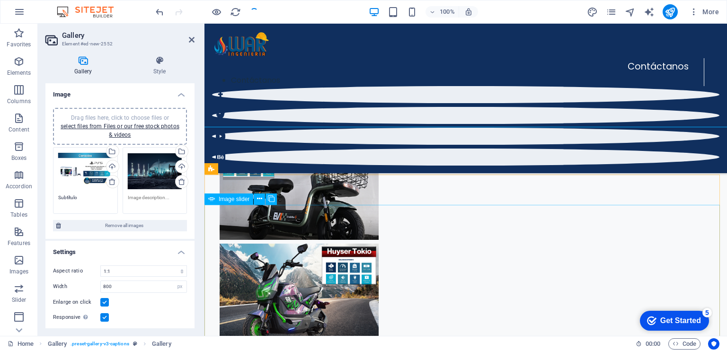
scroll to position [603, 0]
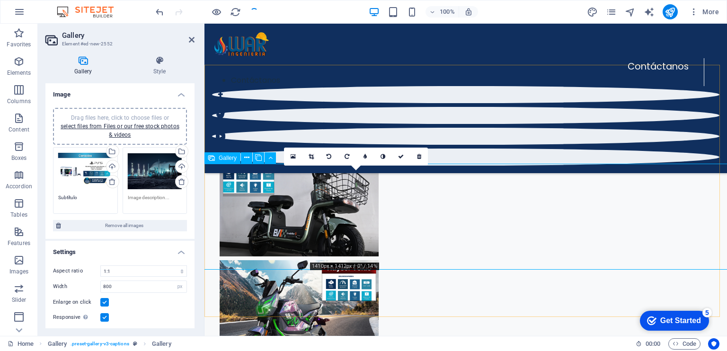
click at [419, 158] on icon at bounding box center [419, 157] width 4 height 6
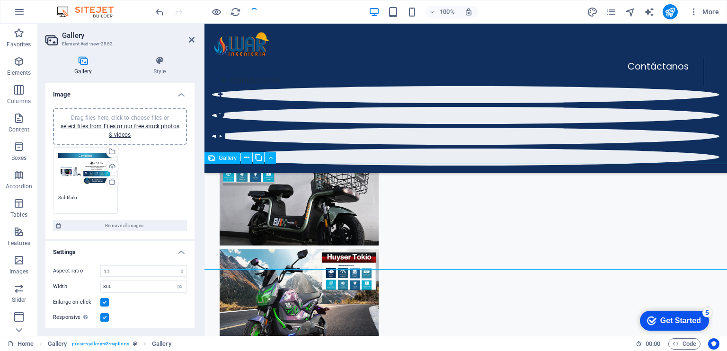
click at [152, 132] on div "Drag files here, click to choose files or select files from Files or our free s…" at bounding box center [120, 127] width 123 height 26
click at [138, 125] on link "select files from Files or our free stock photos & videos" at bounding box center [120, 130] width 119 height 15
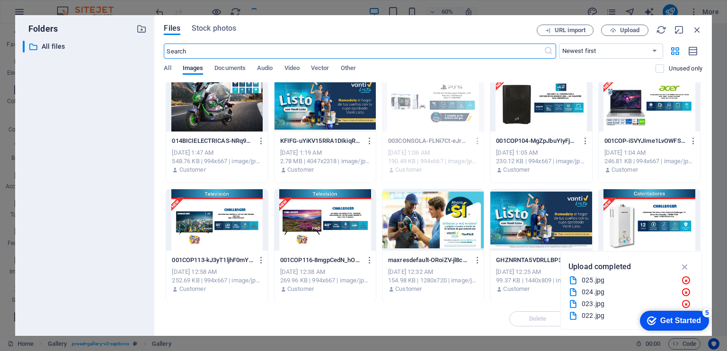
scroll to position [609, 0]
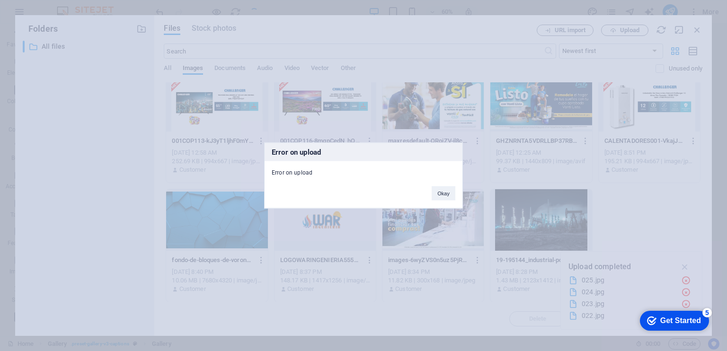
click at [444, 189] on button "Okay" at bounding box center [443, 193] width 24 height 14
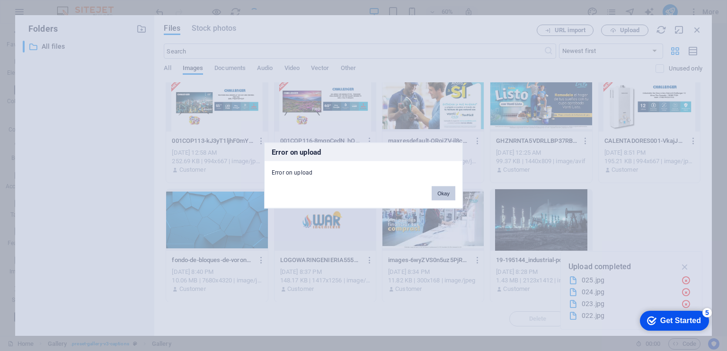
click at [442, 192] on button "Okay" at bounding box center [443, 193] width 24 height 14
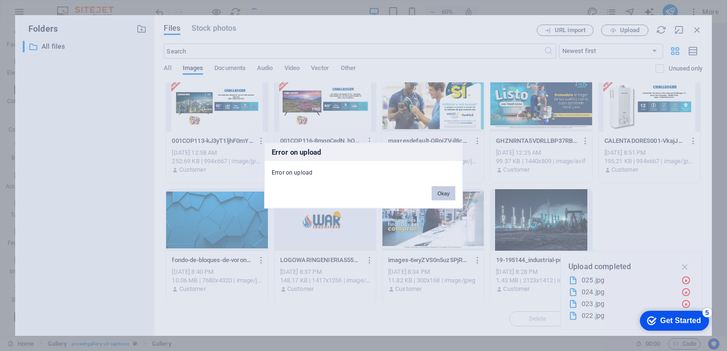
scroll to position [619, 0]
click at [439, 195] on button "Okay" at bounding box center [443, 193] width 24 height 14
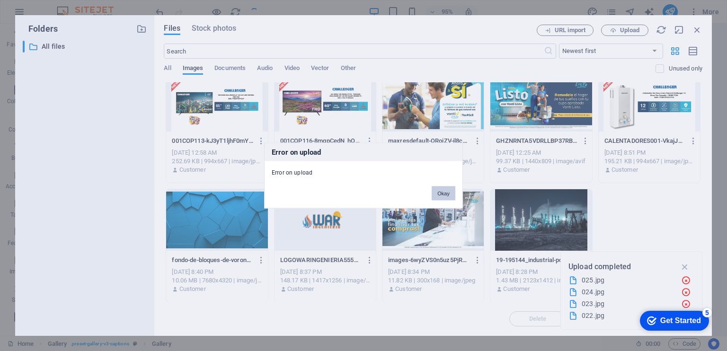
click at [442, 197] on button "Okay" at bounding box center [443, 193] width 24 height 14
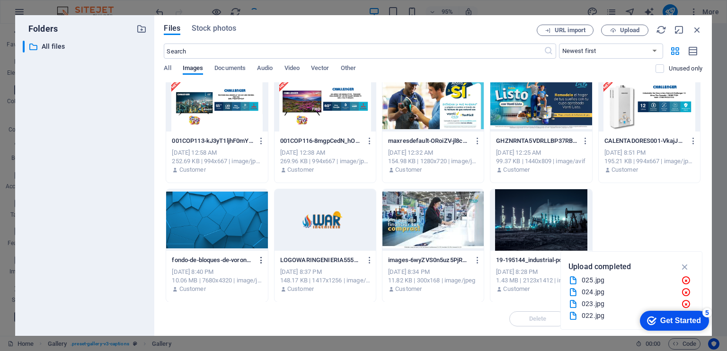
click at [263, 260] on icon "button" at bounding box center [261, 260] width 9 height 9
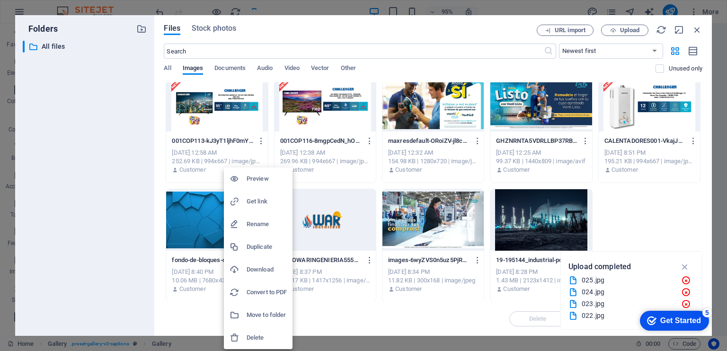
click at [255, 315] on h6 "Move to folder" at bounding box center [267, 314] width 40 height 11
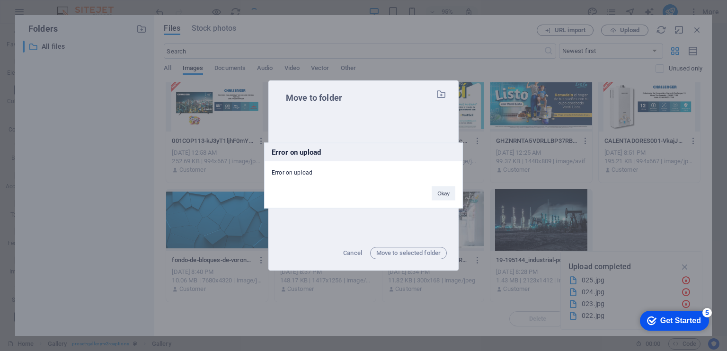
click at [404, 252] on div "Error on upload Error on upload Okay" at bounding box center [363, 175] width 727 height 351
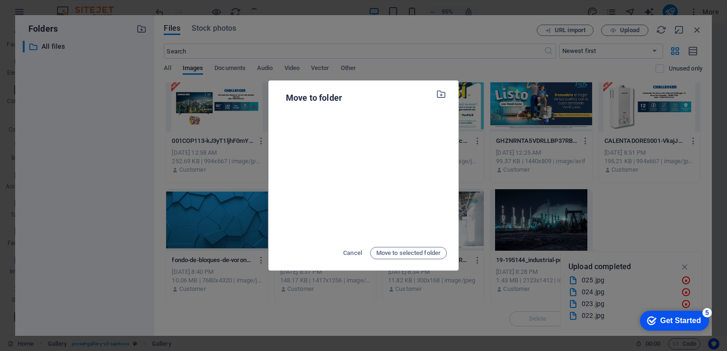
click at [404, 252] on span "Move to selected folder" at bounding box center [408, 252] width 64 height 11
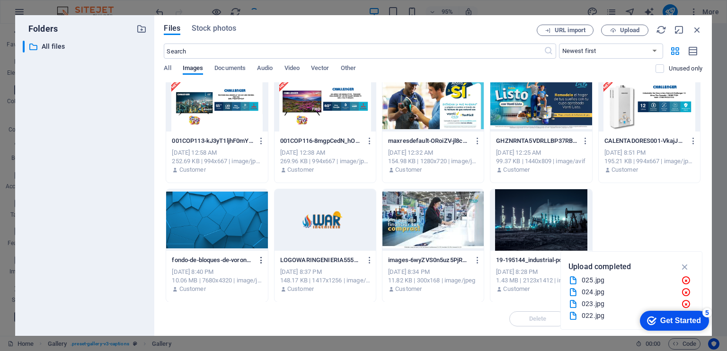
click at [262, 258] on icon "button" at bounding box center [261, 260] width 9 height 9
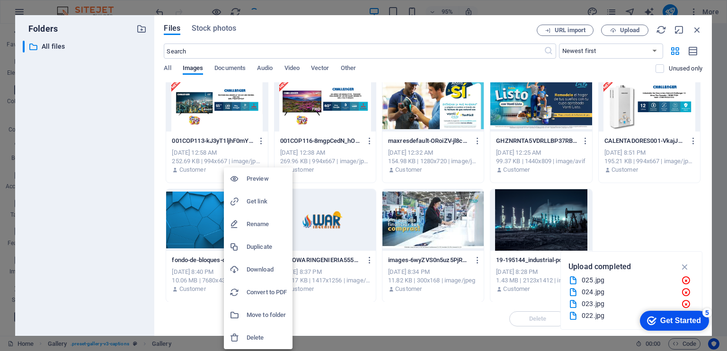
click at [254, 335] on h6 "Delete" at bounding box center [267, 337] width 40 height 11
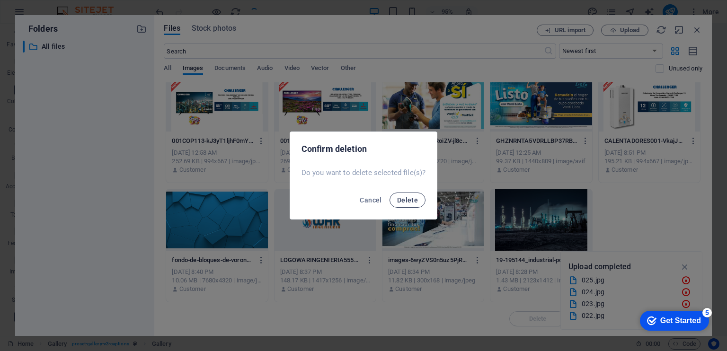
click at [408, 199] on span "Delete" at bounding box center [407, 200] width 21 height 8
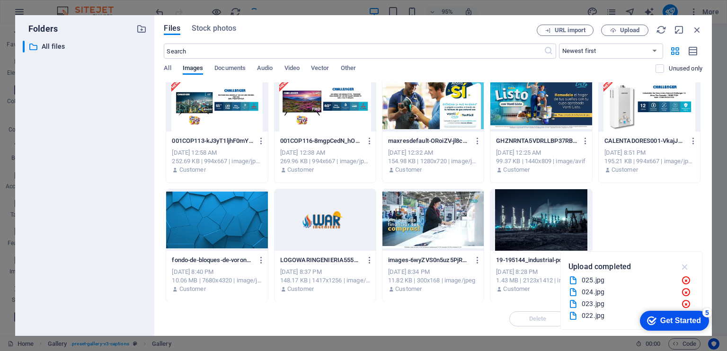
click at [686, 268] on icon "button" at bounding box center [684, 267] width 11 height 10
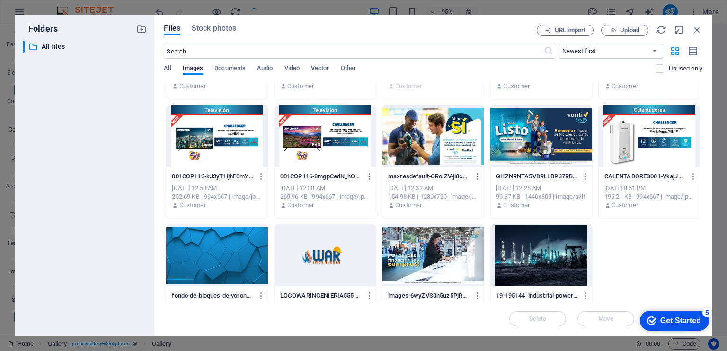
scroll to position [609, 0]
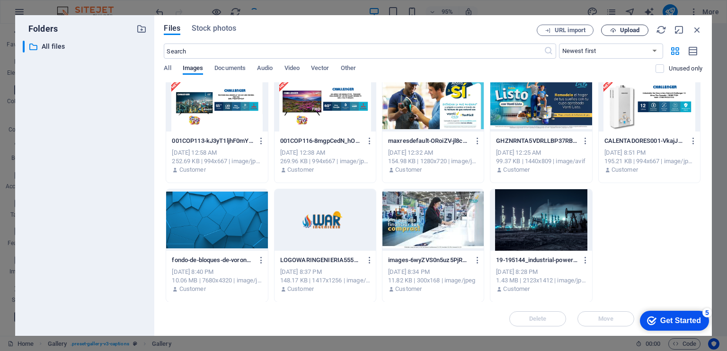
click at [619, 26] on button "Upload" at bounding box center [624, 30] width 47 height 11
click at [685, 264] on icon "button" at bounding box center [684, 267] width 11 height 10
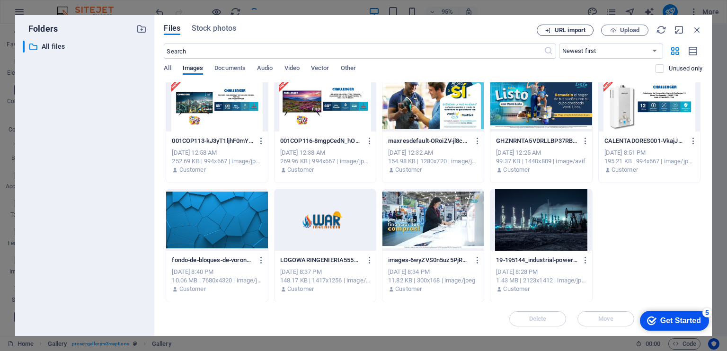
click at [580, 33] on span "URL import" at bounding box center [570, 30] width 31 height 6
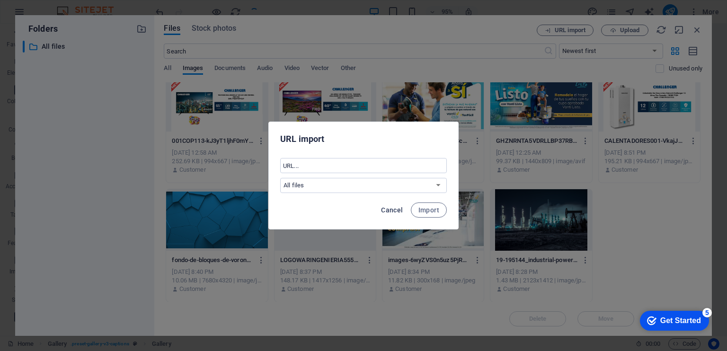
click at [397, 211] on span "Cancel" at bounding box center [392, 210] width 22 height 8
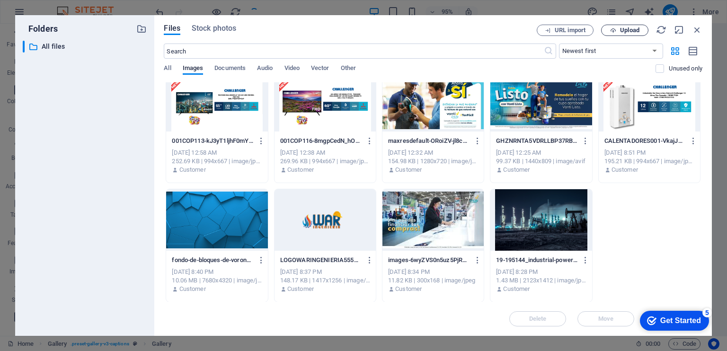
click at [624, 29] on span "Upload" at bounding box center [629, 30] width 19 height 6
click at [615, 309] on div "Upload completed" at bounding box center [631, 302] width 126 height 15
select select "4"
select select "px"
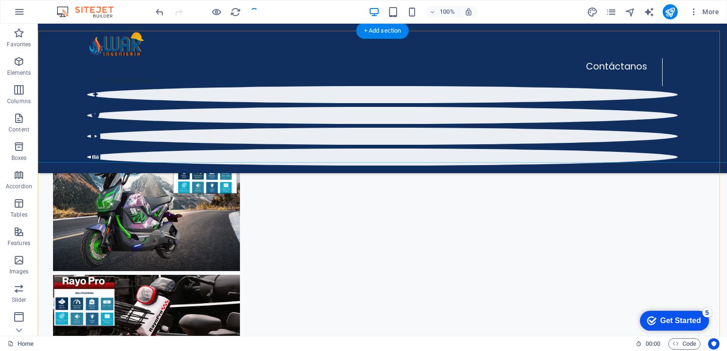
scroll to position [649, 0]
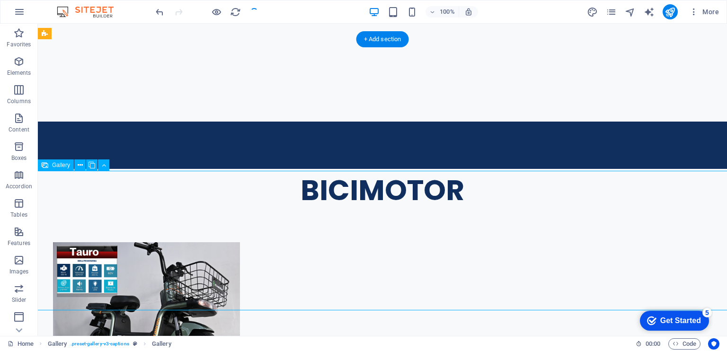
scroll to position [640, 0]
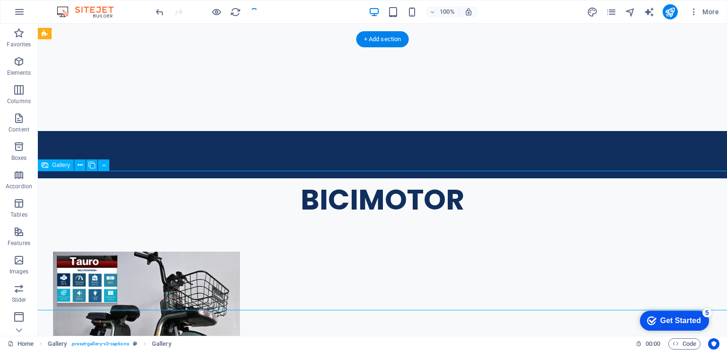
select select "4"
select select "px"
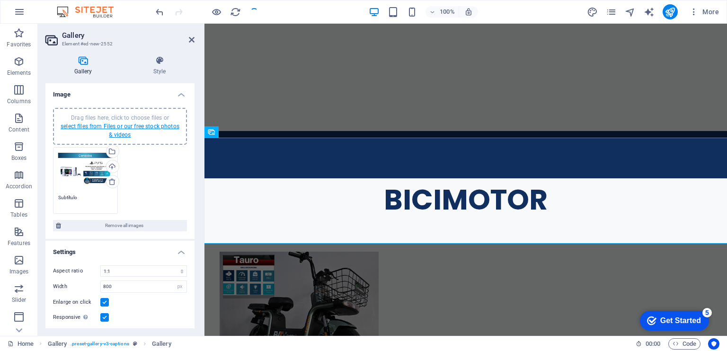
click at [134, 127] on link "select files from Files or our free stock photos & videos" at bounding box center [120, 130] width 119 height 15
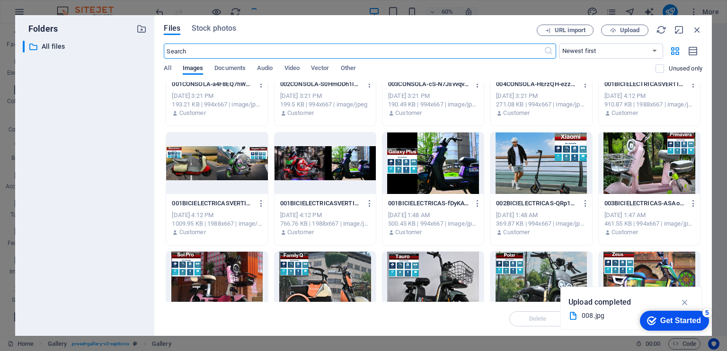
scroll to position [57, 0]
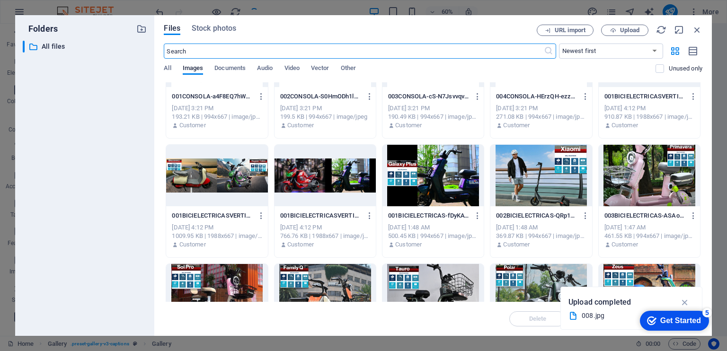
drag, startPoint x: 599, startPoint y: 317, endPoint x: 394, endPoint y: 293, distance: 205.9
click at [599, 317] on div "008.jpg" at bounding box center [627, 315] width 92 height 11
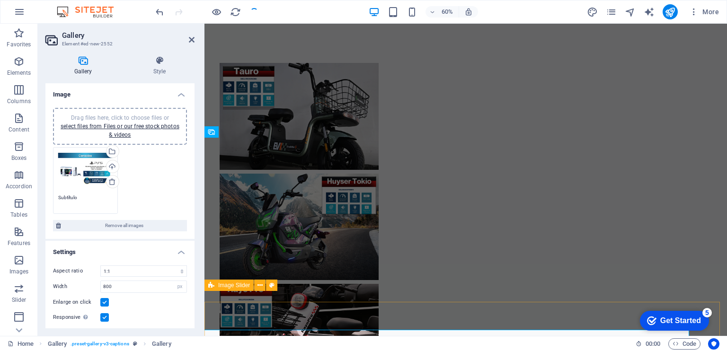
scroll to position [640, 0]
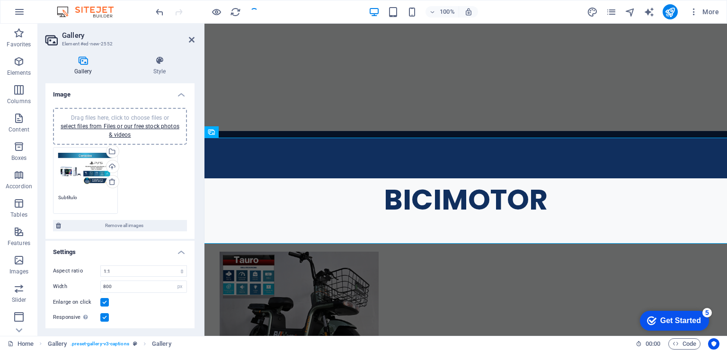
click at [689, 314] on div "checkmark Get Started 5" at bounding box center [674, 321] width 69 height 20
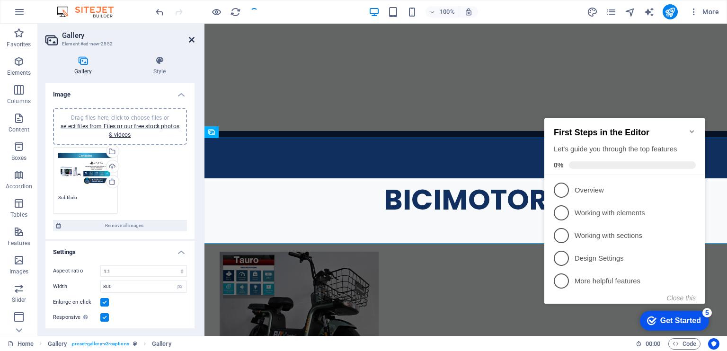
click at [192, 38] on icon at bounding box center [192, 40] width 6 height 8
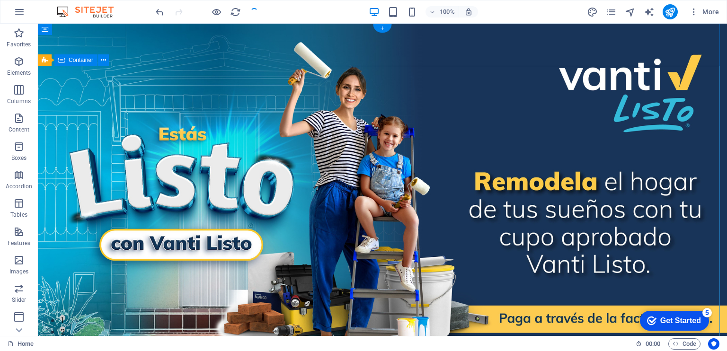
scroll to position [0, 0]
